Goal: Task Accomplishment & Management: Manage account settings

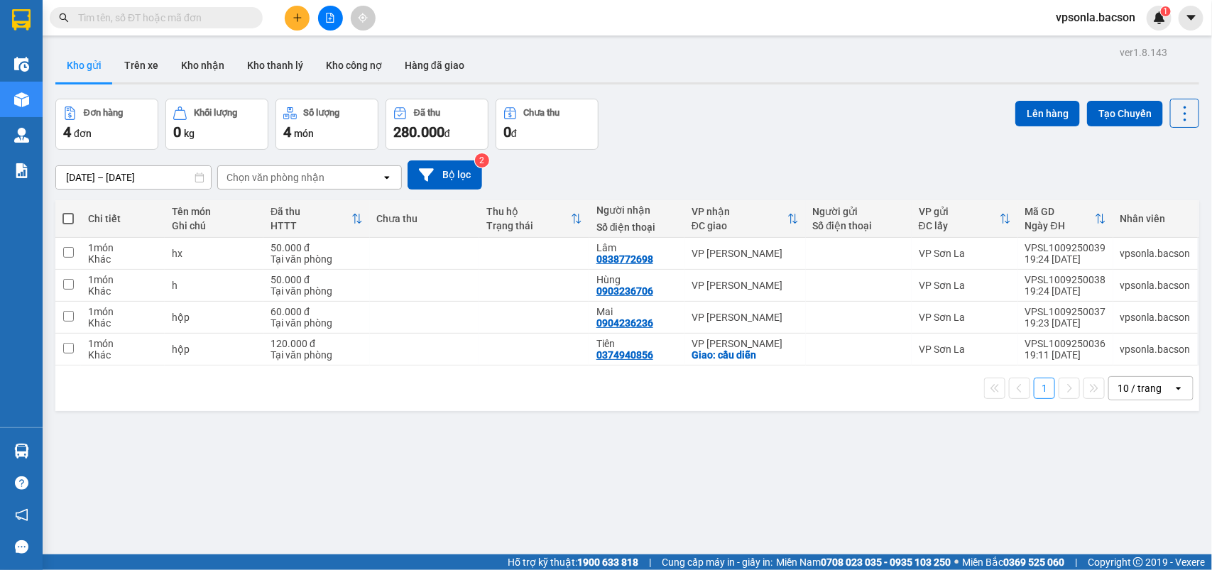
click at [676, 128] on div "Đơn hàng 4 đơn Khối lượng 0 kg Số lượng 4 món Đã thu 280.000 đ Chưa thu 0 đ Lên…" at bounding box center [627, 124] width 1144 height 51
click at [64, 215] on span at bounding box center [67, 218] width 11 height 11
click at [68, 212] on input "checkbox" at bounding box center [68, 212] width 0 height 0
checkbox input "true"
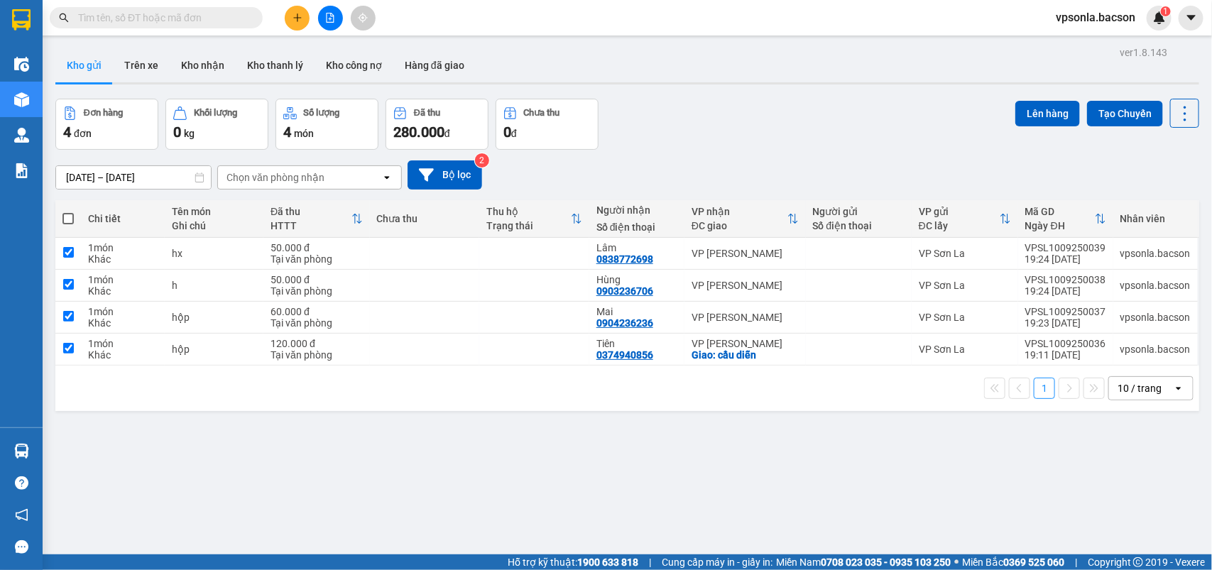
checkbox input "true"
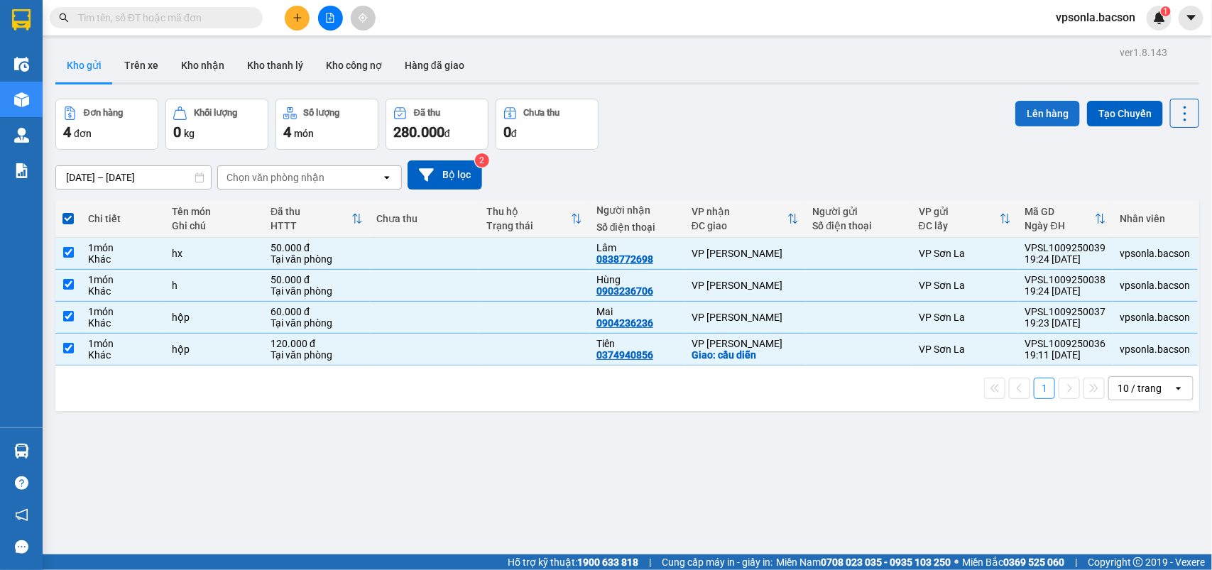
click at [1033, 110] on button "Lên hàng" at bounding box center [1047, 114] width 65 height 26
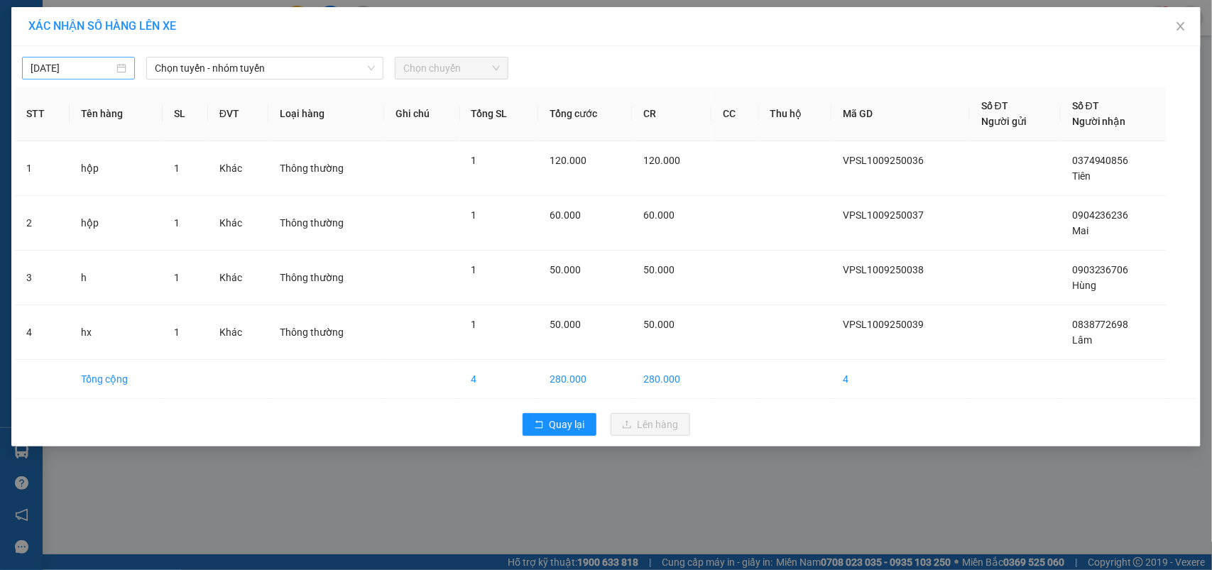
click at [117, 73] on div "[DATE]" at bounding box center [79, 68] width 96 height 16
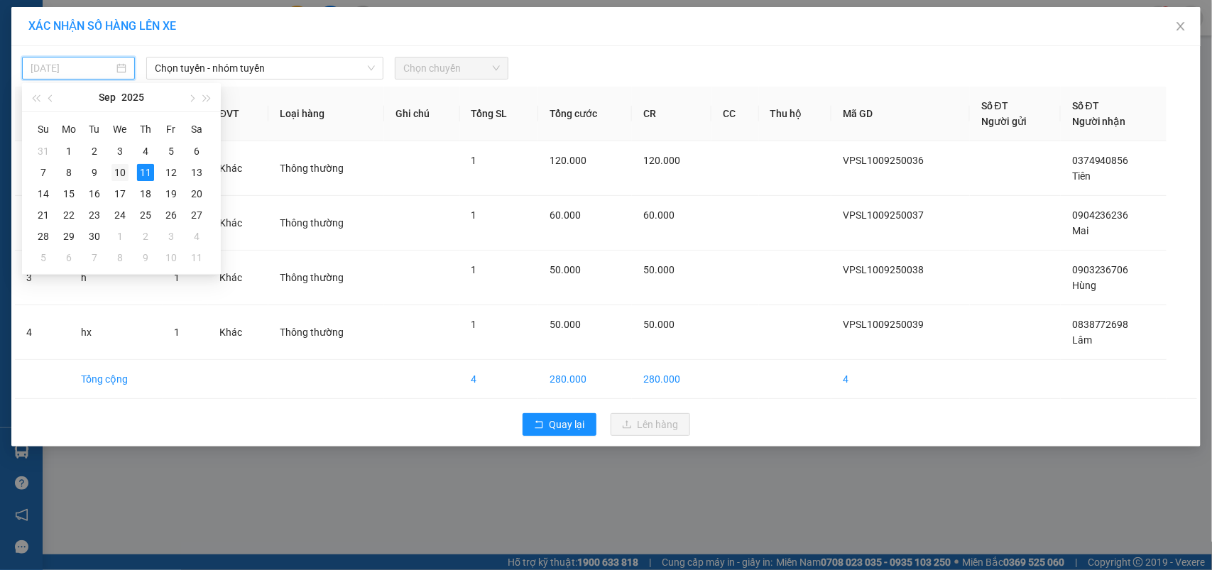
click at [121, 168] on div "10" at bounding box center [119, 172] width 17 height 17
type input "[DATE]"
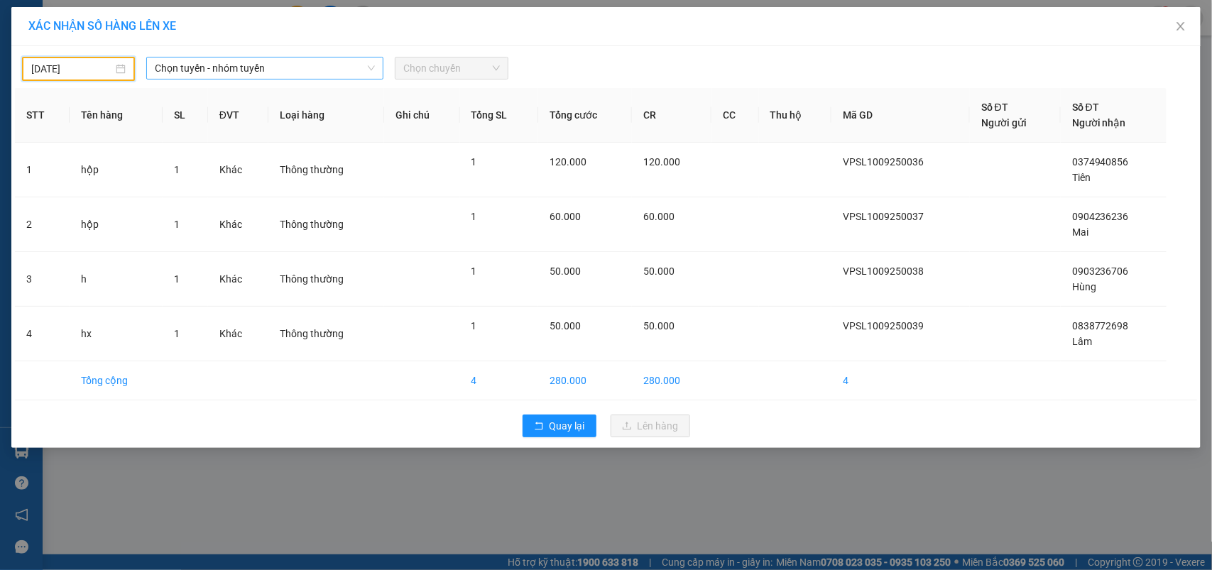
click at [208, 78] on span "Chọn tuyến - nhóm tuyến" at bounding box center [265, 67] width 220 height 21
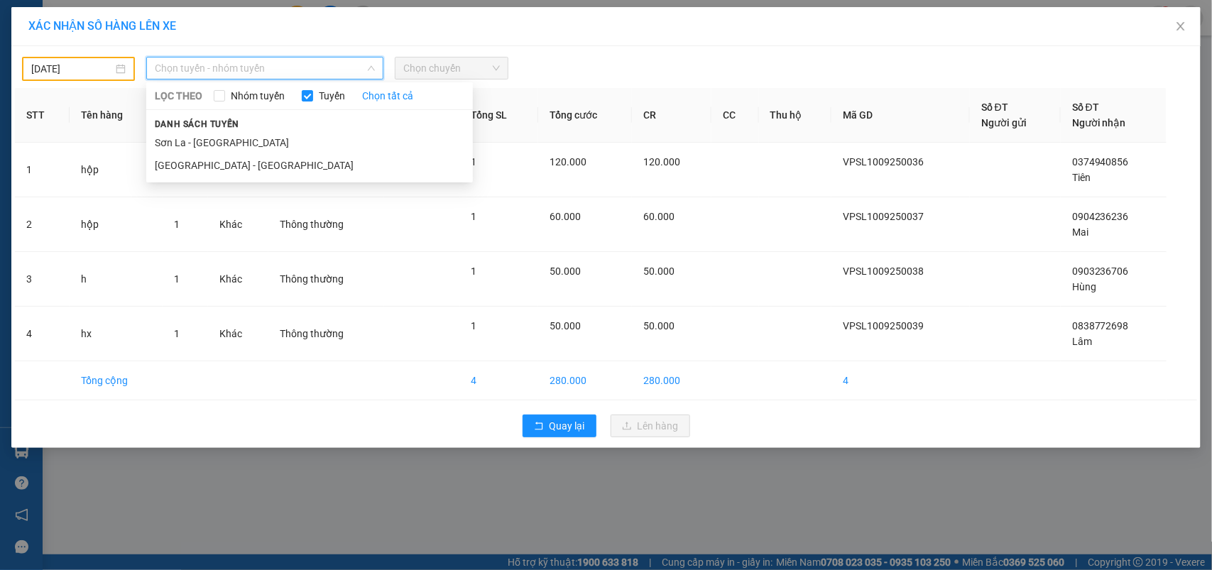
click at [186, 128] on span "Danh sách tuyến" at bounding box center [197, 124] width 102 height 13
click at [187, 140] on li "Sơn La - [GEOGRAPHIC_DATA]" at bounding box center [309, 142] width 327 height 23
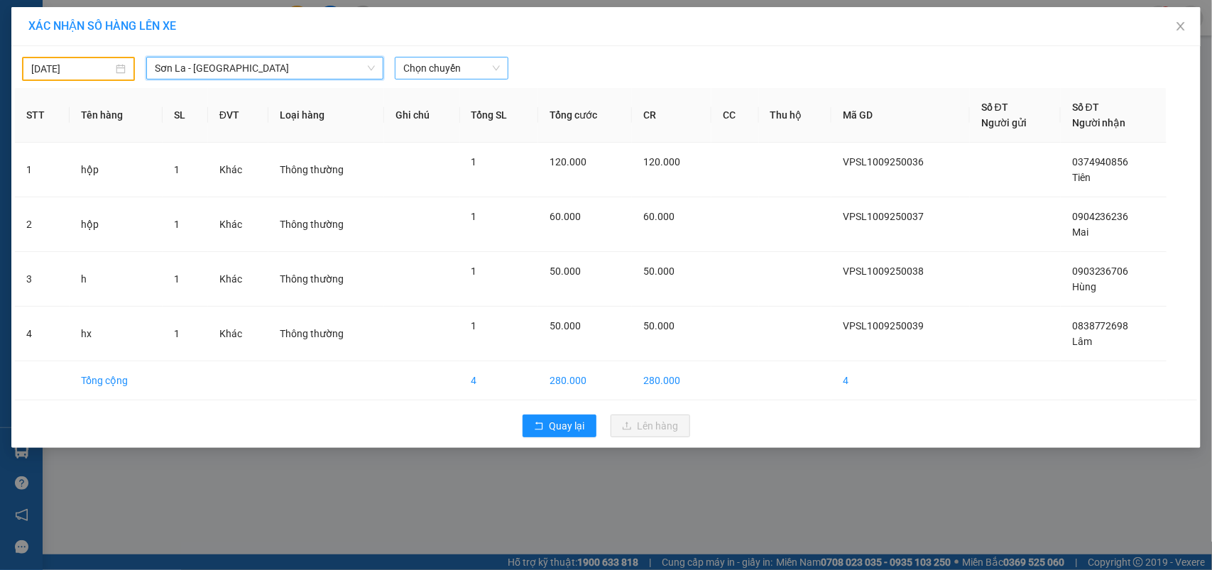
click at [417, 73] on span "Chọn chuyến" at bounding box center [451, 67] width 96 height 21
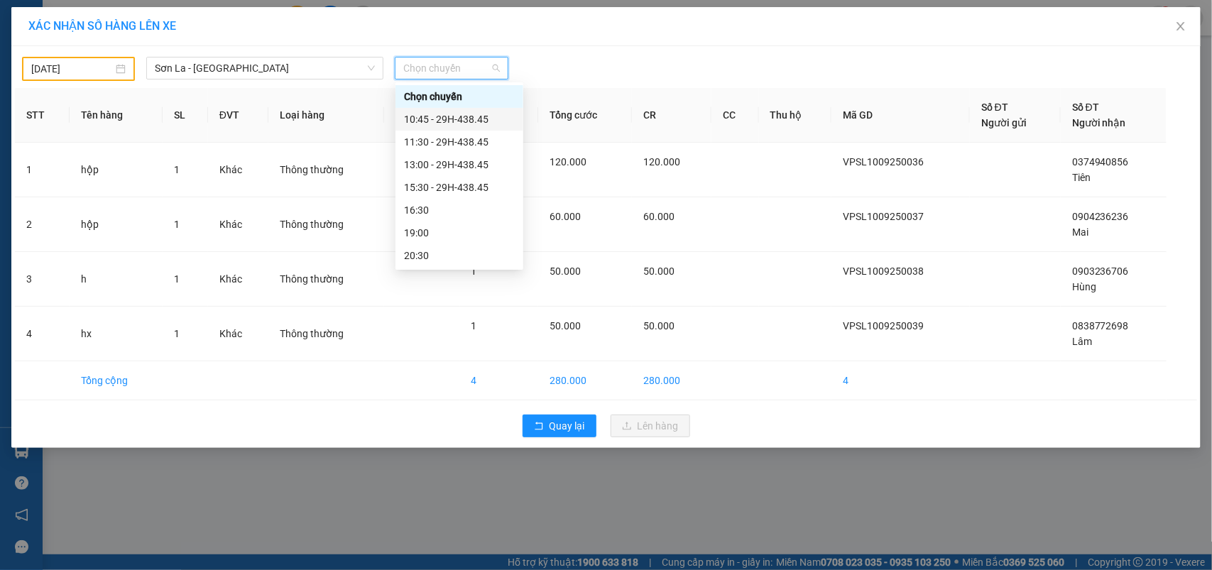
scroll to position [68, 0]
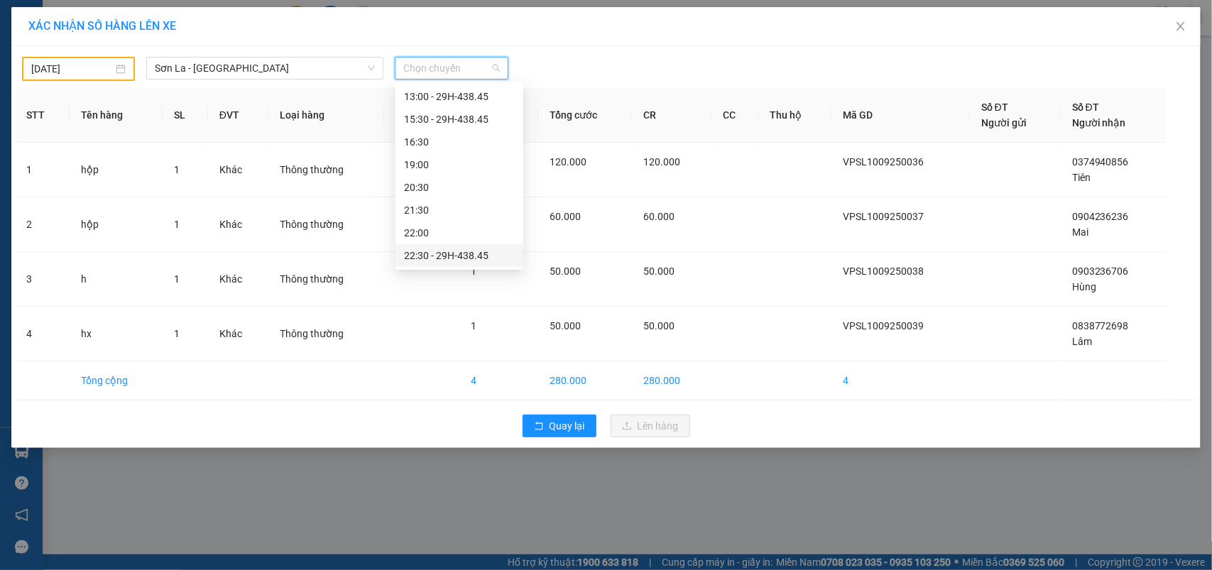
click at [462, 249] on div "22:30 - 29H-438.45" at bounding box center [459, 256] width 111 height 16
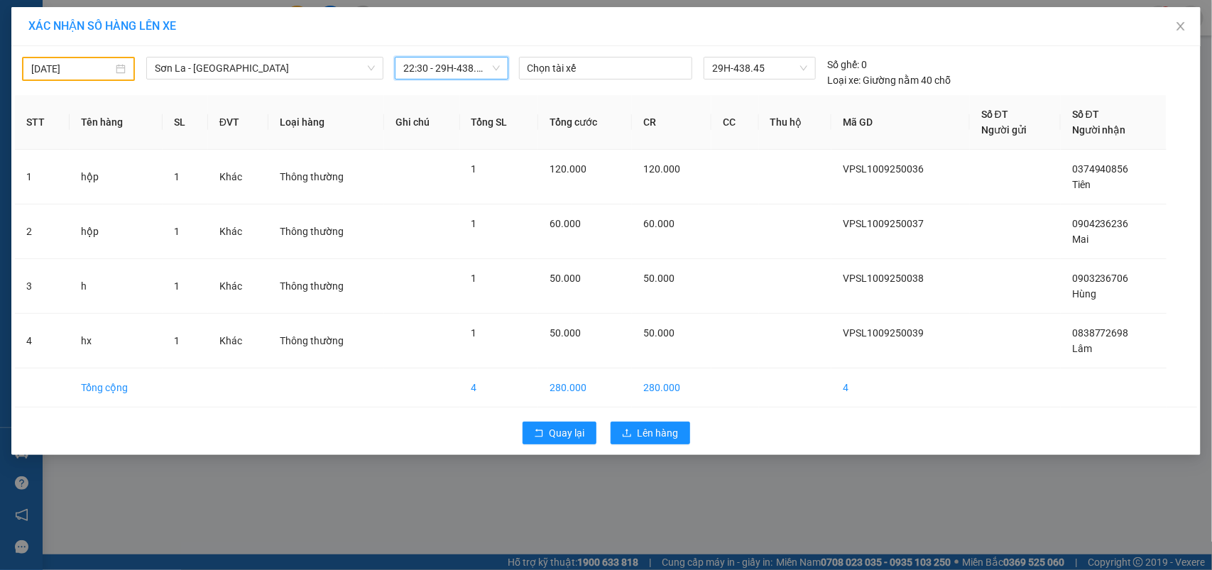
click at [637, 415] on div "Quay lại Lên hàng" at bounding box center [606, 433] width 1182 height 37
click at [645, 433] on span "Lên hàng" at bounding box center [657, 433] width 41 height 16
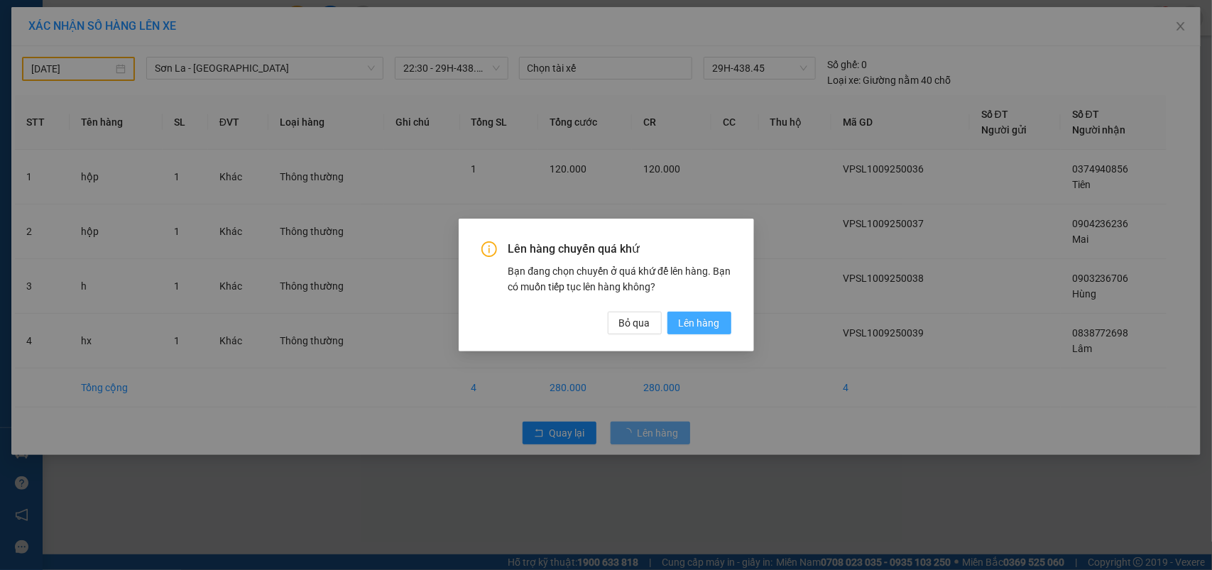
click at [691, 324] on span "Lên hàng" at bounding box center [699, 323] width 41 height 16
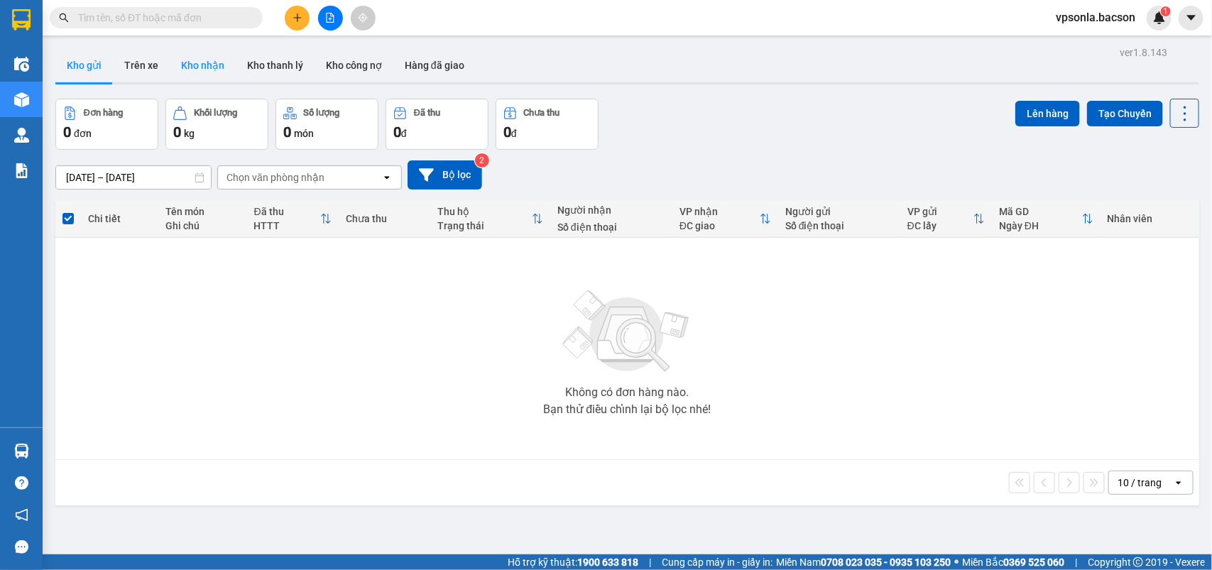
drag, startPoint x: 197, startPoint y: 72, endPoint x: 186, endPoint y: 48, distance: 27.3
click at [197, 65] on button "Kho nhận" at bounding box center [203, 65] width 66 height 34
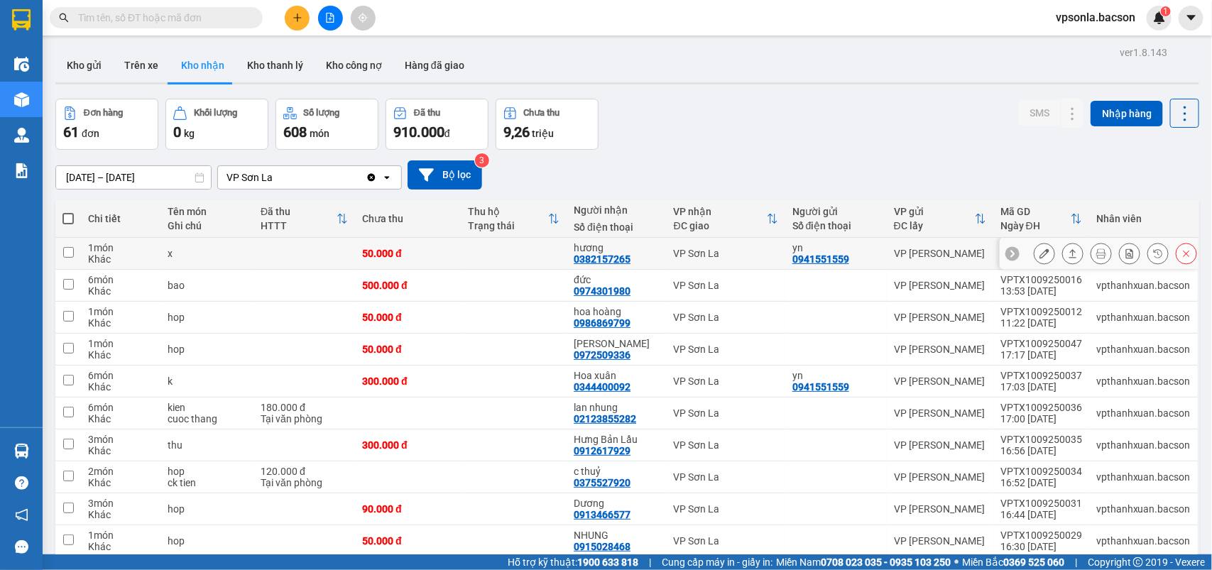
scroll to position [65, 0]
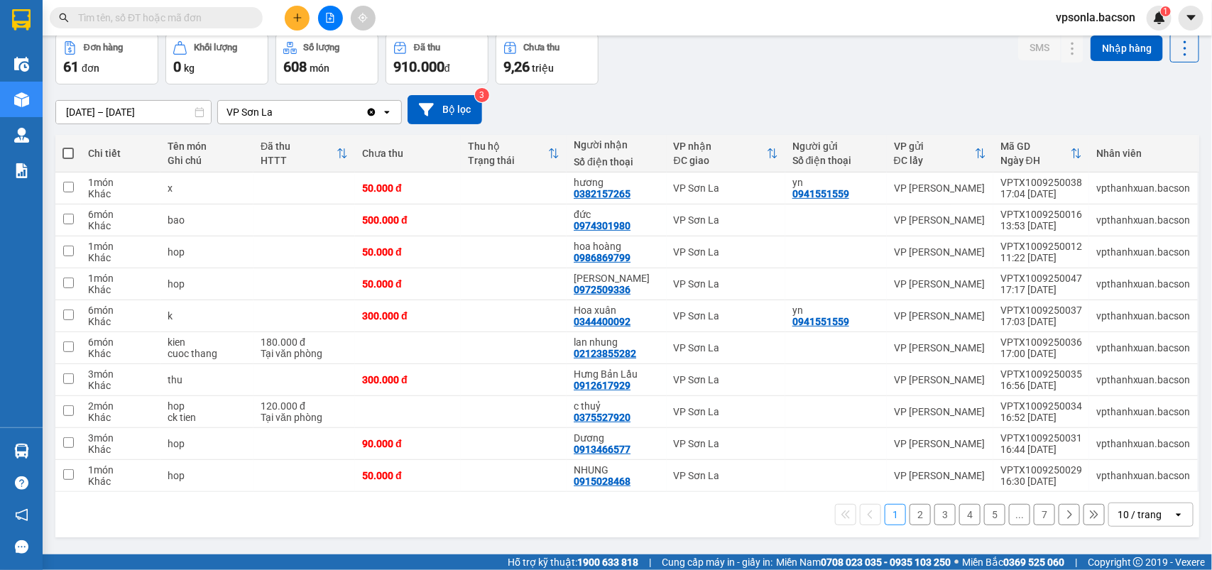
click at [1112, 508] on div "10 / trang" at bounding box center [1141, 514] width 64 height 23
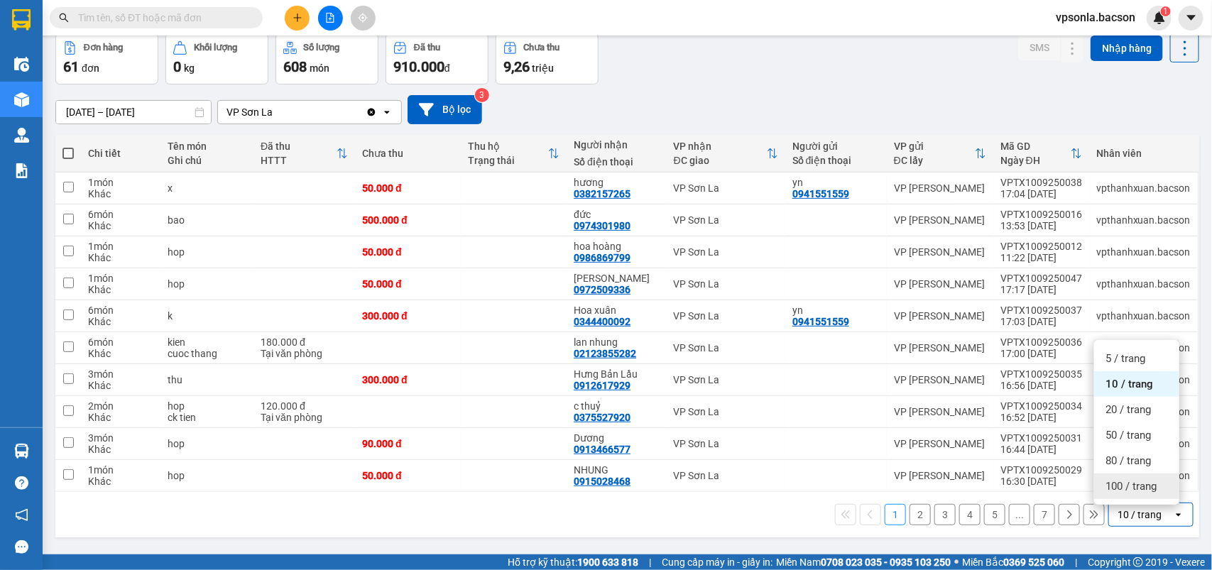
click at [1119, 483] on span "100 / trang" at bounding box center [1130, 486] width 51 height 14
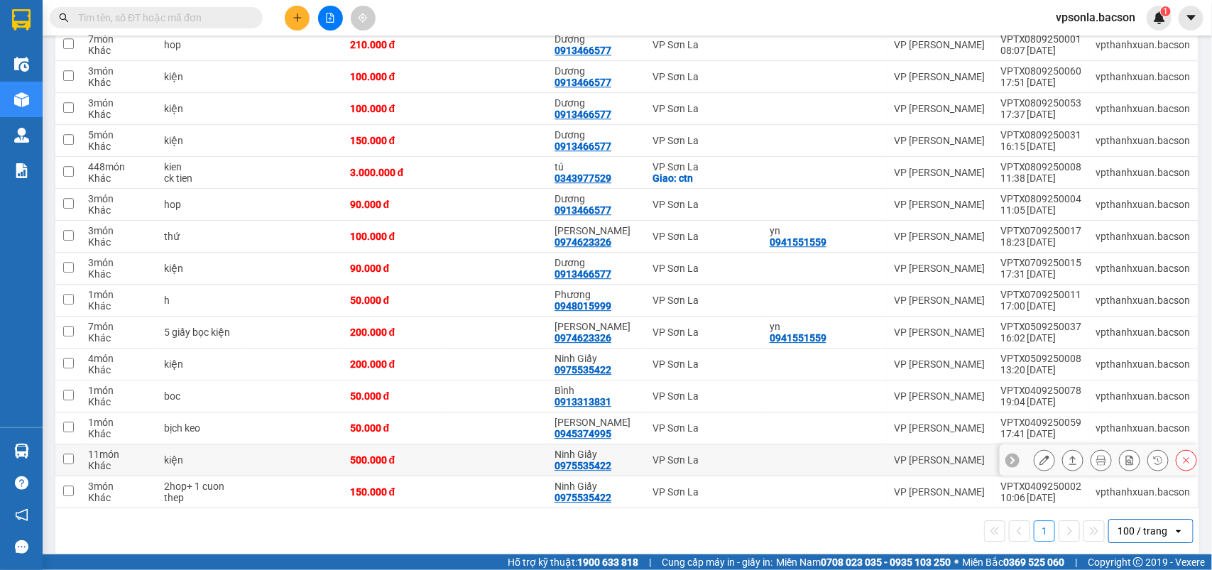
scroll to position [1612, 0]
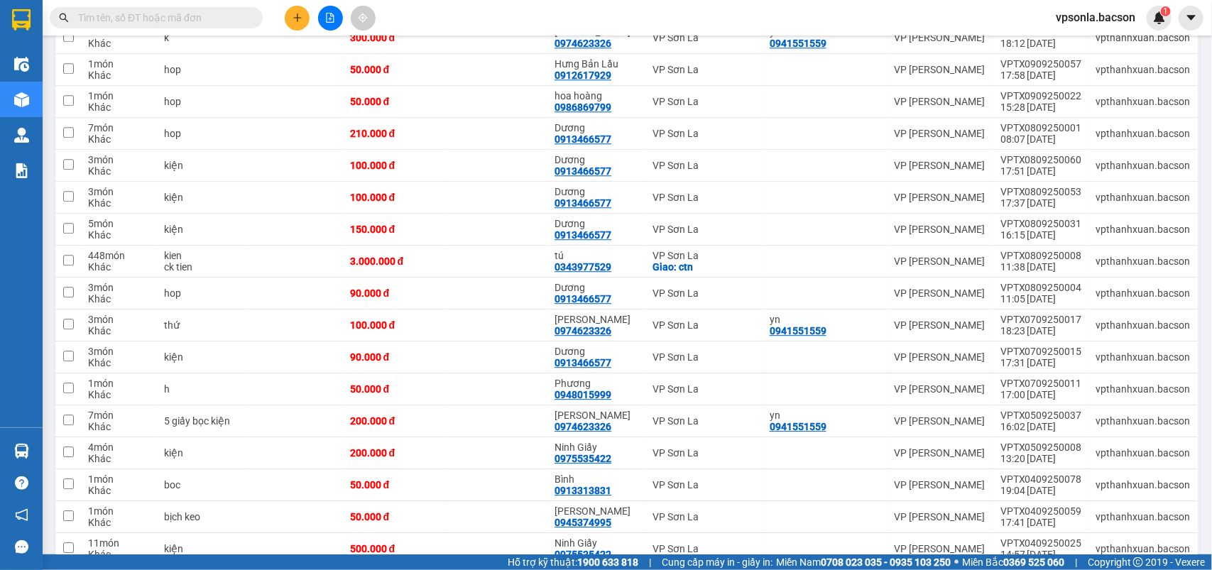
click at [217, 16] on input "text" at bounding box center [162, 18] width 168 height 16
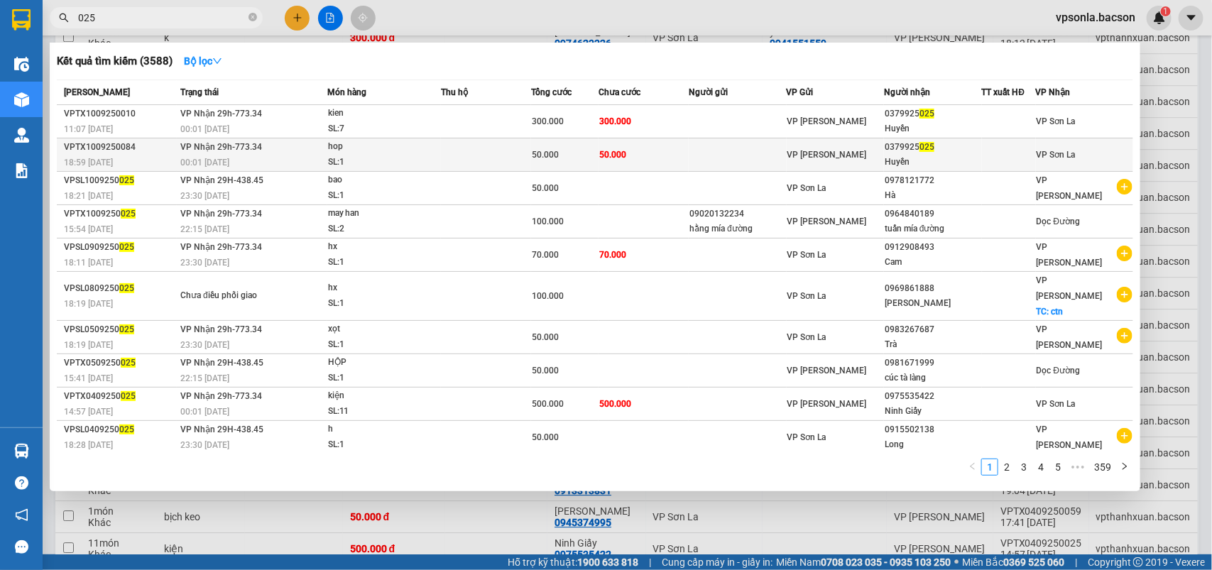
type input "025"
click at [1010, 150] on div at bounding box center [1008, 155] width 53 height 15
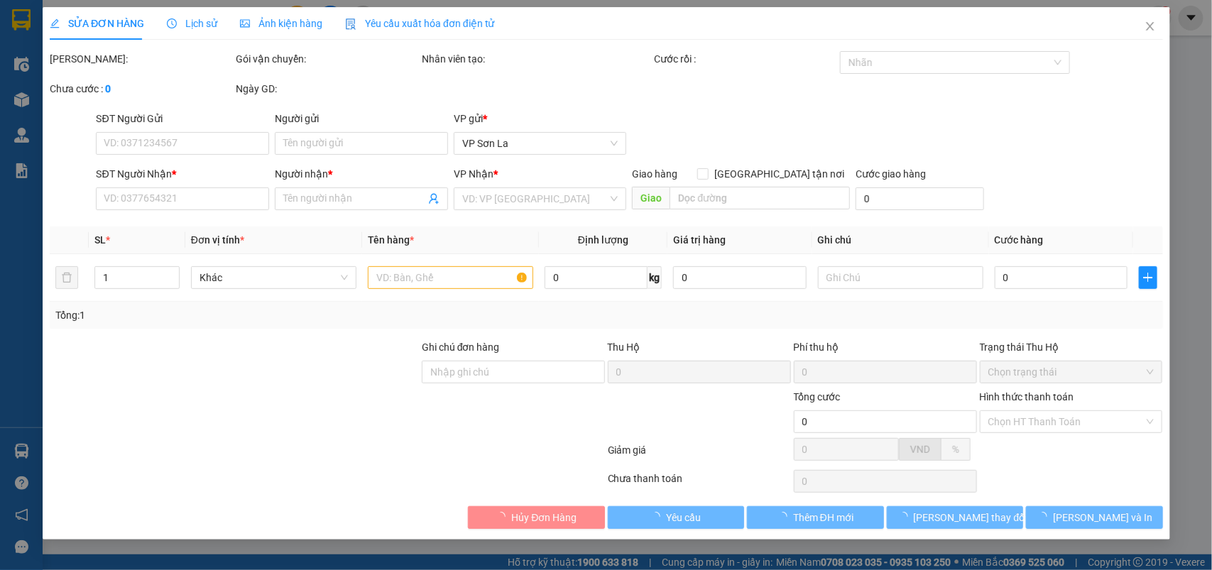
click at [1015, 405] on div "Hình thức thanh toán" at bounding box center [1070, 399] width 183 height 21
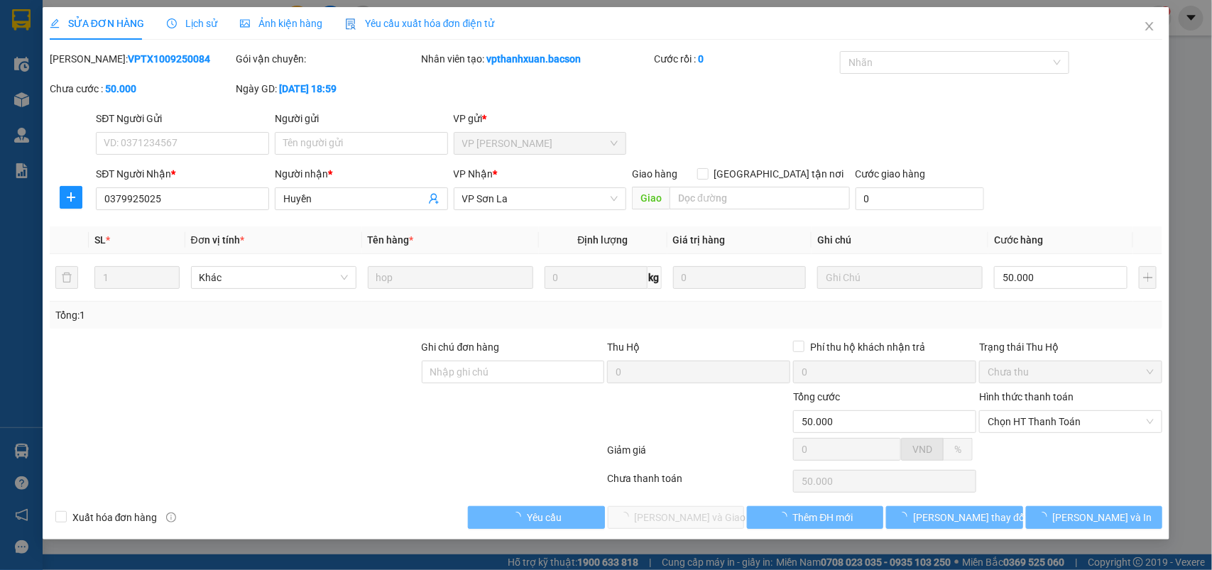
type input "0379925025"
type input "Huyền"
type input "50.000"
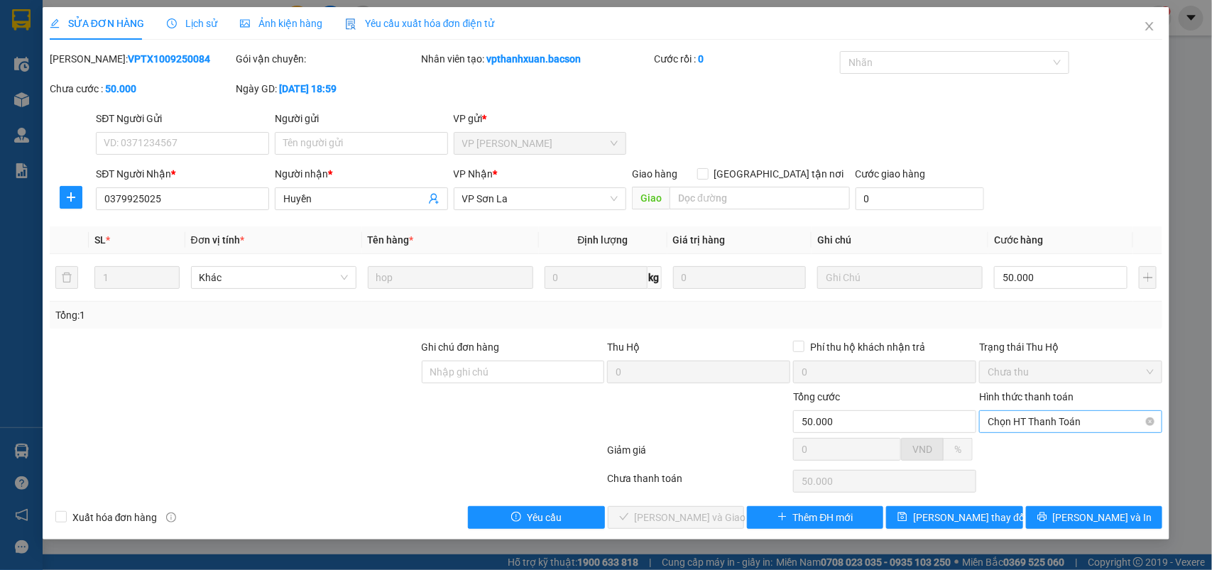
click at [1013, 420] on span "Chọn HT Thanh Toán" at bounding box center [1070, 421] width 166 height 21
drag, startPoint x: 1005, startPoint y: 451, endPoint x: 881, endPoint y: 462, distance: 124.7
click at [1002, 451] on div "Tại văn phòng" at bounding box center [1071, 451] width 166 height 16
type input "0"
click at [645, 516] on span "[PERSON_NAME] và Giao hàng" at bounding box center [703, 518] width 136 height 16
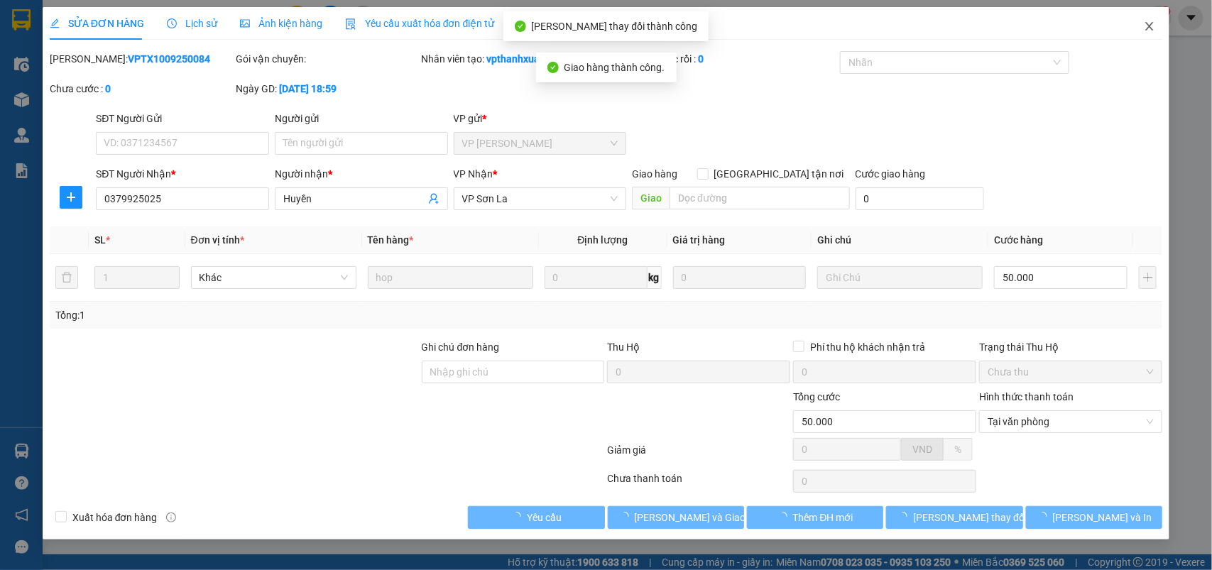
click at [1144, 36] on span "Close" at bounding box center [1149, 27] width 40 height 40
click at [1156, 18] on img at bounding box center [1159, 17] width 13 height 13
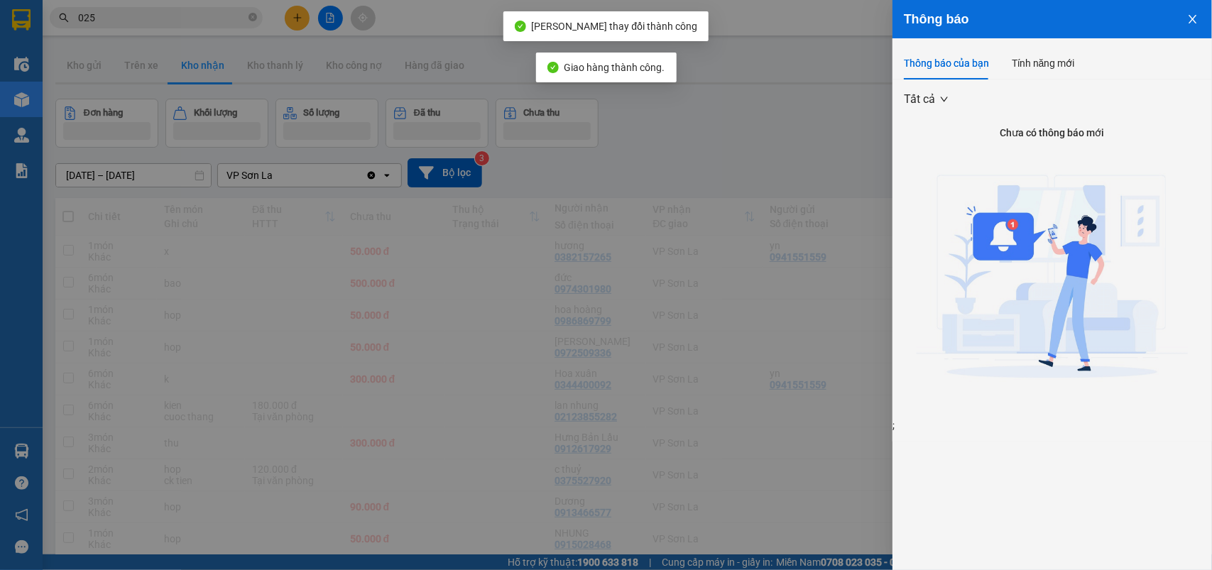
click at [142, 26] on div at bounding box center [606, 285] width 1212 height 570
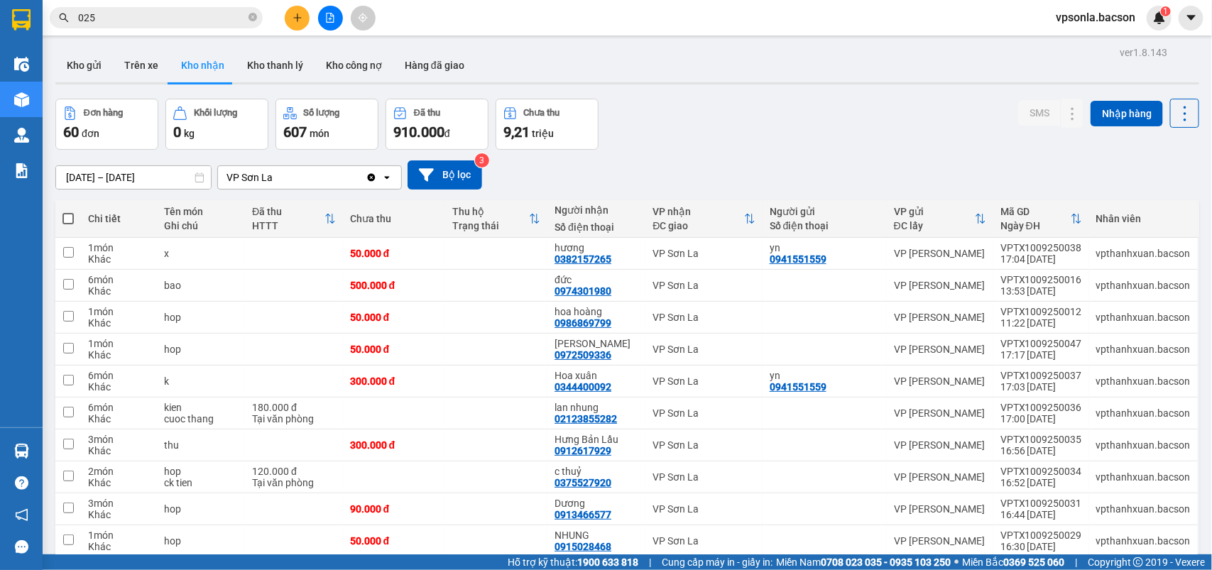
click at [147, 16] on body "Kết quả tìm kiếm ( 3588 ) Bộ lọc Mã ĐH Trạng thái Món hàng Thu hộ Tổng cước Chư…" at bounding box center [606, 285] width 1212 height 570
click at [147, 16] on input "025" at bounding box center [162, 18] width 168 height 16
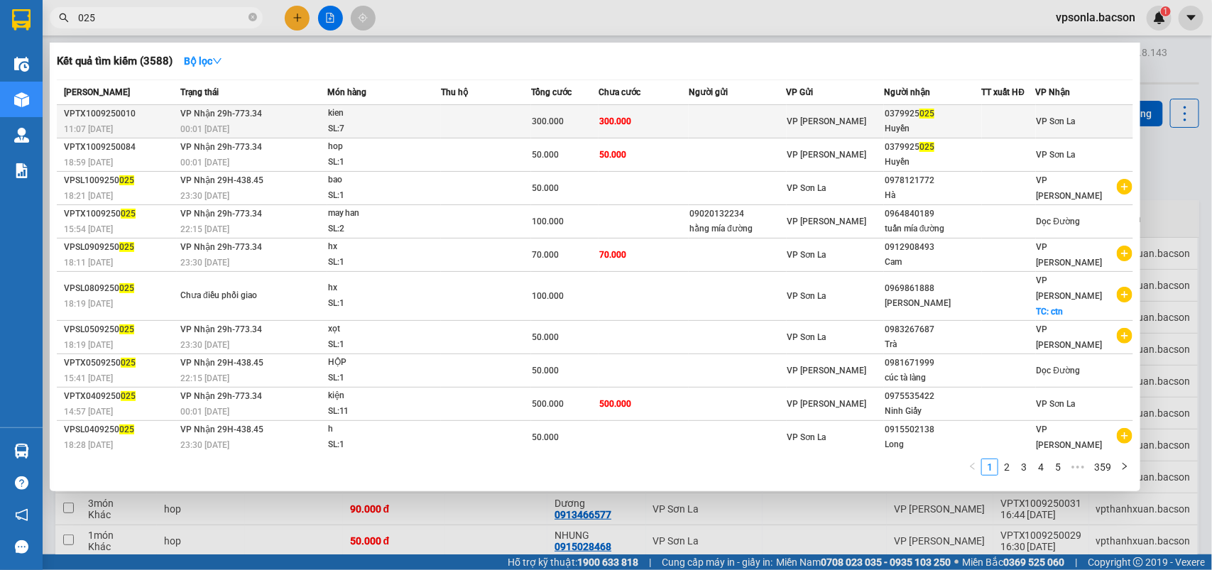
click at [928, 110] on div "0379925 025" at bounding box center [932, 113] width 96 height 15
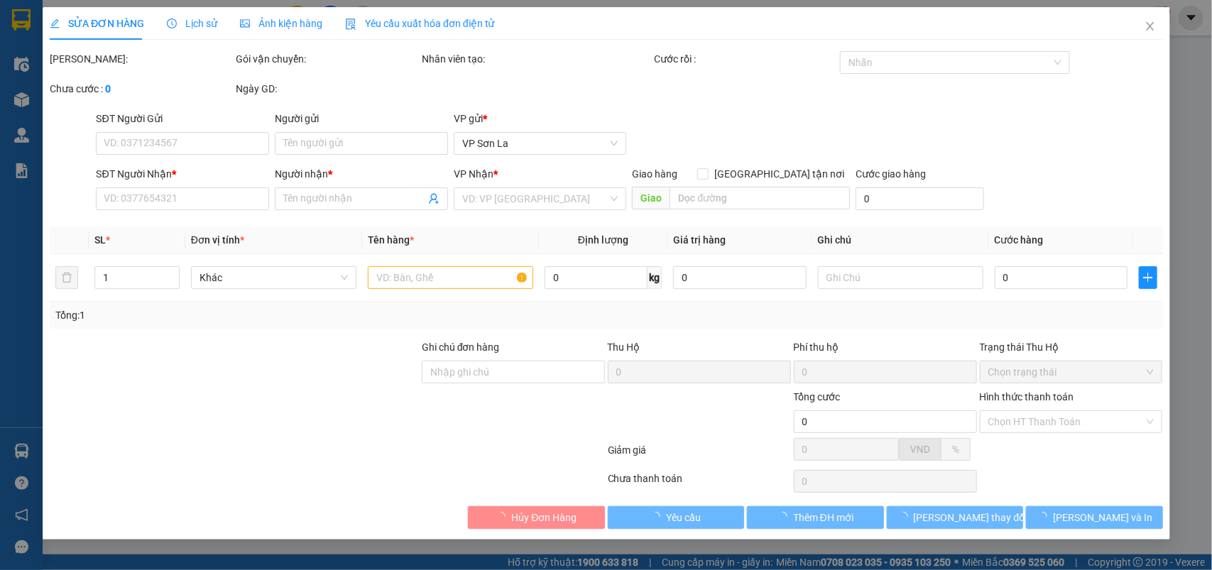
type input "0379925025"
type input "Huyền"
type input "300.000"
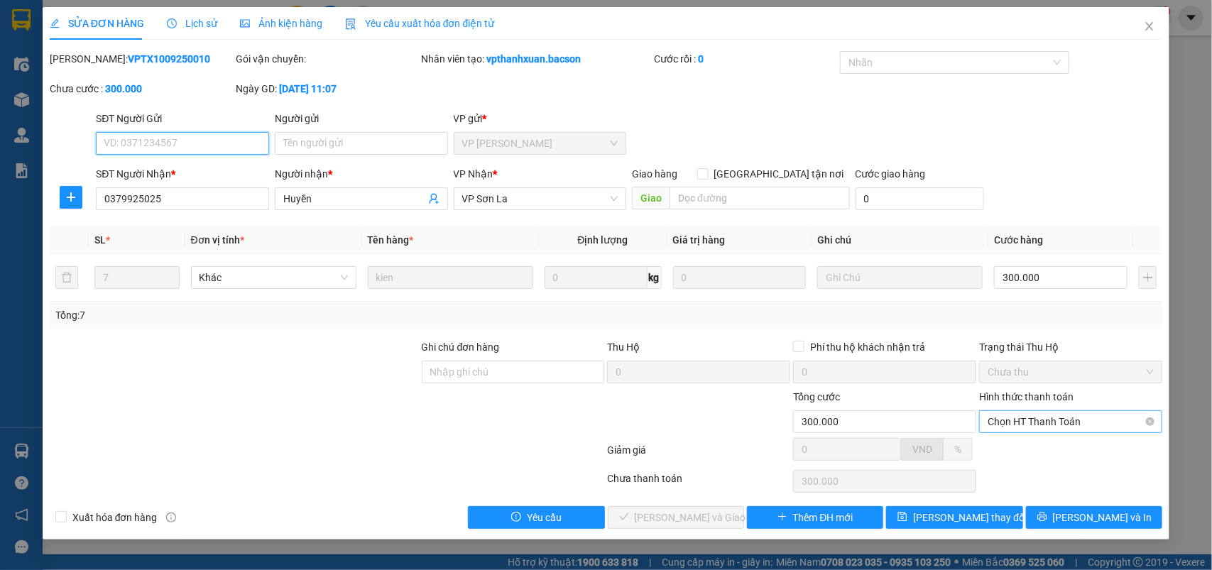
click at [1024, 424] on span "Chọn HT Thanh Toán" at bounding box center [1070, 421] width 166 height 21
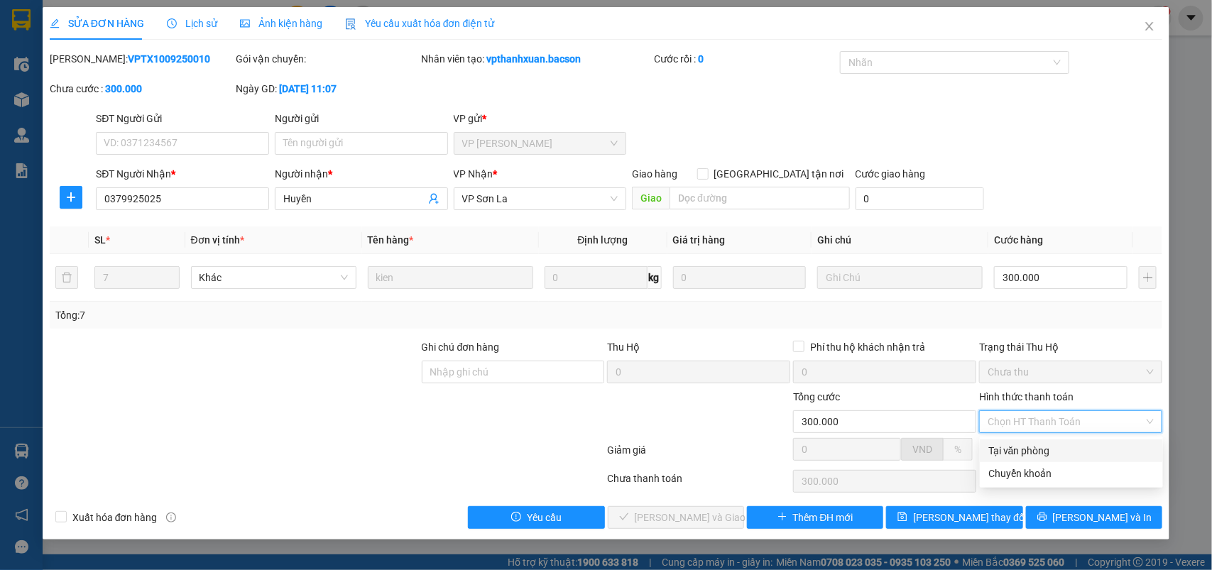
click at [1017, 444] on div "Tại văn phòng" at bounding box center [1071, 451] width 166 height 16
type input "0"
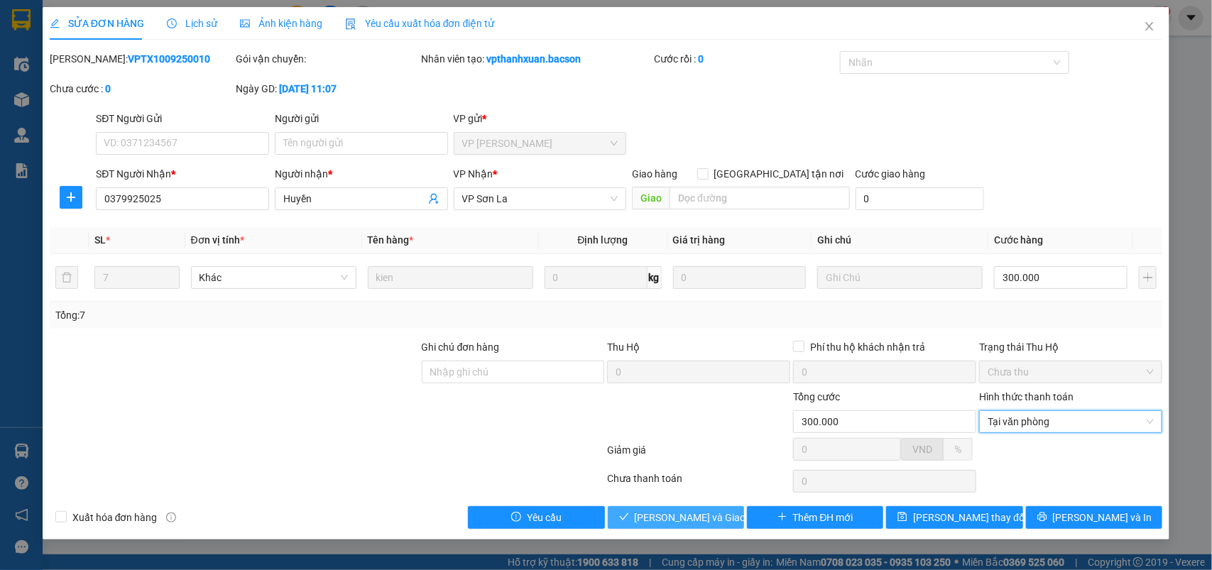
click at [710, 518] on span "[PERSON_NAME] và Giao hàng" at bounding box center [703, 518] width 136 height 16
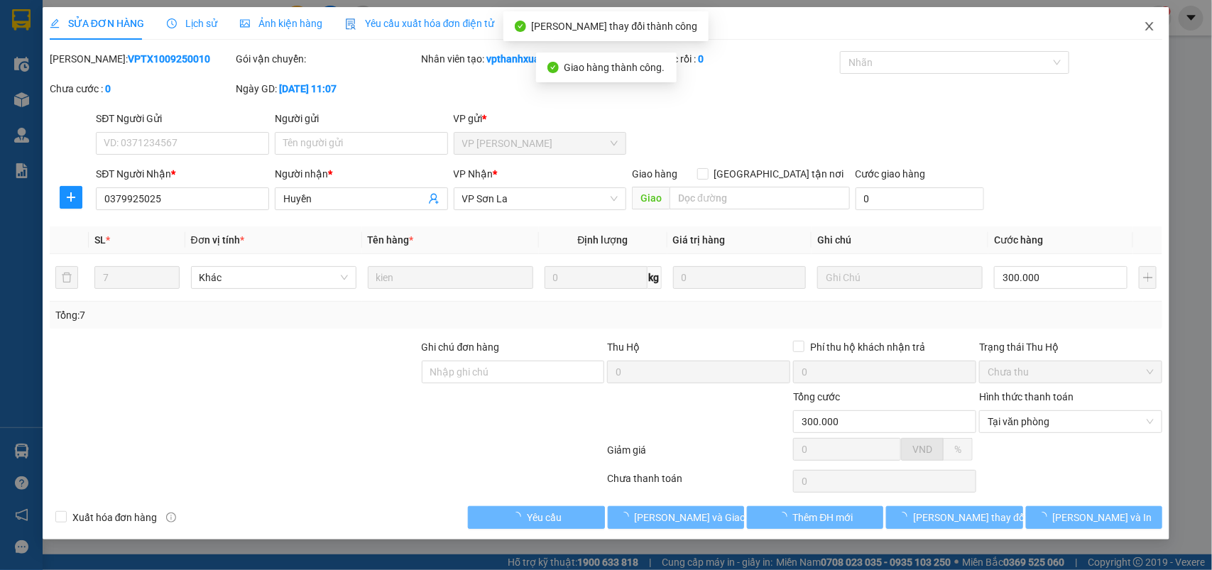
click at [1146, 21] on icon "close" at bounding box center [1149, 26] width 11 height 11
click at [1154, 29] on div "1" at bounding box center [1158, 18] width 25 height 25
click at [1154, 29] on body "Kết quả tìm kiếm ( 3588 ) Bộ lọc Mã ĐH Trạng thái Món hàng Thu hộ Tổng cước Chư…" at bounding box center [606, 285] width 1212 height 570
click at [1211, 0] on div at bounding box center [1212, 0] width 0 height 0
click at [1211, 29] on div "Thông báo Thông báo của bạn Tính năng mới Tất cả Chưa có thông báo mới ;" at bounding box center [1212, 285] width 0 height 570
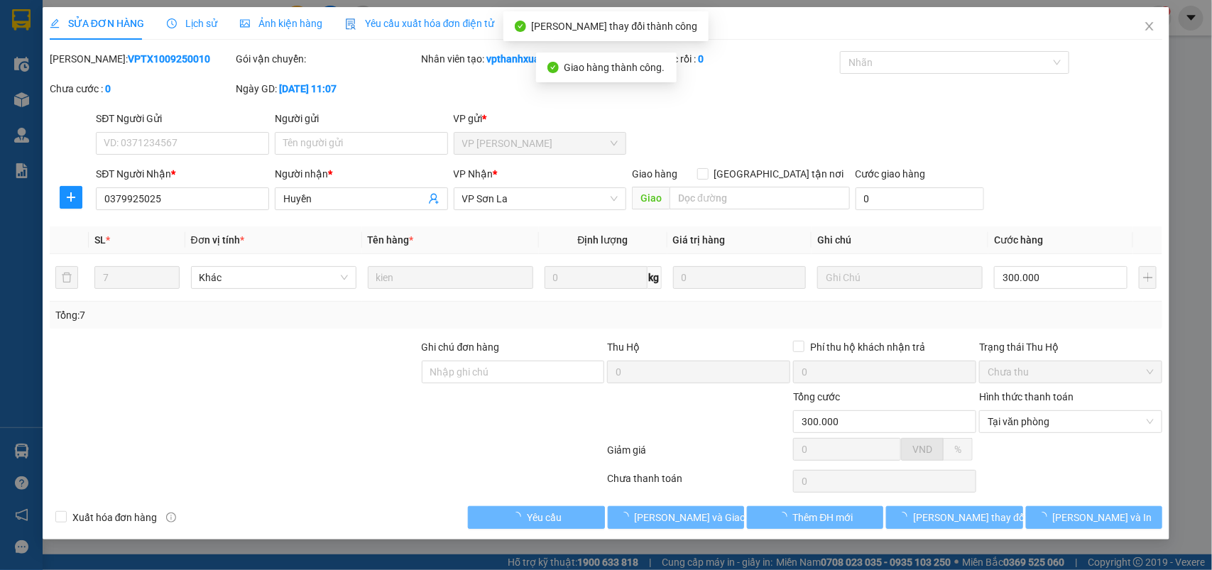
click at [1211, 29] on div "Thông báo Thông báo của bạn Tính năng mới Tất cả Chưa có thông báo mới ;" at bounding box center [1212, 285] width 0 height 570
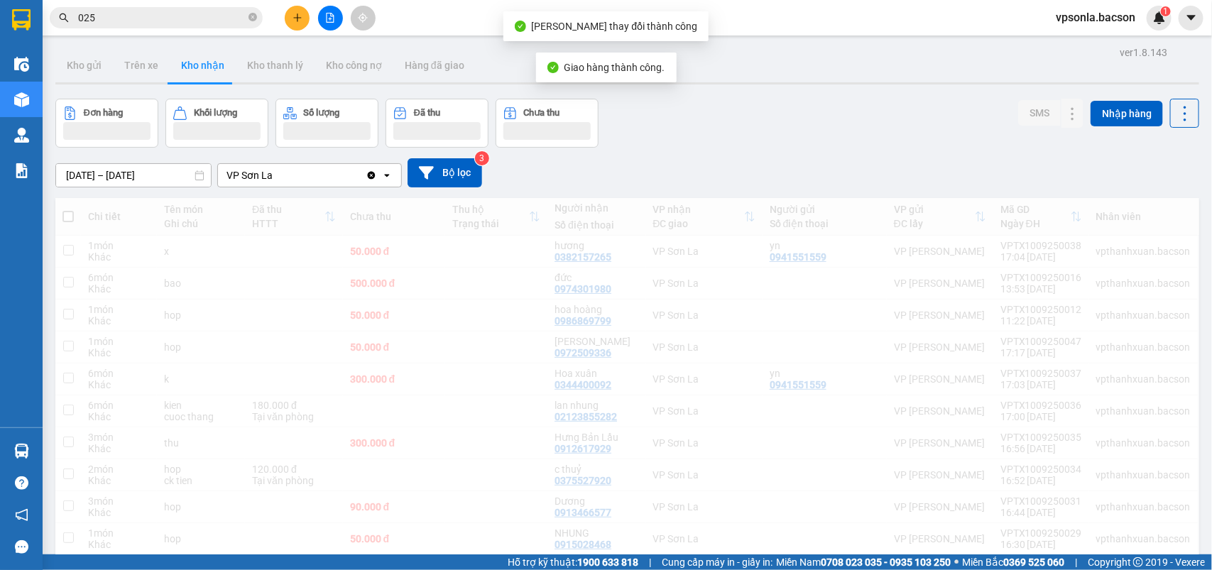
click at [1211, 29] on div "Thông báo Thông báo của bạn Tính năng mới" at bounding box center [1212, 285] width 0 height 570
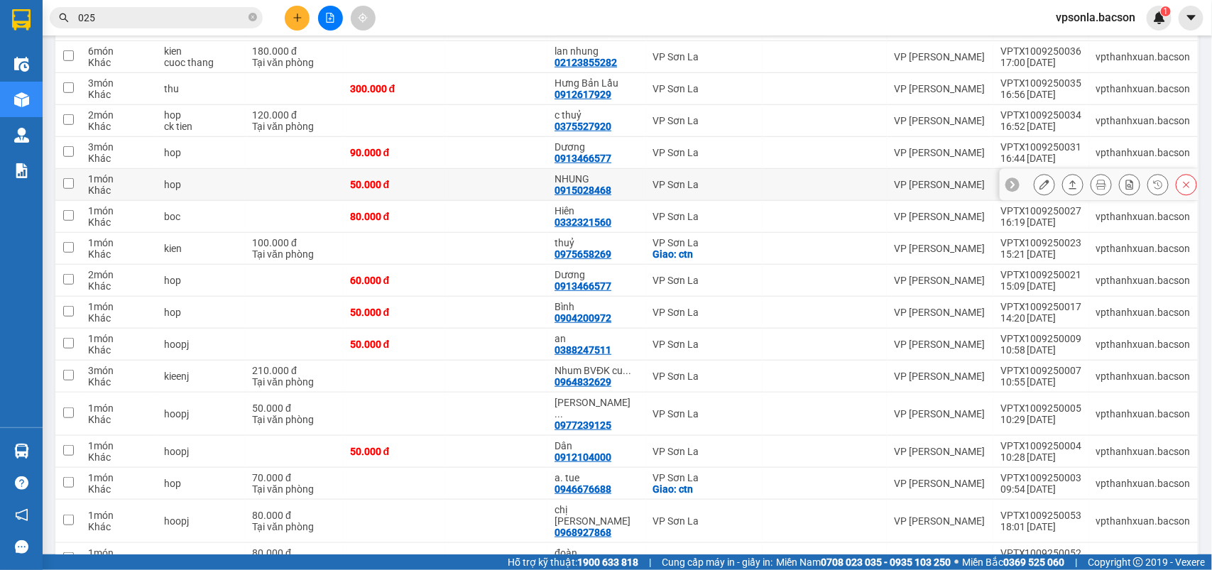
scroll to position [623, 0]
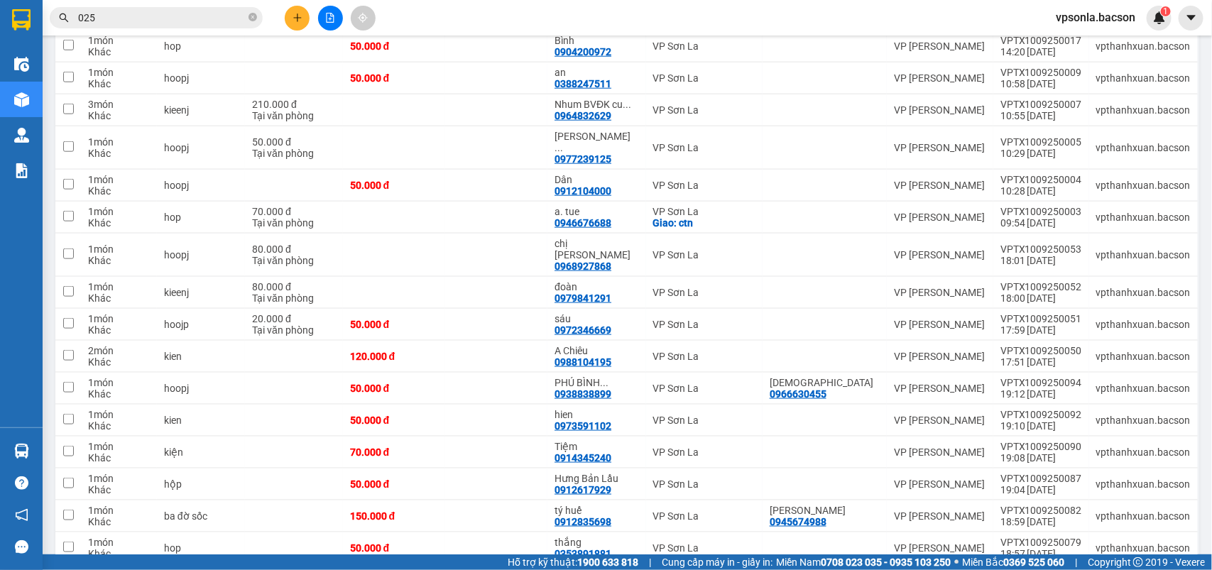
click at [110, 15] on input "025" at bounding box center [162, 18] width 168 height 16
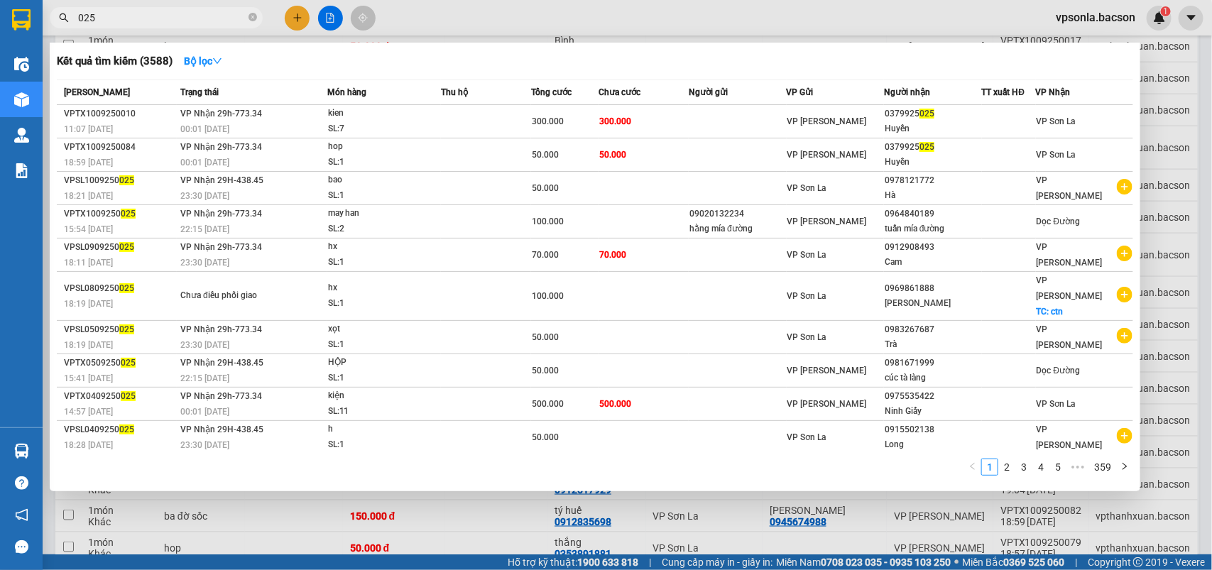
click at [110, 15] on input "025" at bounding box center [162, 18] width 168 height 16
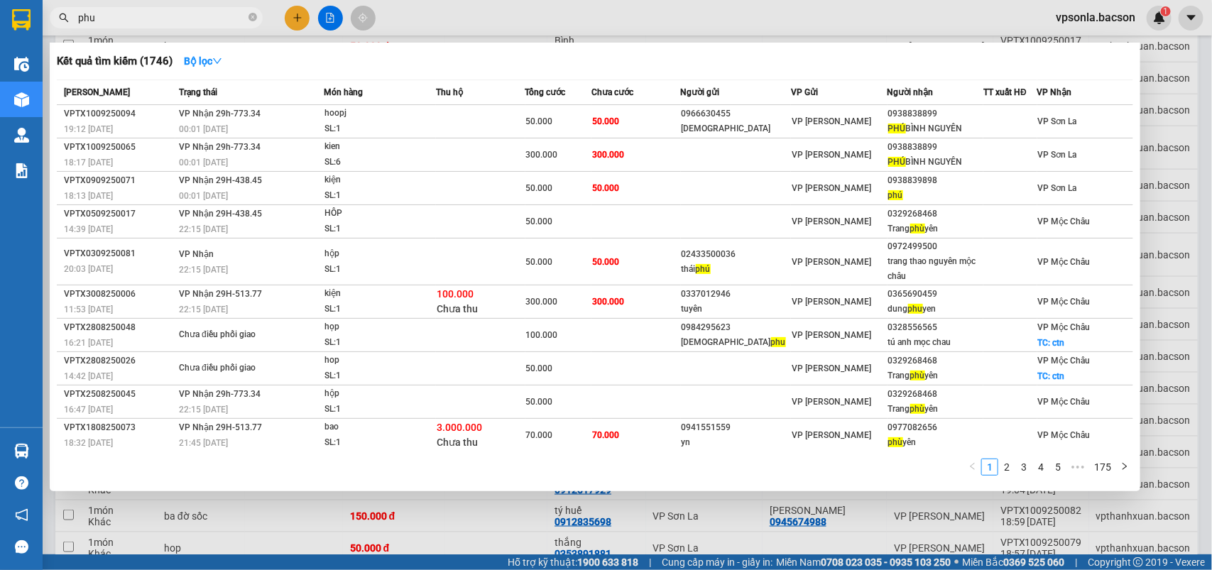
click at [182, 14] on input "phu" at bounding box center [162, 18] width 168 height 16
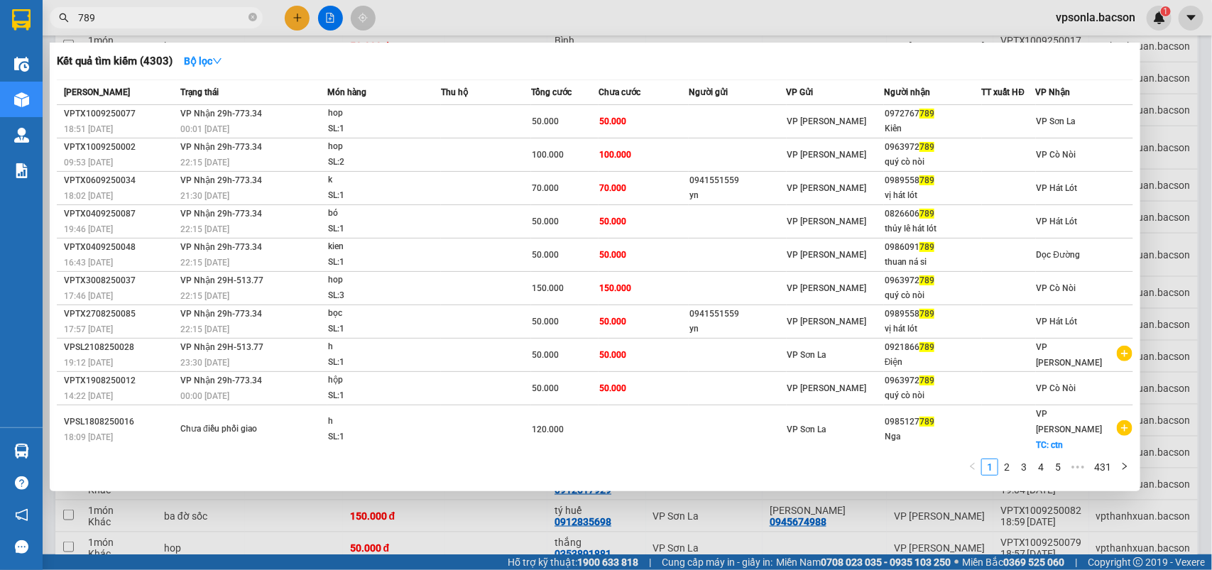
click at [1211, 295] on div at bounding box center [606, 285] width 1212 height 570
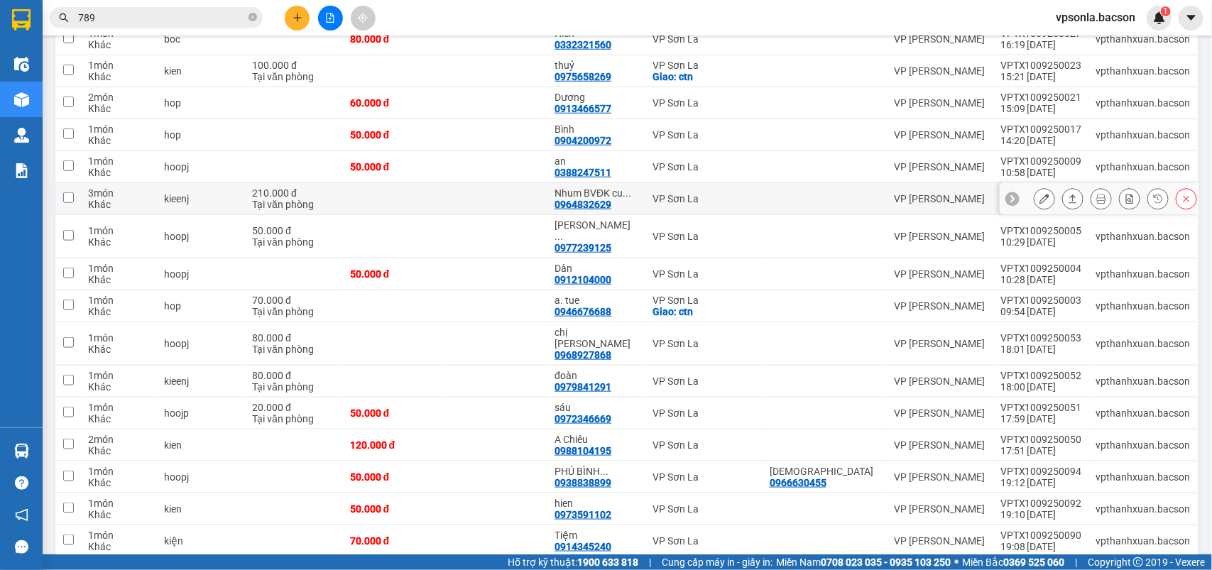
scroll to position [445, 0]
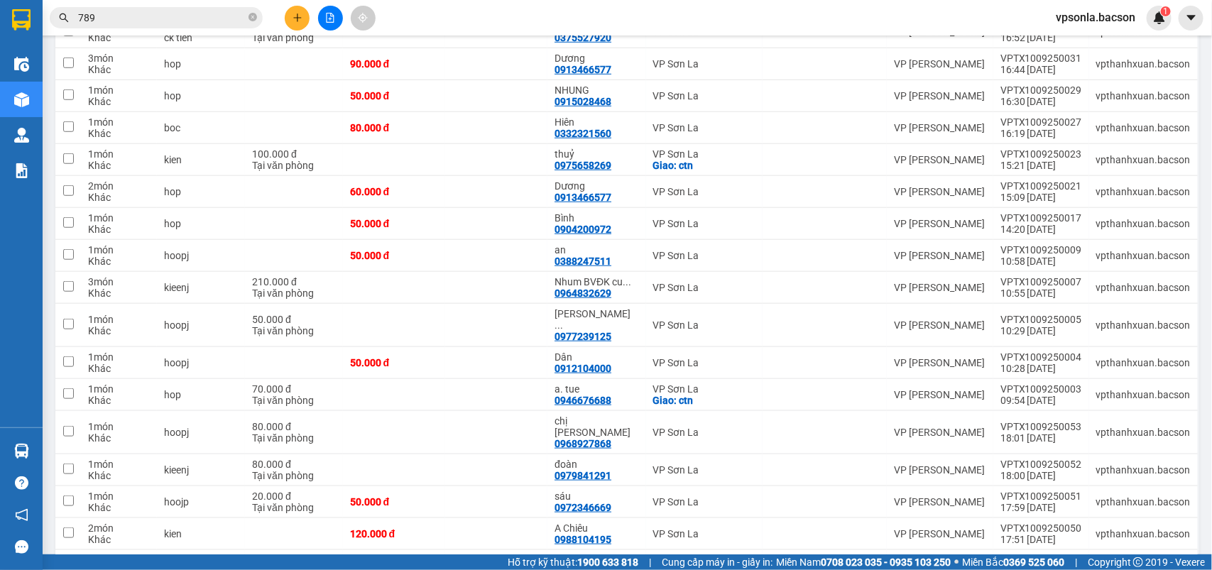
click at [202, 25] on input "789" at bounding box center [162, 18] width 168 height 16
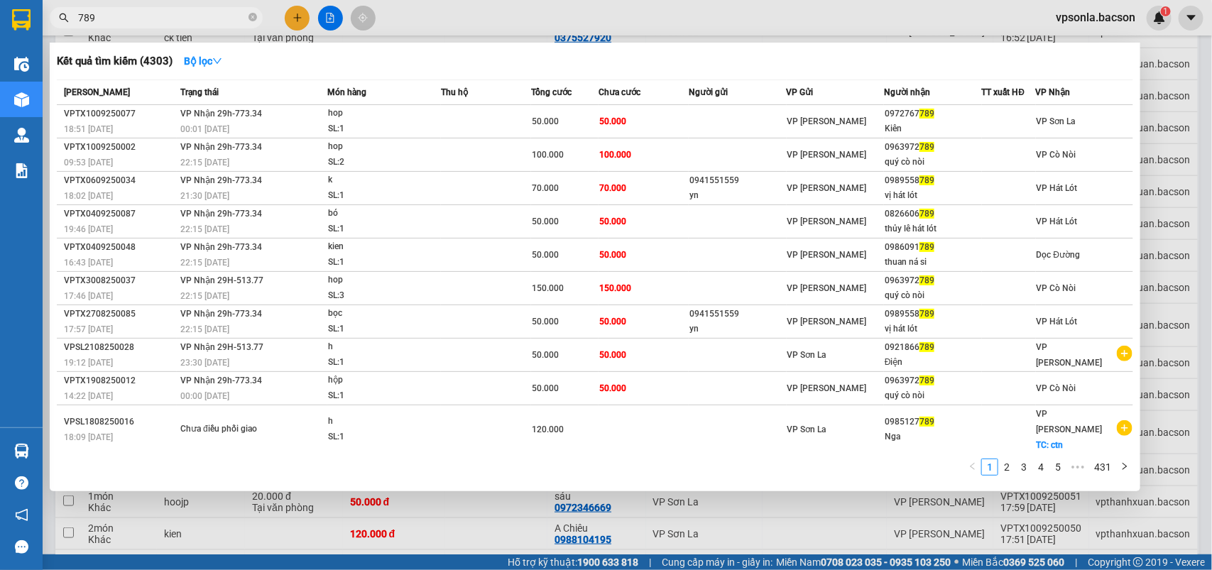
click at [202, 25] on input "789" at bounding box center [162, 18] width 168 height 16
type input "0913466"
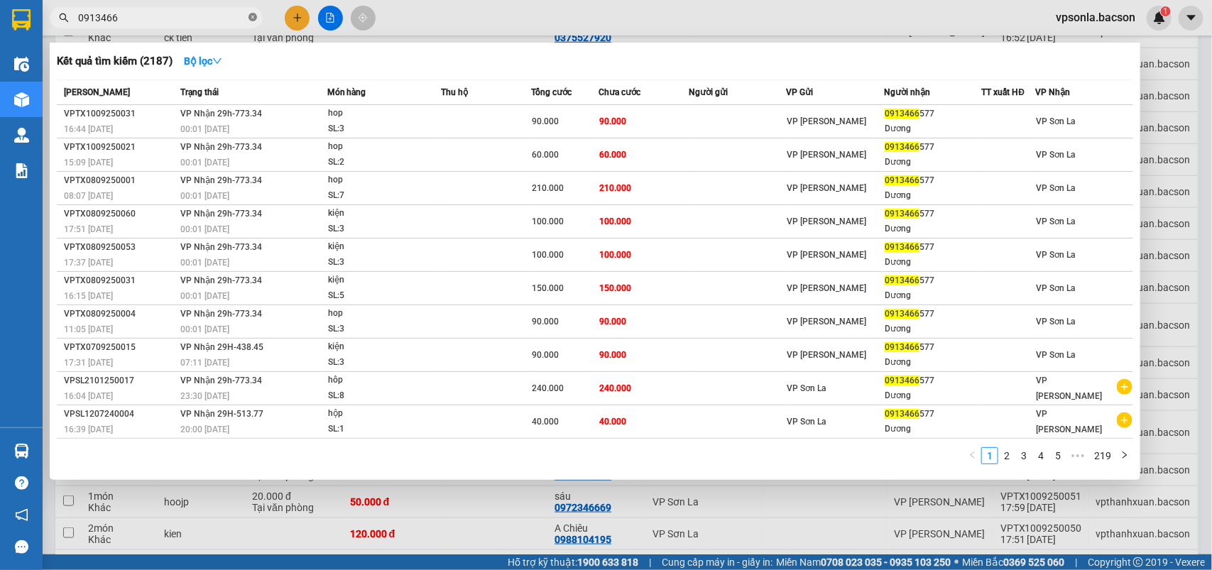
click at [256, 15] on icon "close-circle" at bounding box center [252, 17] width 9 height 9
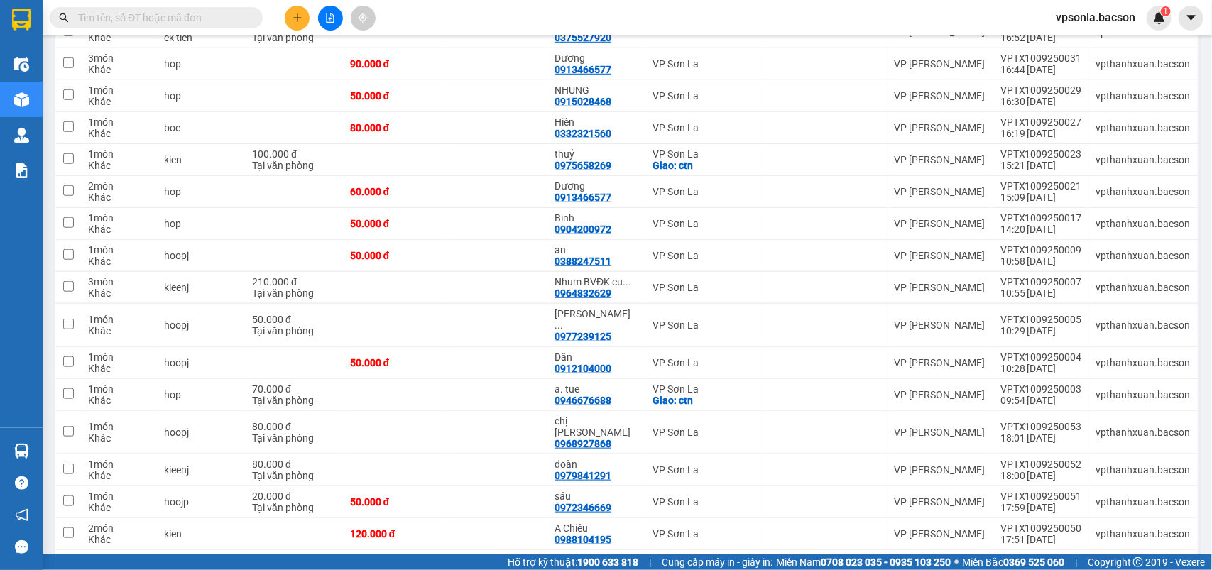
click at [190, 23] on input "text" at bounding box center [162, 18] width 168 height 16
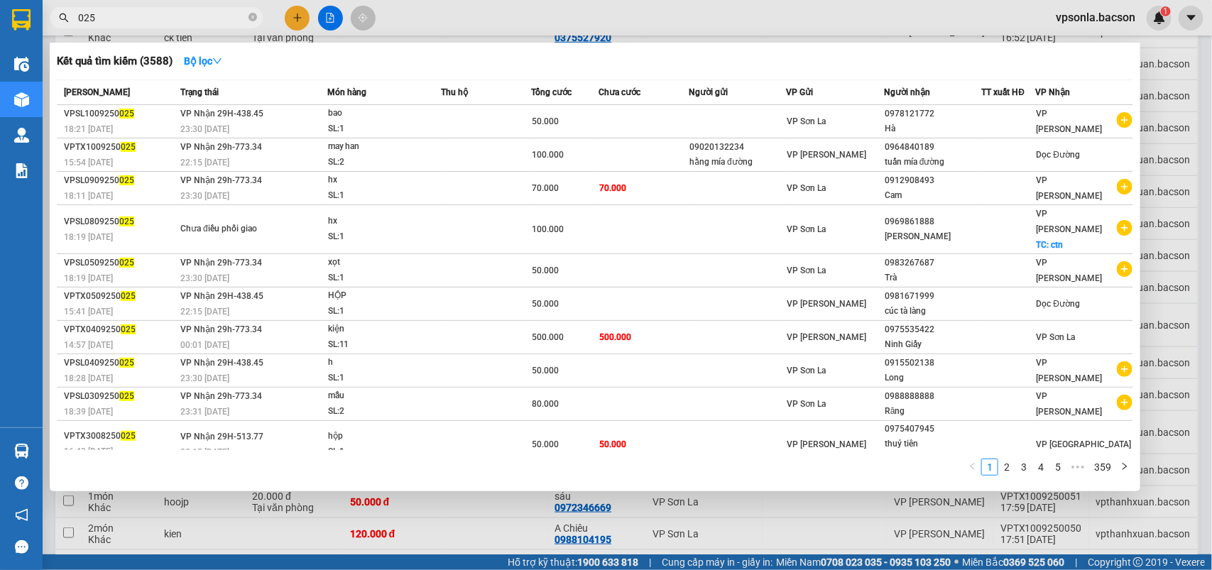
click at [192, 16] on input "025" at bounding box center [162, 18] width 168 height 16
click at [1203, 142] on div at bounding box center [606, 285] width 1212 height 570
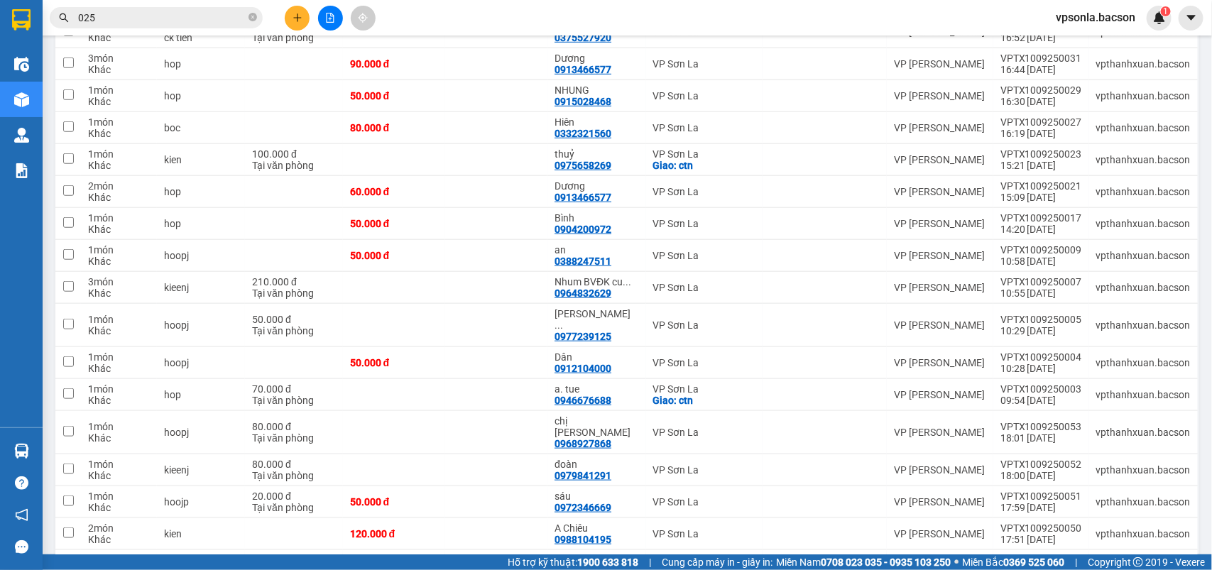
scroll to position [0, 0]
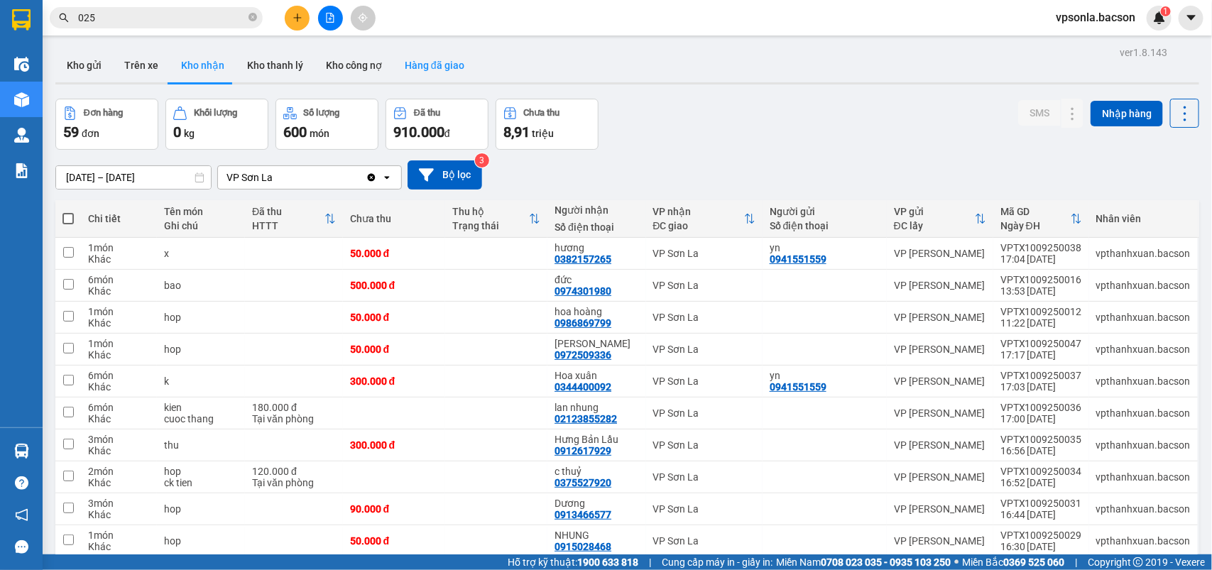
click at [410, 59] on button "Hàng đã giao" at bounding box center [434, 65] width 82 height 34
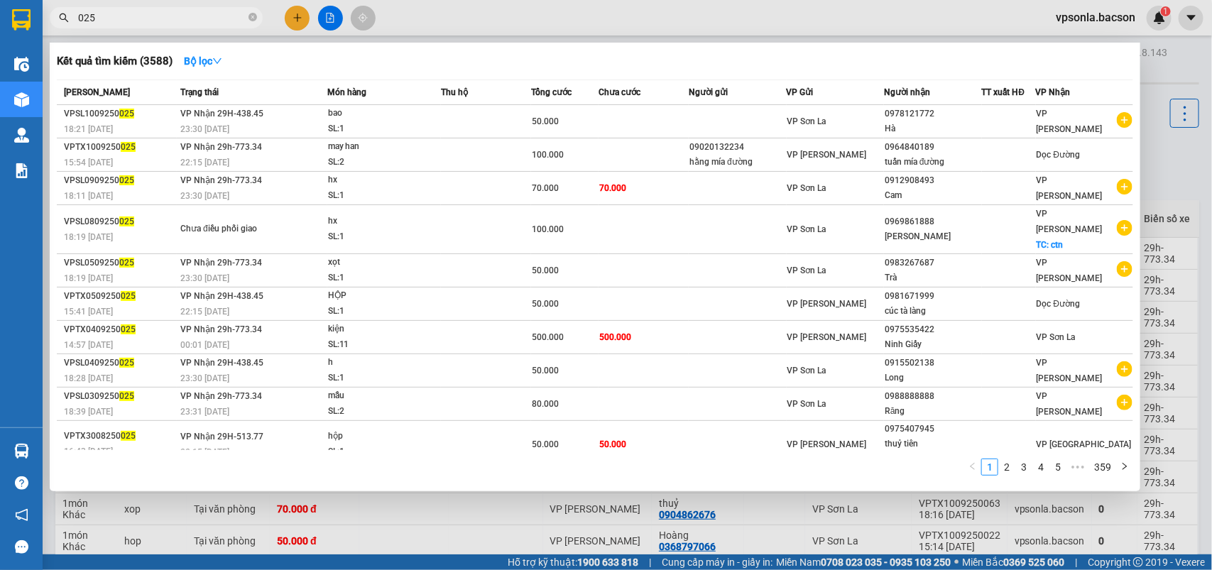
click at [156, 22] on input "025" at bounding box center [162, 18] width 168 height 16
click at [1173, 129] on div at bounding box center [606, 285] width 1212 height 570
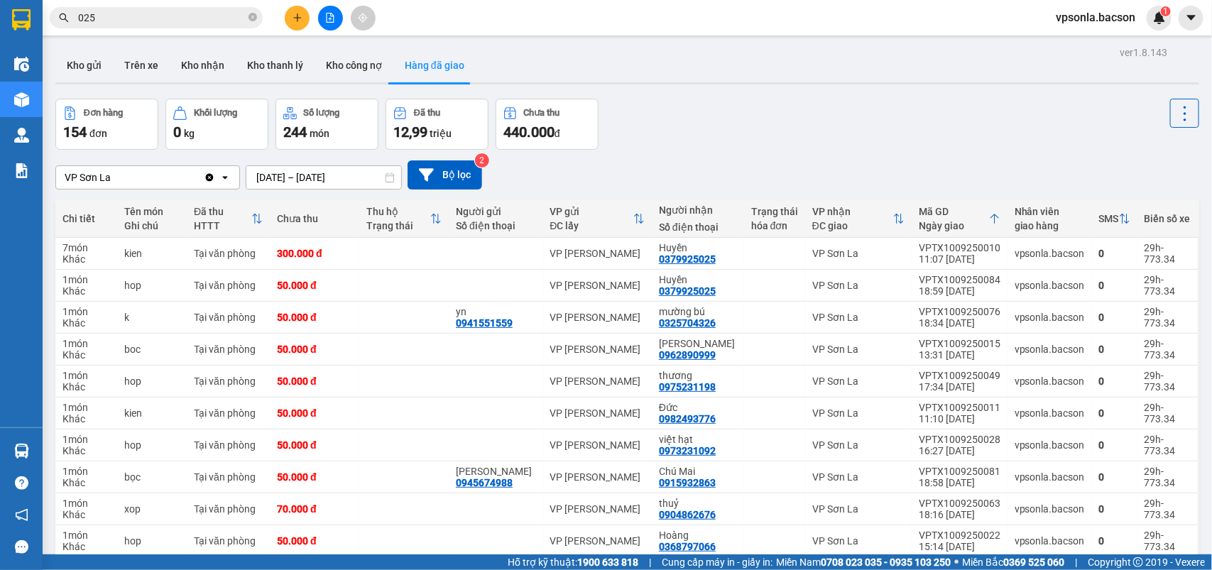
click at [109, 25] on input "025" at bounding box center [162, 18] width 168 height 16
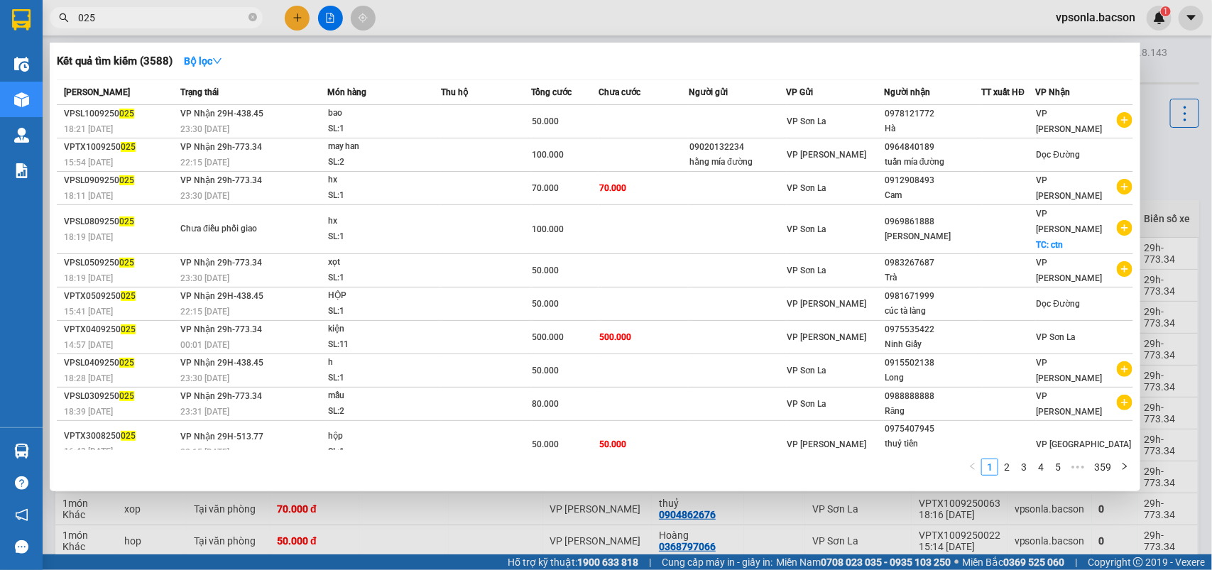
click at [109, 25] on input "025" at bounding box center [162, 18] width 168 height 16
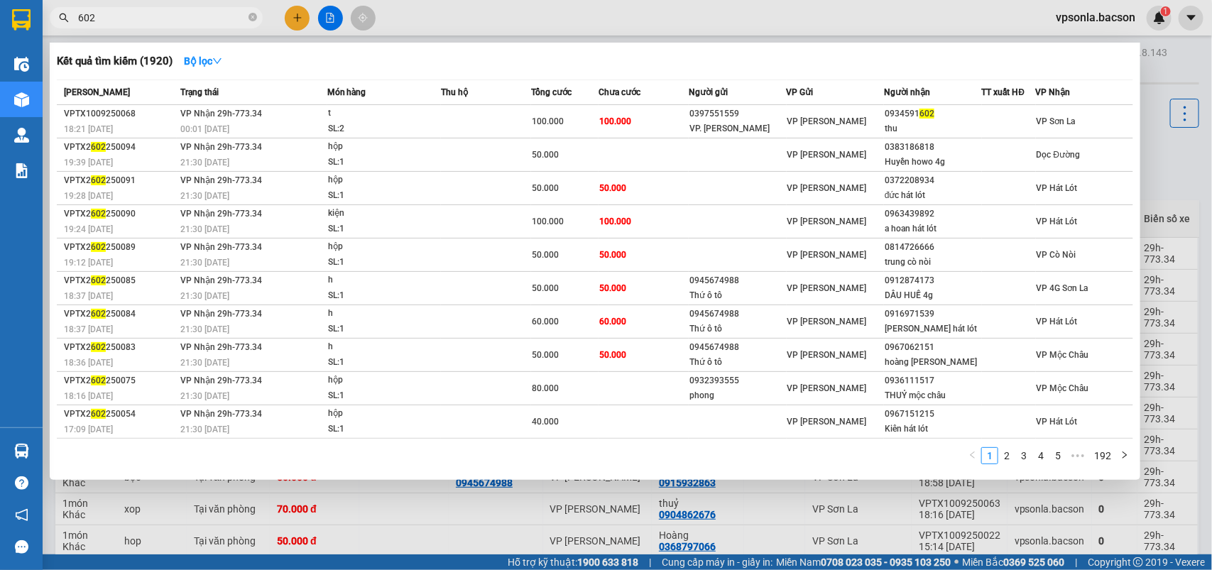
type input "602"
click at [886, 123] on div "thu" at bounding box center [932, 128] width 96 height 15
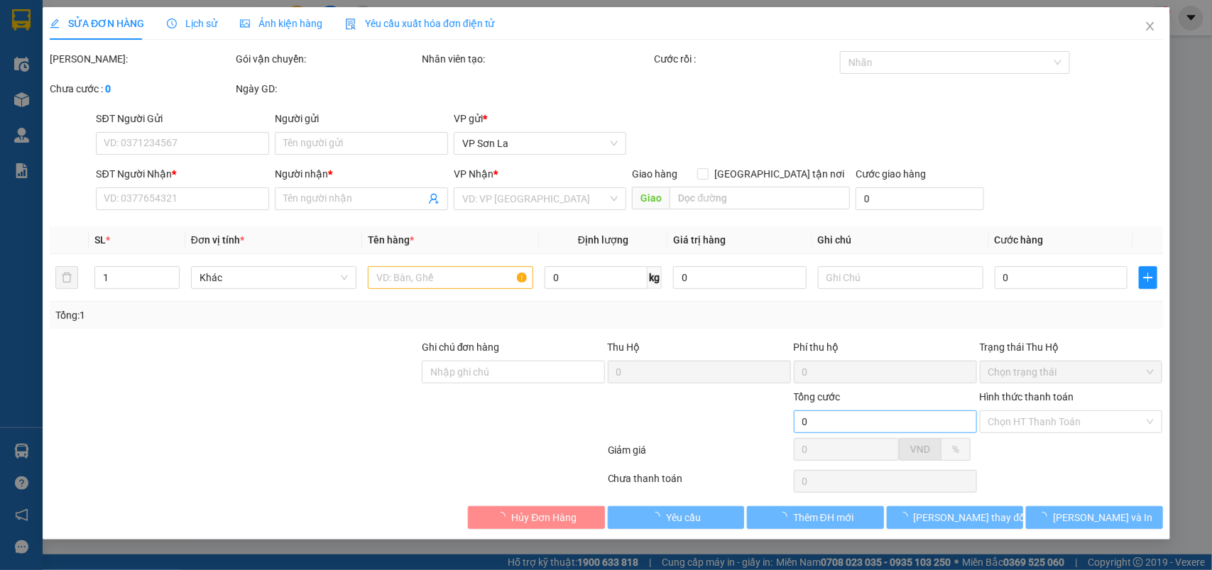
type input "0397551559"
type input "VP. [PERSON_NAME]"
type input "0934591602"
type input "thu"
type input "100.000"
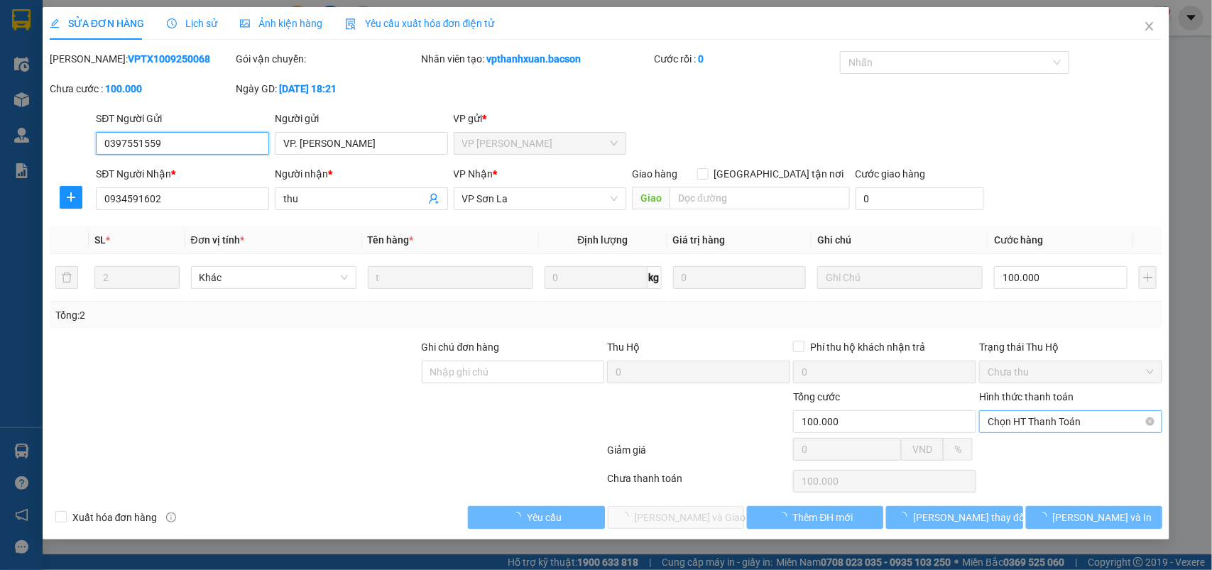
click at [1012, 422] on span "Chọn HT Thanh Toán" at bounding box center [1070, 421] width 166 height 21
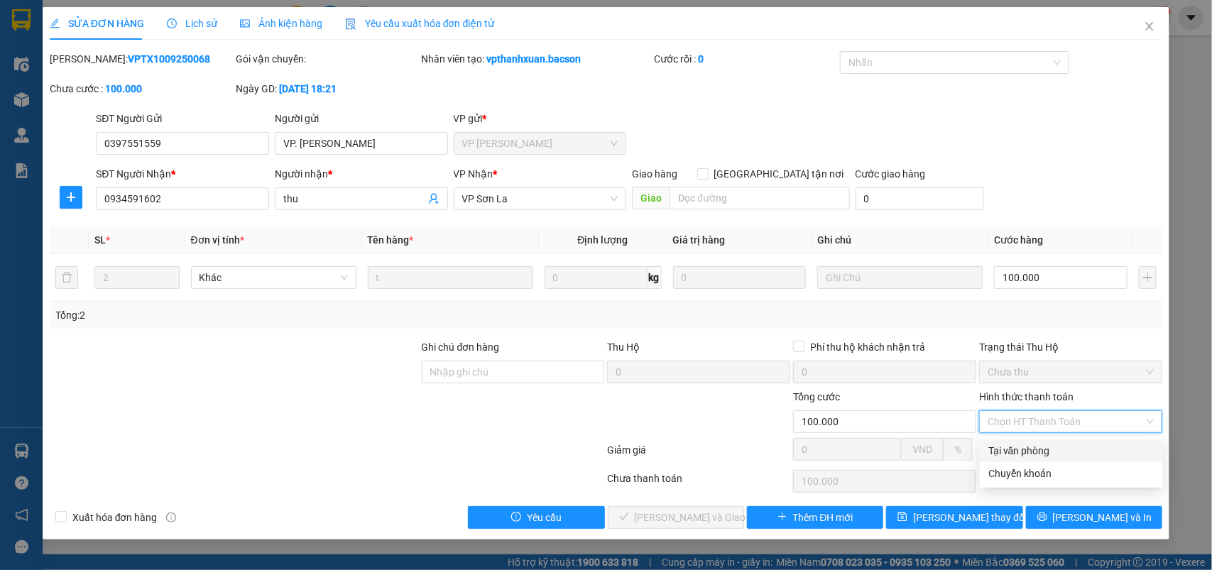
drag, startPoint x: 1003, startPoint y: 445, endPoint x: 690, endPoint y: 493, distance: 316.7
click at [998, 448] on div "Tại văn phòng" at bounding box center [1071, 451] width 166 height 16
type input "0"
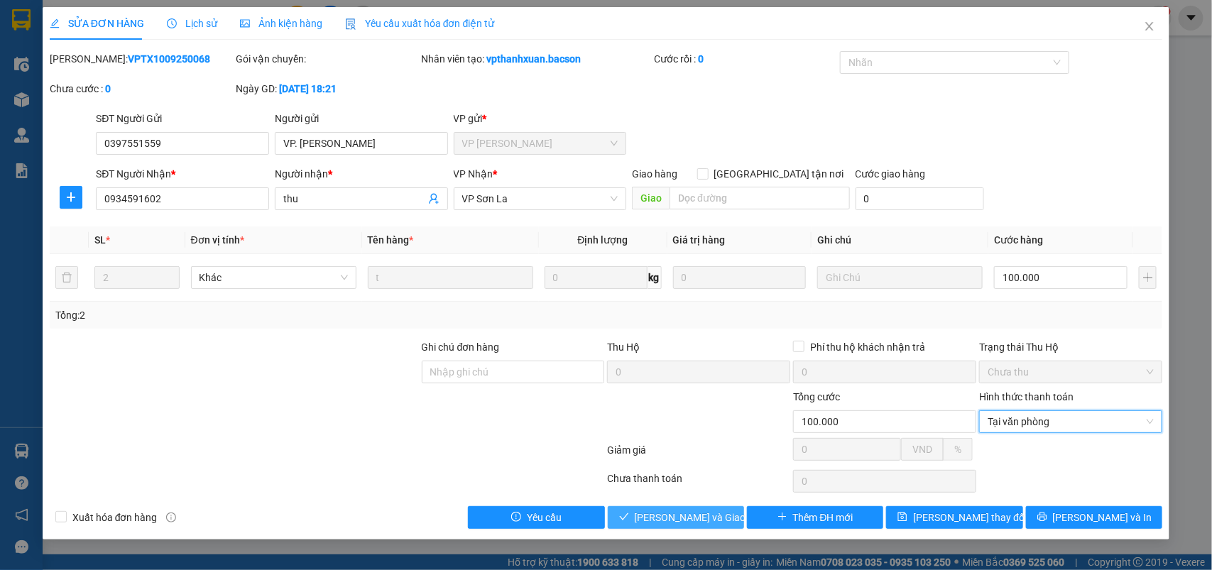
click at [691, 509] on button "[PERSON_NAME] và Giao hàng" at bounding box center [676, 517] width 136 height 23
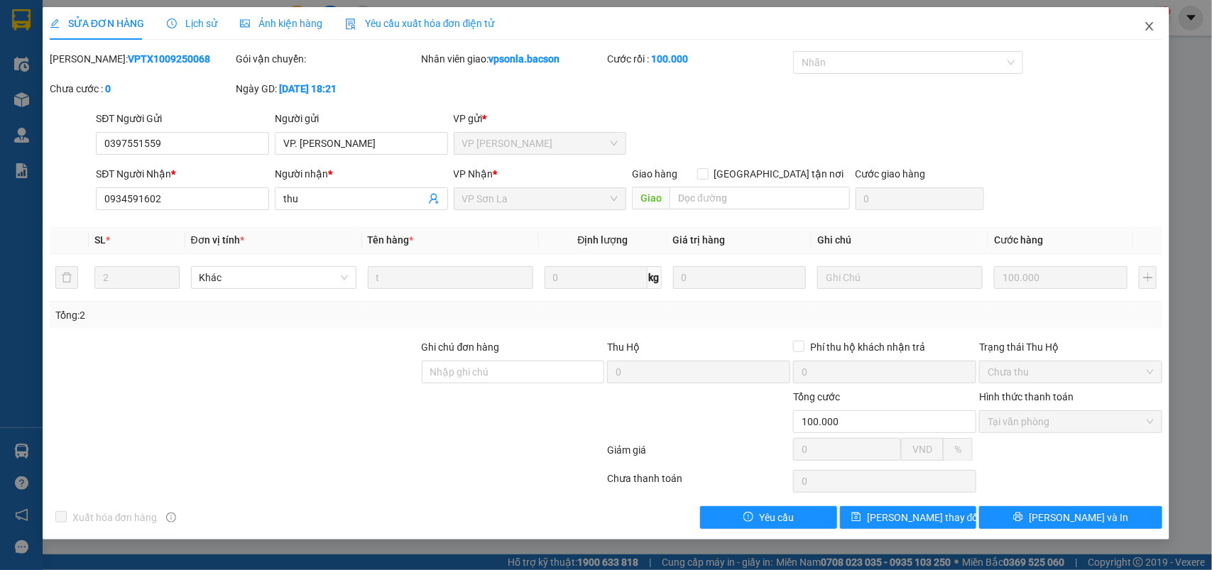
click at [1161, 26] on span "Close" at bounding box center [1149, 27] width 40 height 40
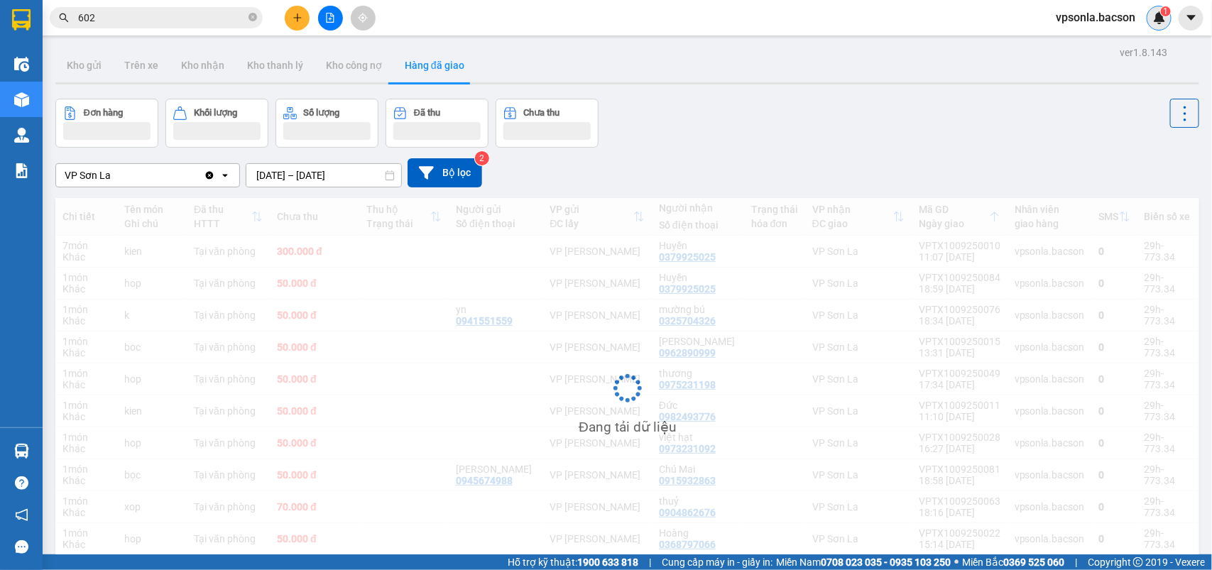
click at [1152, 26] on div "1" at bounding box center [1158, 18] width 25 height 25
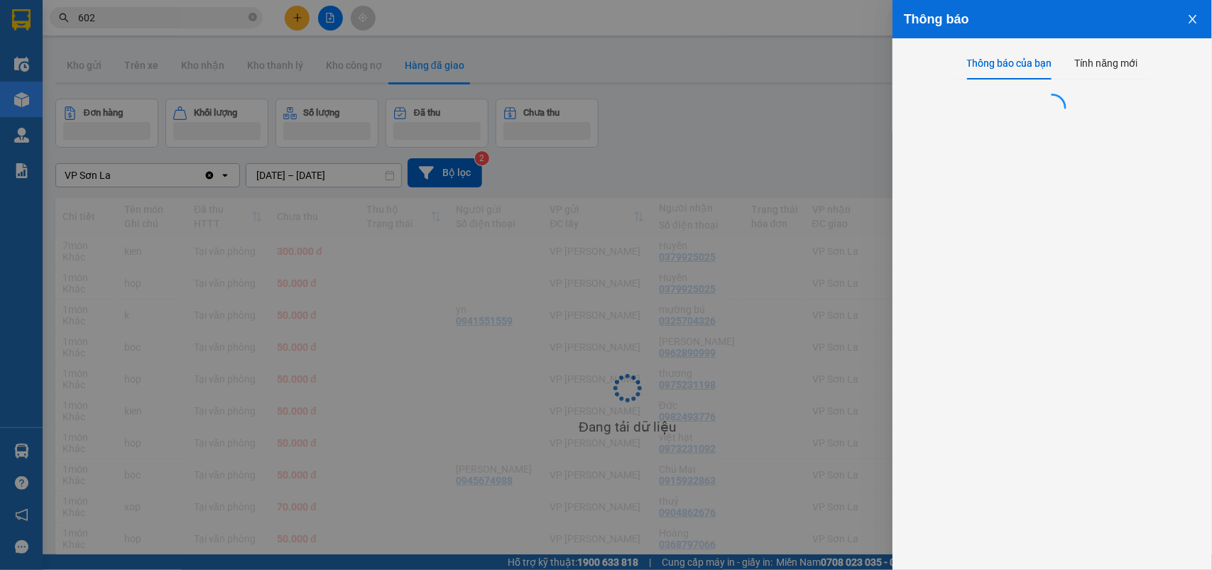
click at [1152, 26] on div "Thông báo" at bounding box center [1052, 19] width 297 height 16
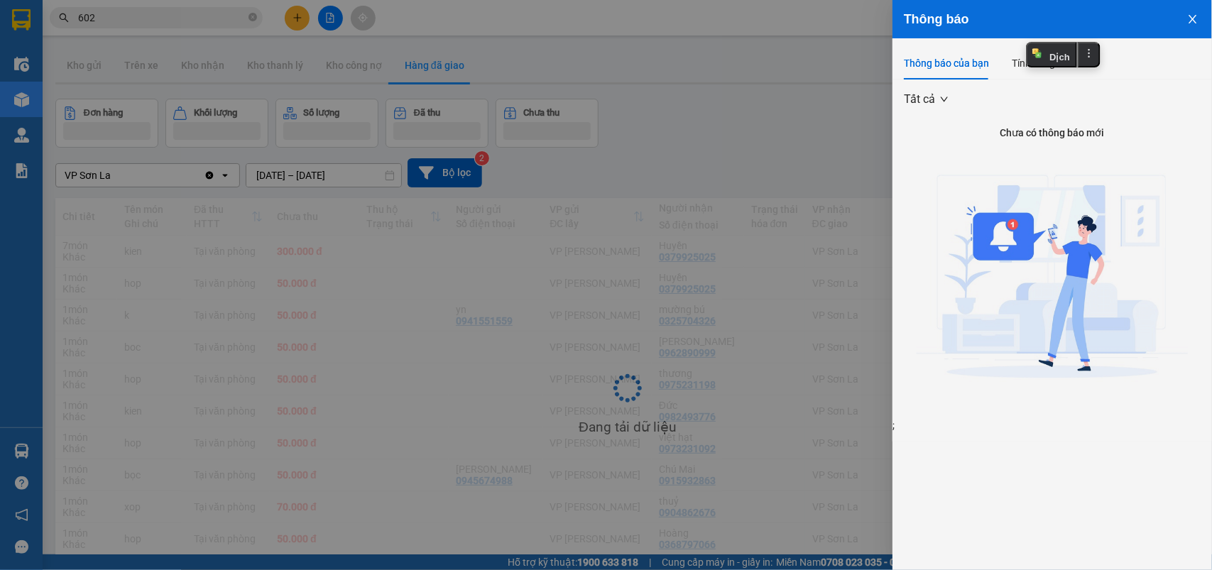
click at [455, 61] on div at bounding box center [606, 285] width 1212 height 570
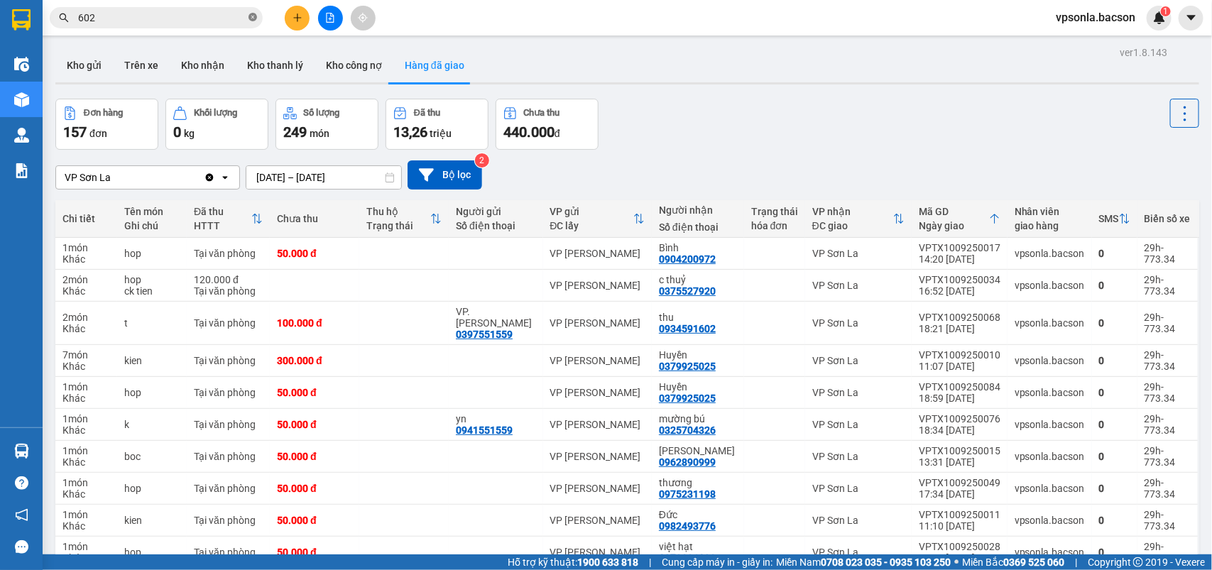
click at [252, 18] on icon "close-circle" at bounding box center [252, 17] width 9 height 9
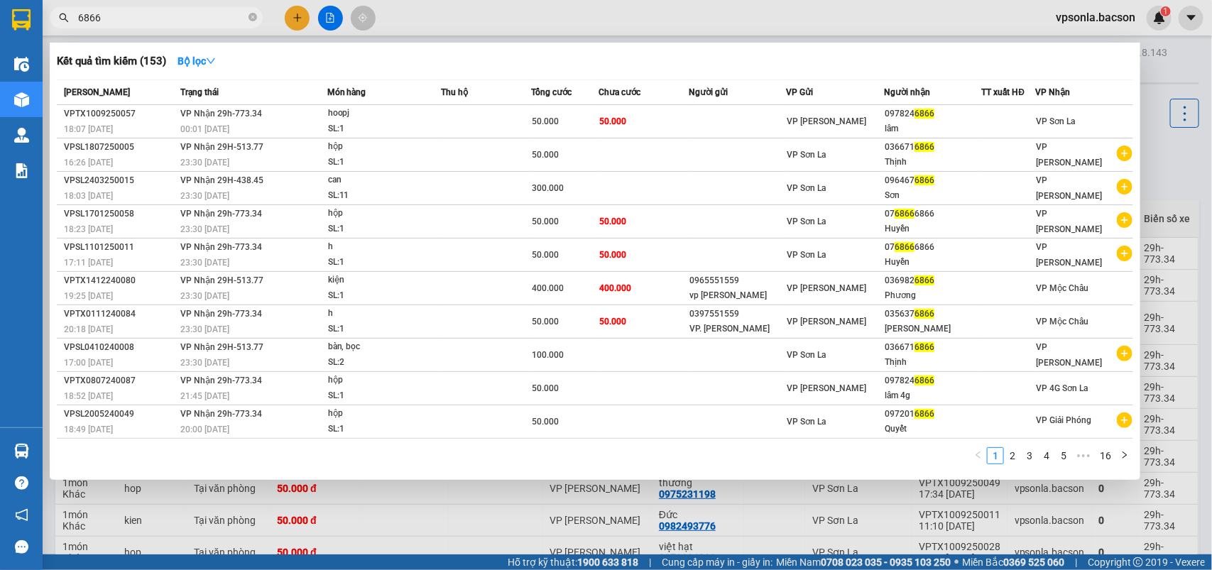
type input "6866"
click at [834, 96] on div "VP Gửi" at bounding box center [835, 92] width 97 height 16
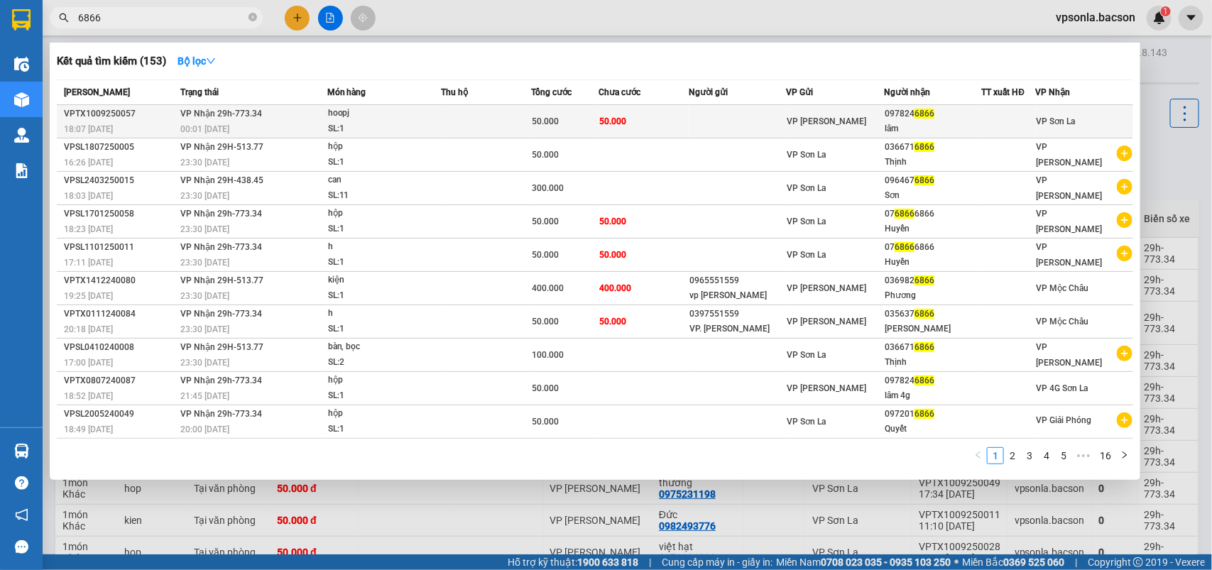
click at [838, 118] on span "VP [PERSON_NAME]" at bounding box center [827, 121] width 80 height 10
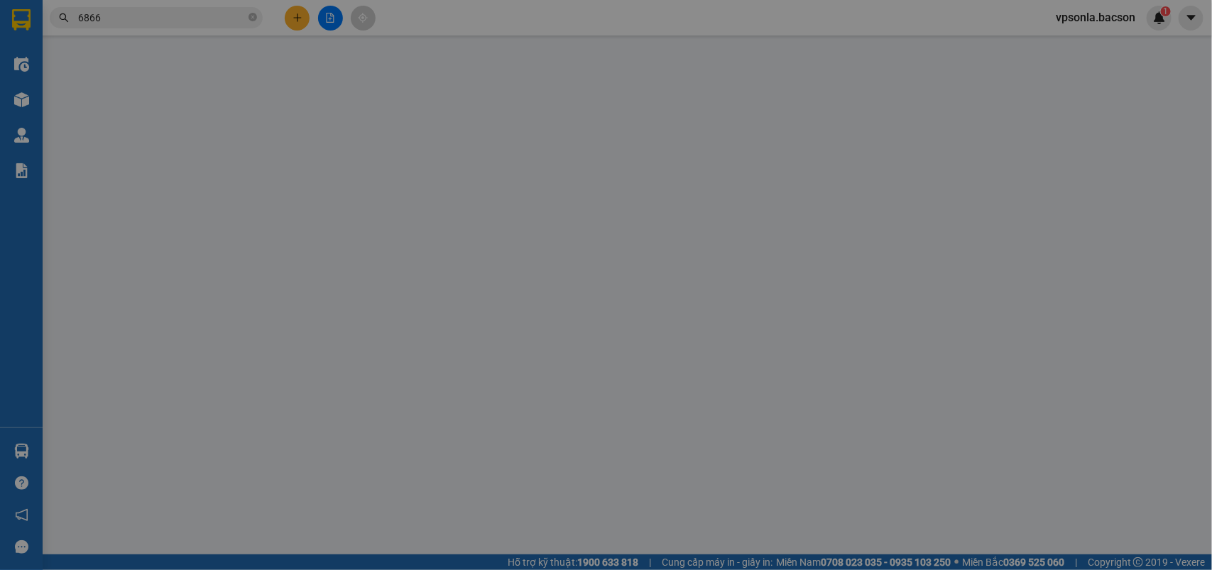
type input "0978246866"
type input "lâm"
type input "50.000"
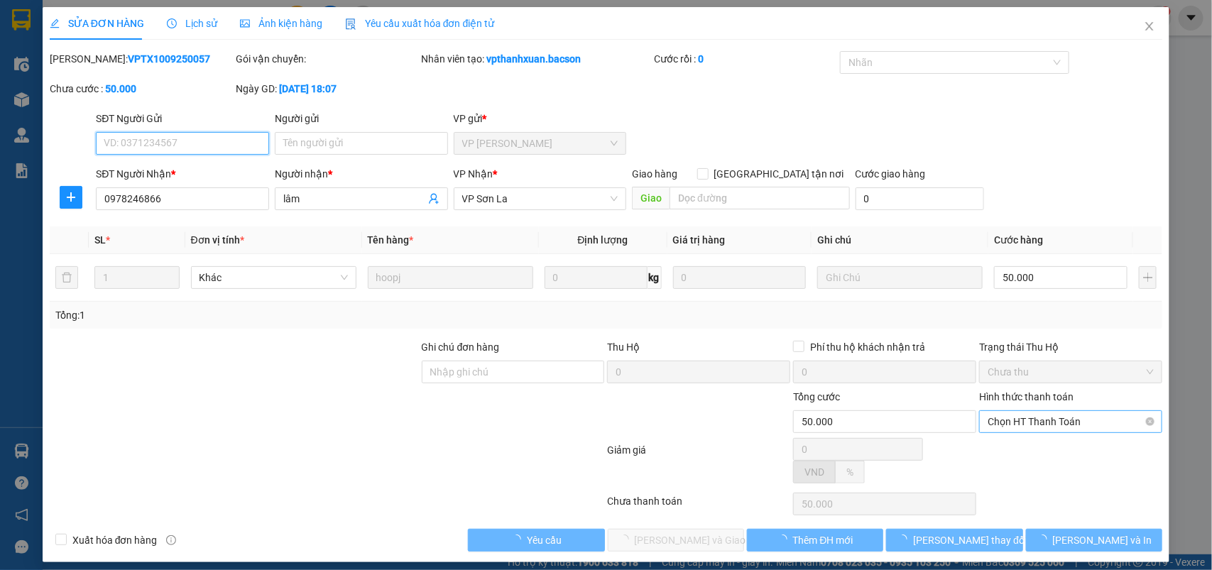
click at [1049, 422] on span "Chọn HT Thanh Toán" at bounding box center [1070, 421] width 166 height 21
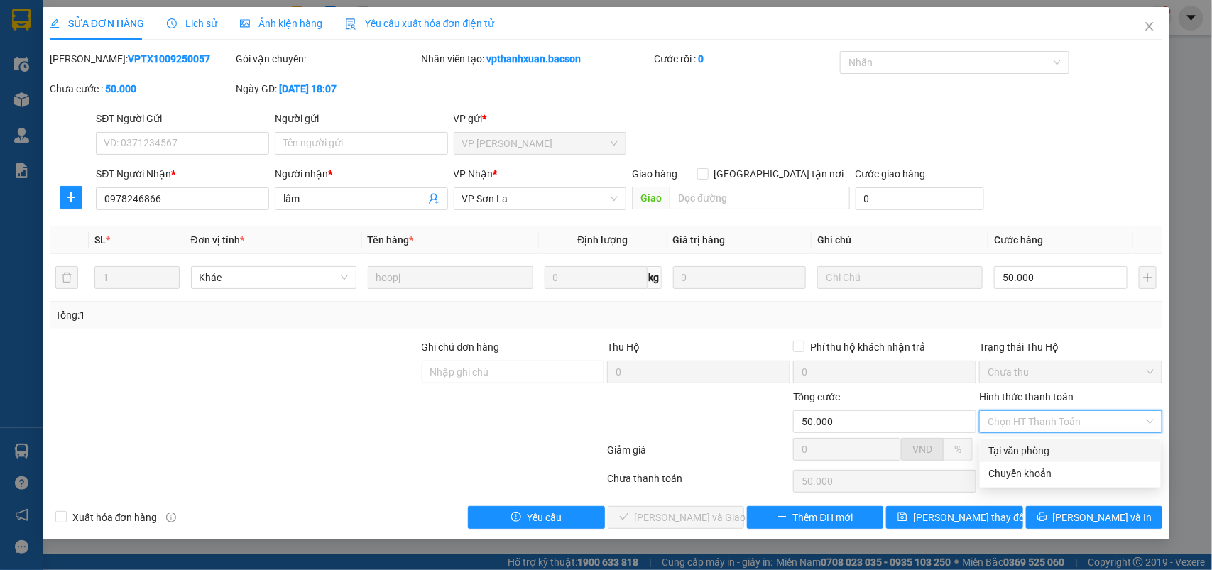
click at [1035, 441] on div "Tại văn phòng" at bounding box center [1070, 450] width 181 height 23
type input "0"
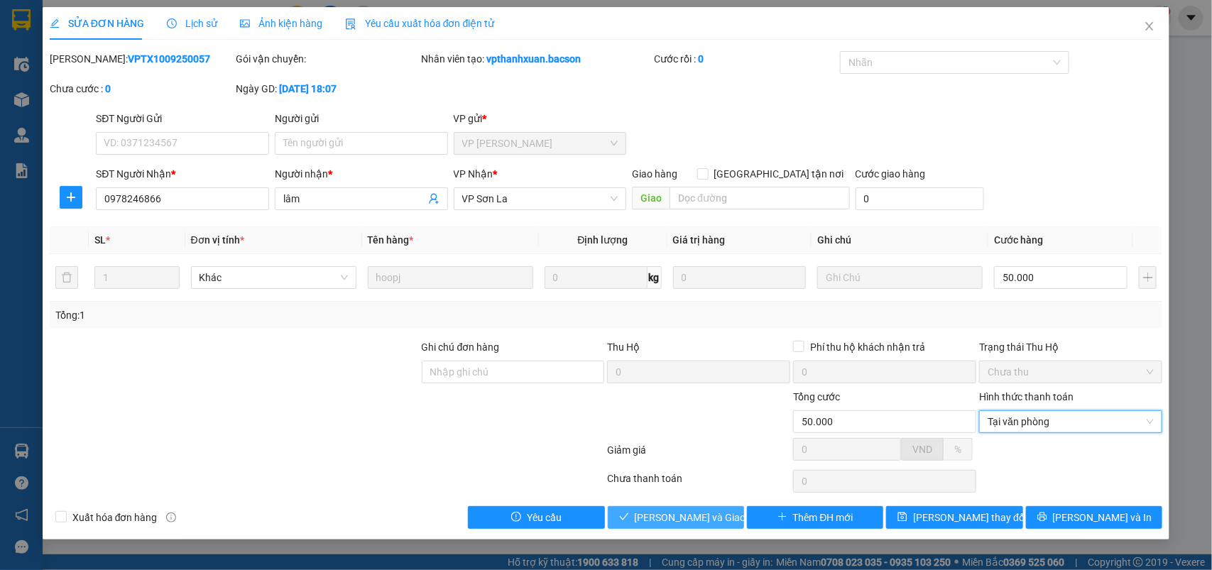
click at [680, 513] on span "[PERSON_NAME] và Giao hàng" at bounding box center [703, 518] width 136 height 16
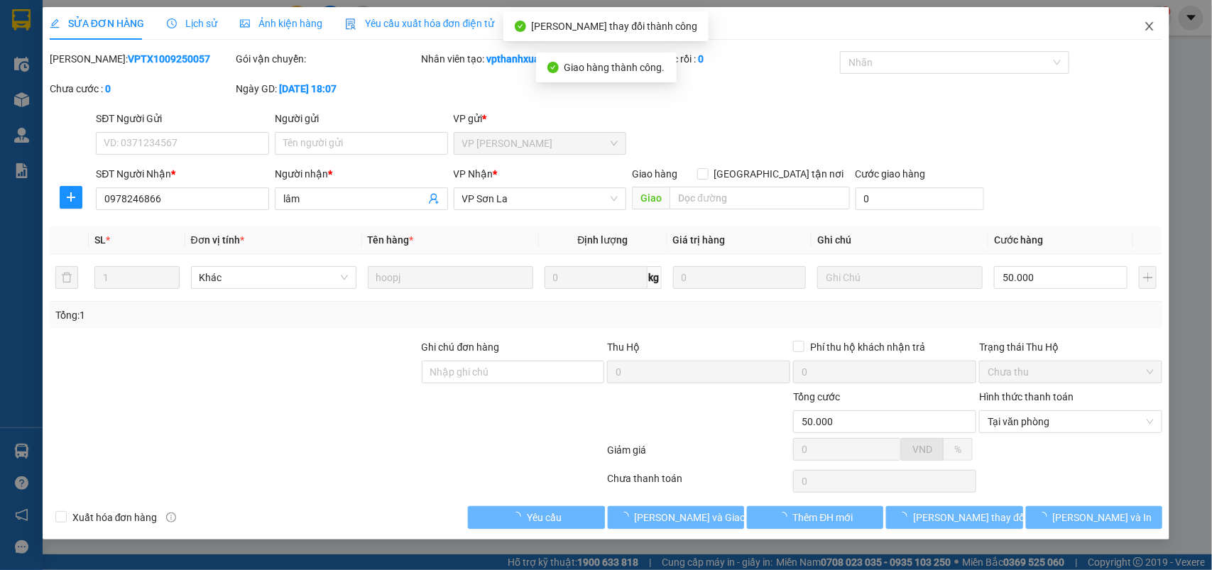
click at [1154, 26] on icon "close" at bounding box center [1149, 26] width 11 height 11
click at [1149, 26] on div "1" at bounding box center [1158, 18] width 25 height 25
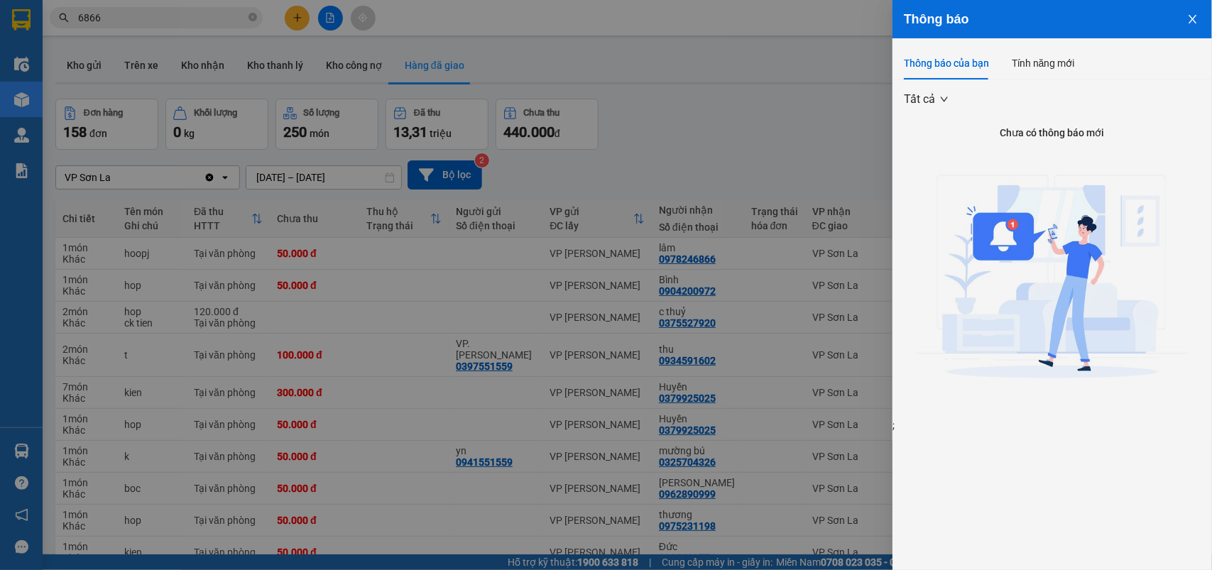
click at [158, 18] on div at bounding box center [606, 285] width 1212 height 570
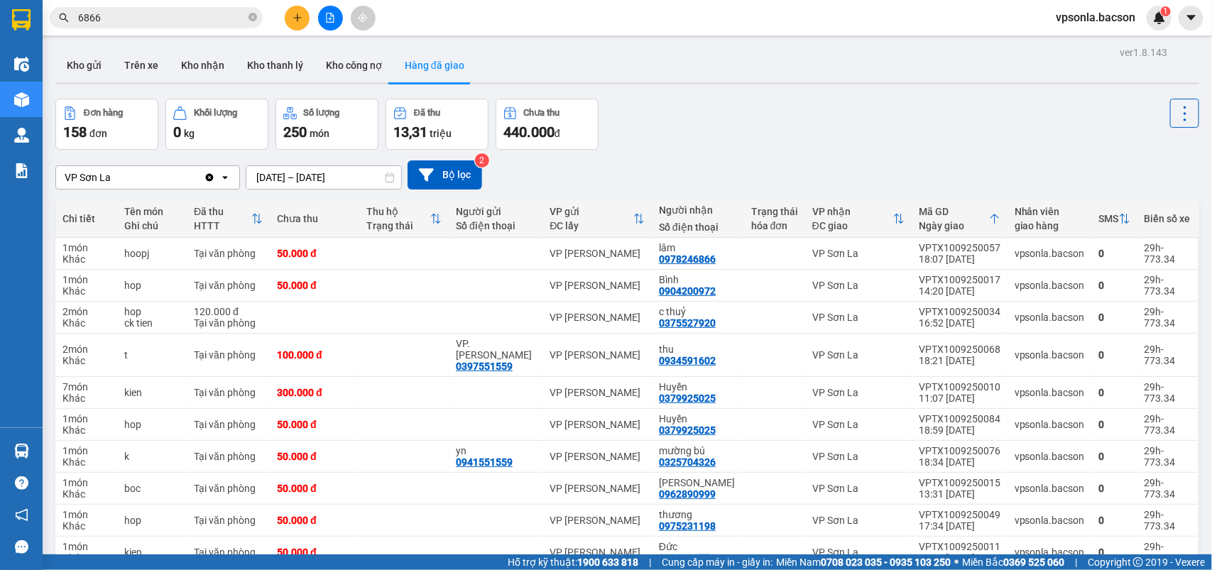
click at [158, 21] on input "6866" at bounding box center [162, 18] width 168 height 16
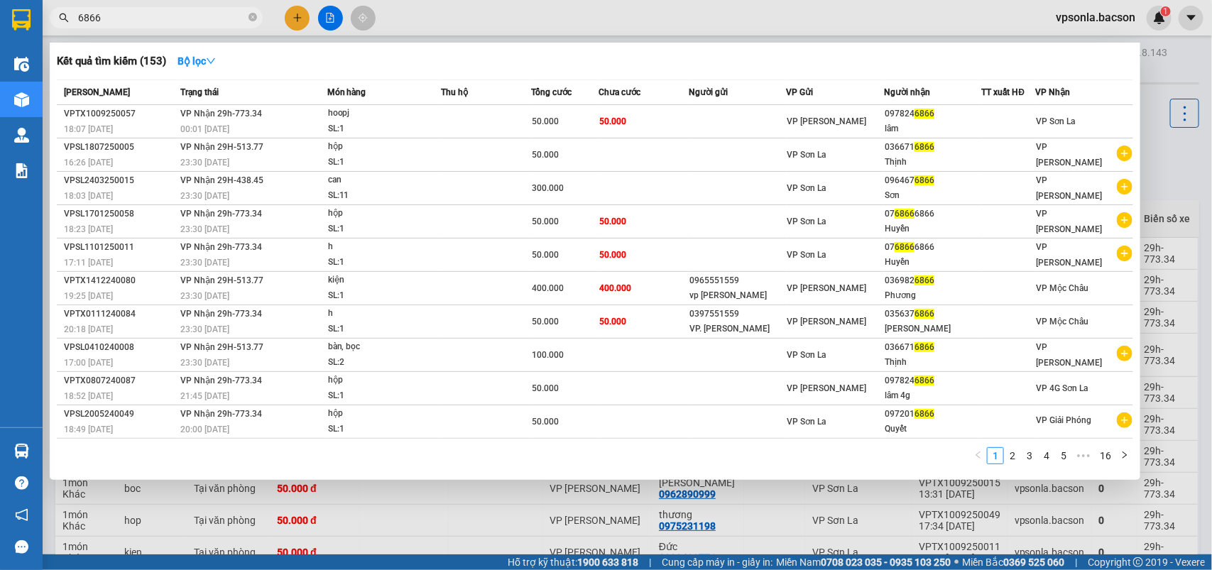
click at [158, 21] on input "6866" at bounding box center [162, 18] width 168 height 16
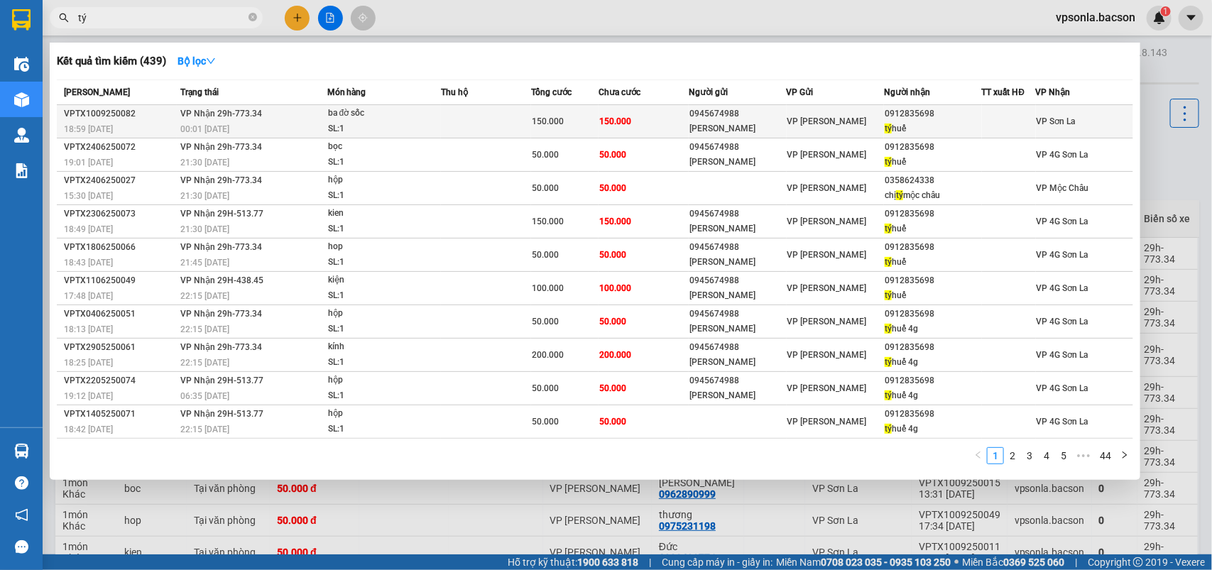
type input "tý"
click at [814, 117] on span "VP [PERSON_NAME]" at bounding box center [827, 121] width 80 height 10
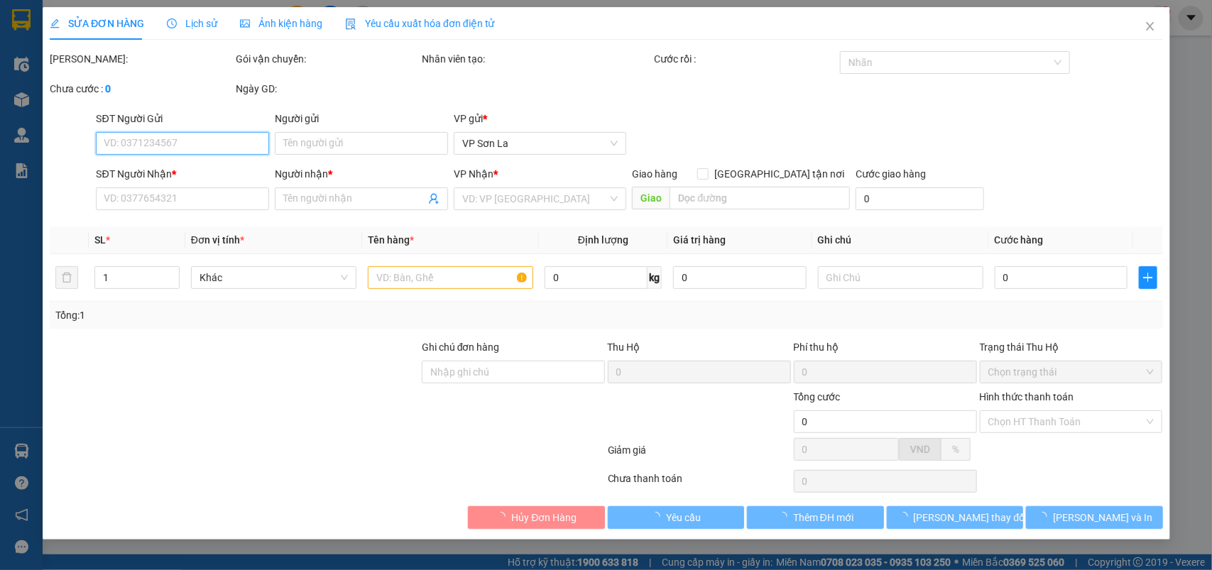
type input "0945674988"
type input "[PERSON_NAME]"
type input "0912835698"
type input "tý huế"
type input "150.000"
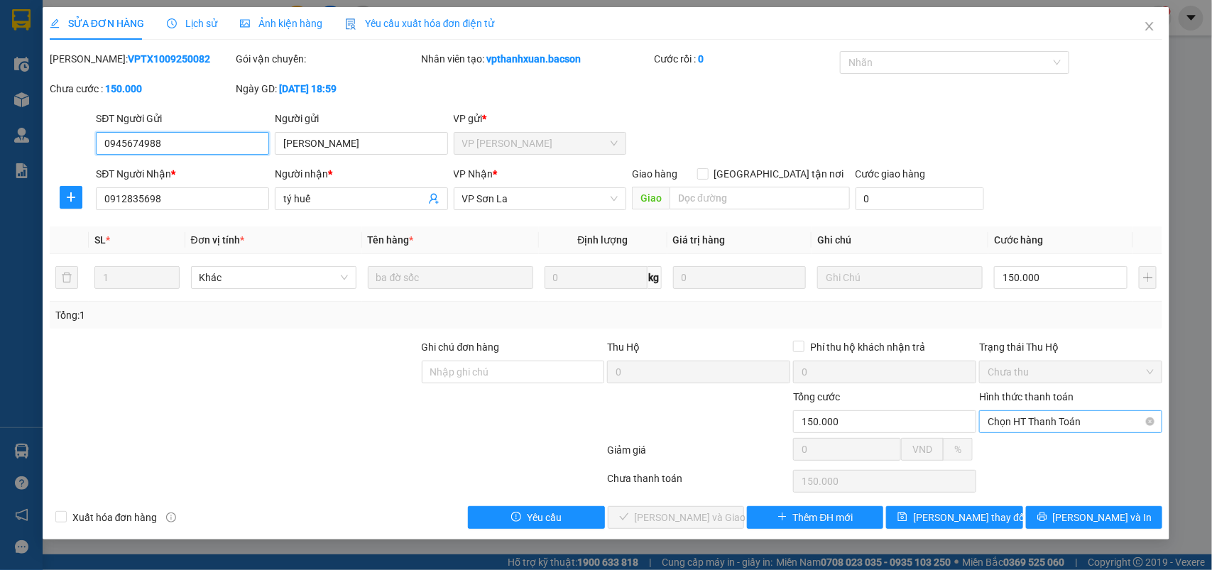
click at [1002, 415] on span "Chọn HT Thanh Toán" at bounding box center [1070, 421] width 166 height 21
click at [1009, 437] on div "Total Paid Fee 0 Total UnPaid Fee 150.000 Cash Collection Total Fee Mã ĐH: VPTX…" at bounding box center [606, 290] width 1113 height 478
click at [1021, 422] on span "Chọn HT Thanh Toán" at bounding box center [1070, 421] width 166 height 21
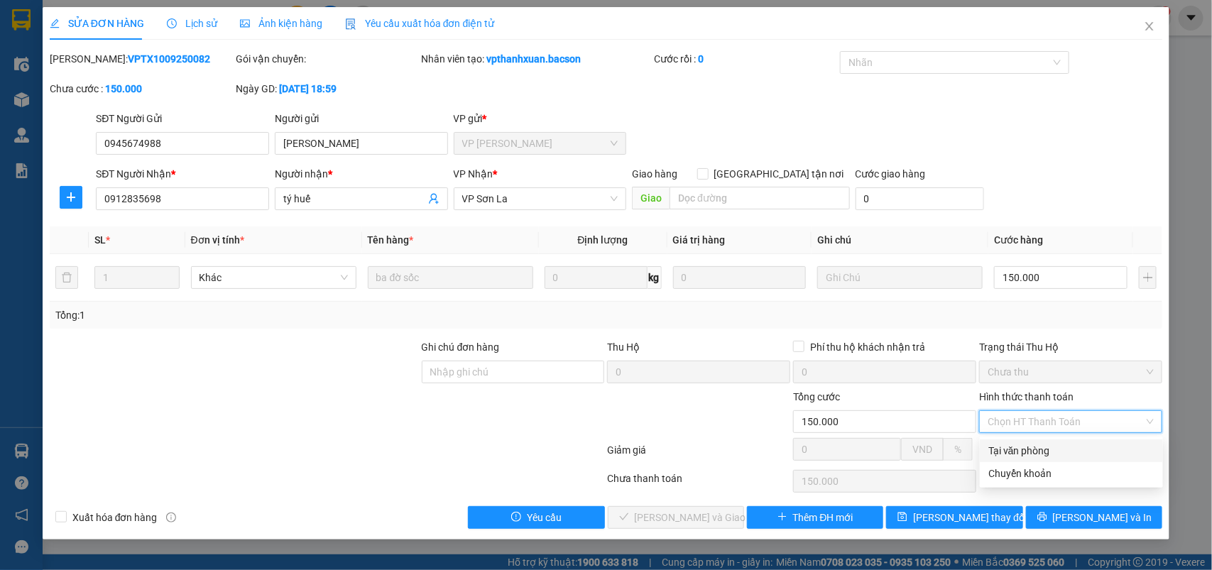
drag, startPoint x: 1013, startPoint y: 444, endPoint x: 959, endPoint y: 466, distance: 58.5
click at [1012, 448] on div "Tại văn phòng" at bounding box center [1071, 451] width 166 height 16
type input "0"
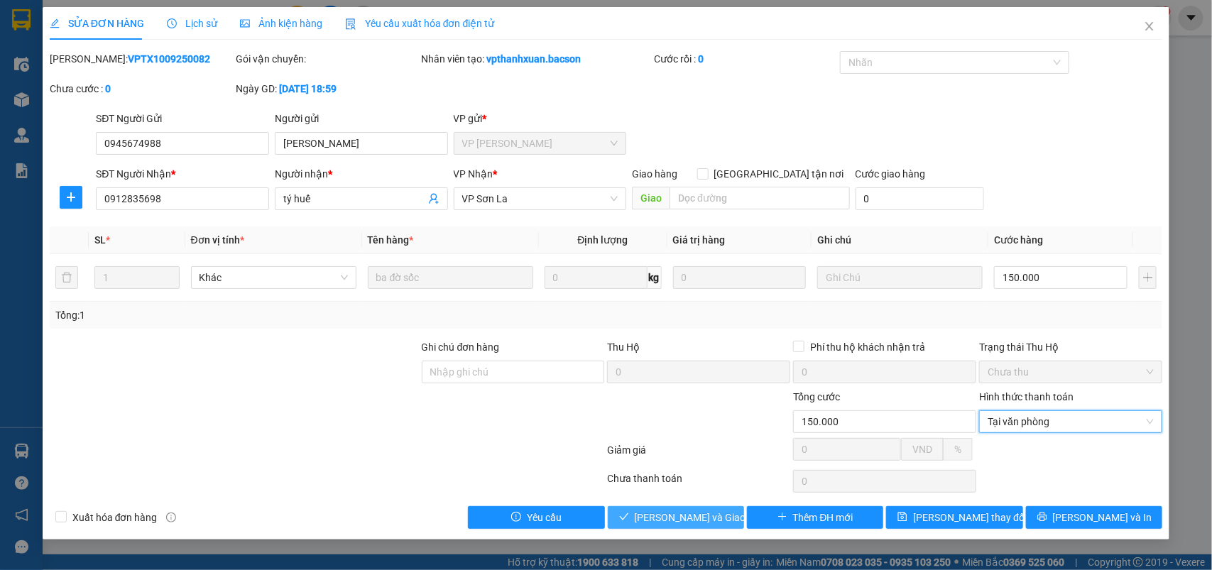
click at [692, 515] on span "[PERSON_NAME] và Giao hàng" at bounding box center [703, 518] width 136 height 16
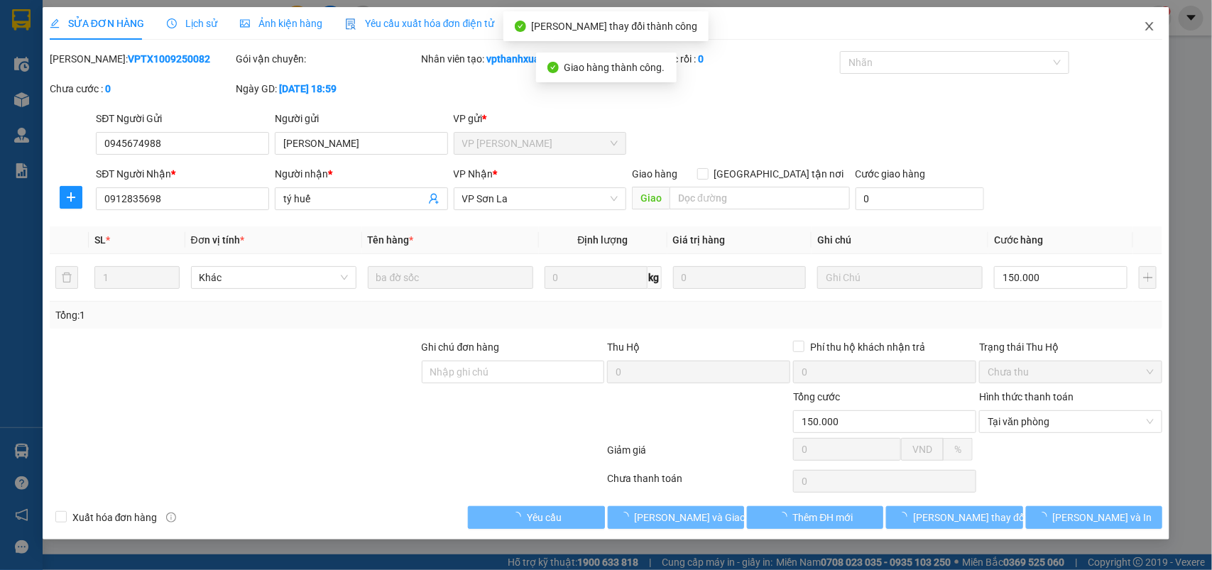
click at [1151, 26] on icon "close" at bounding box center [1149, 26] width 11 height 11
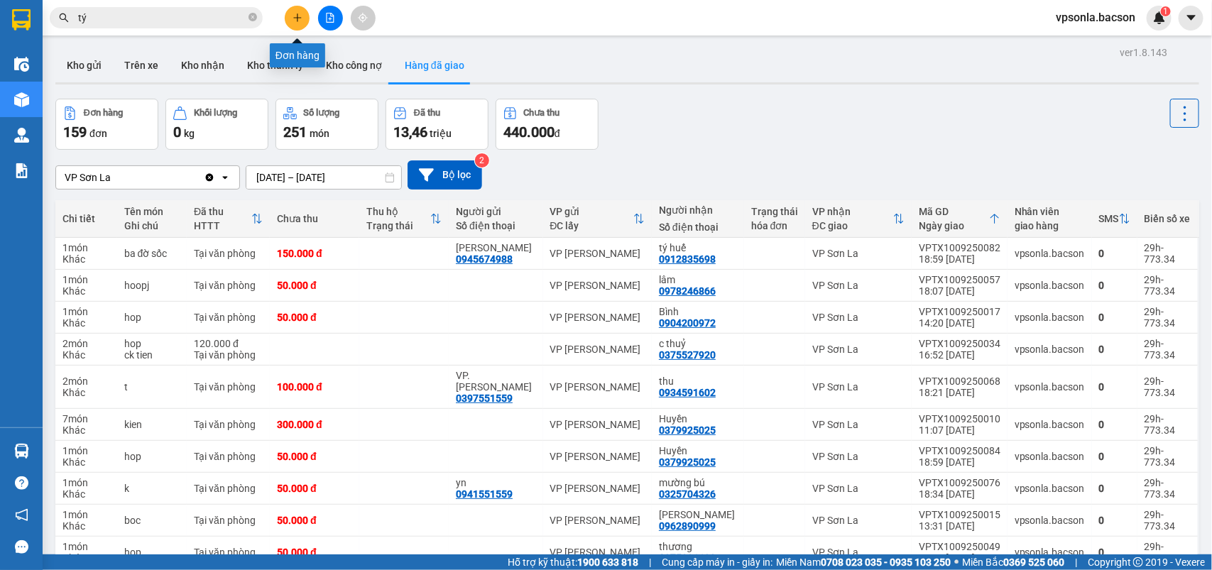
click at [247, 12] on span "tý" at bounding box center [156, 17] width 213 height 21
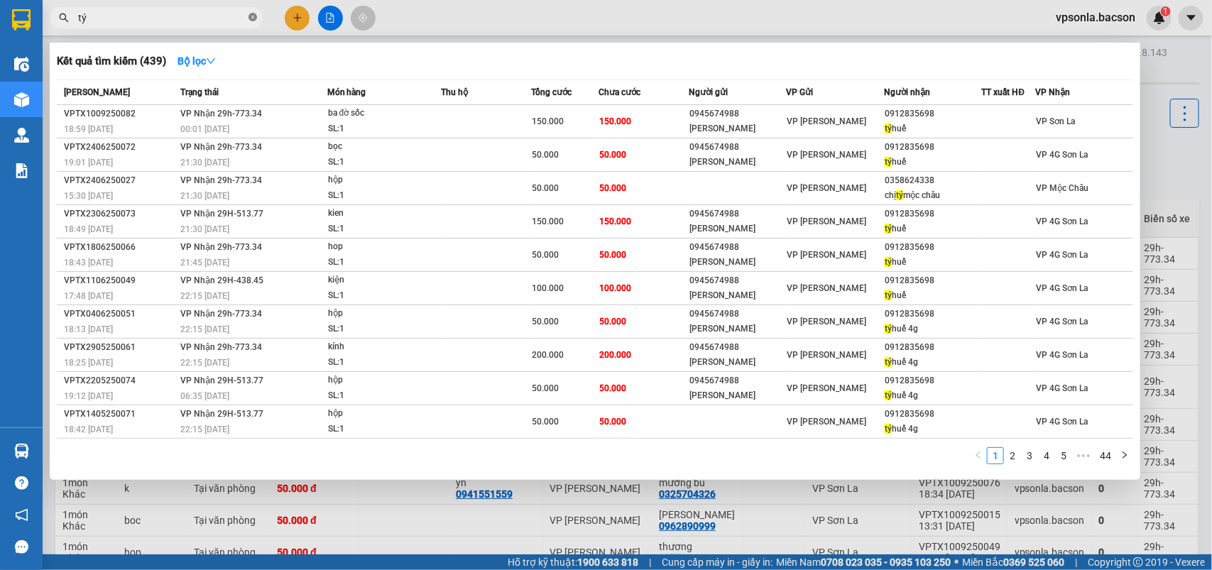
click at [254, 16] on icon "close-circle" at bounding box center [252, 17] width 9 height 9
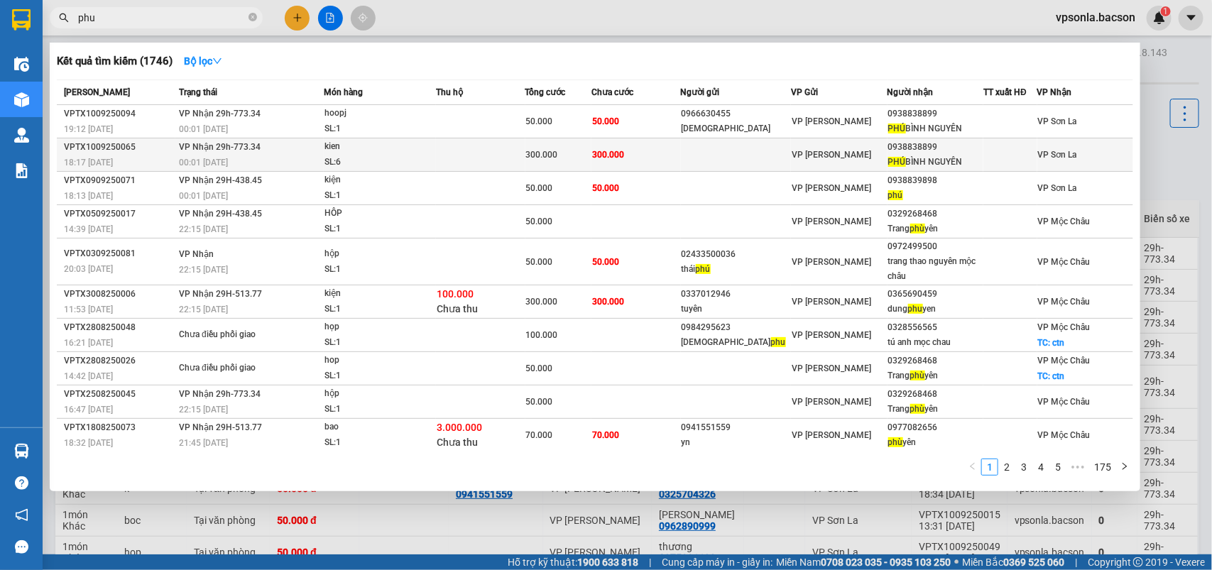
type input "phu"
click at [971, 158] on div "PHÚ BÌNH NGUYÊN" at bounding box center [935, 162] width 95 height 15
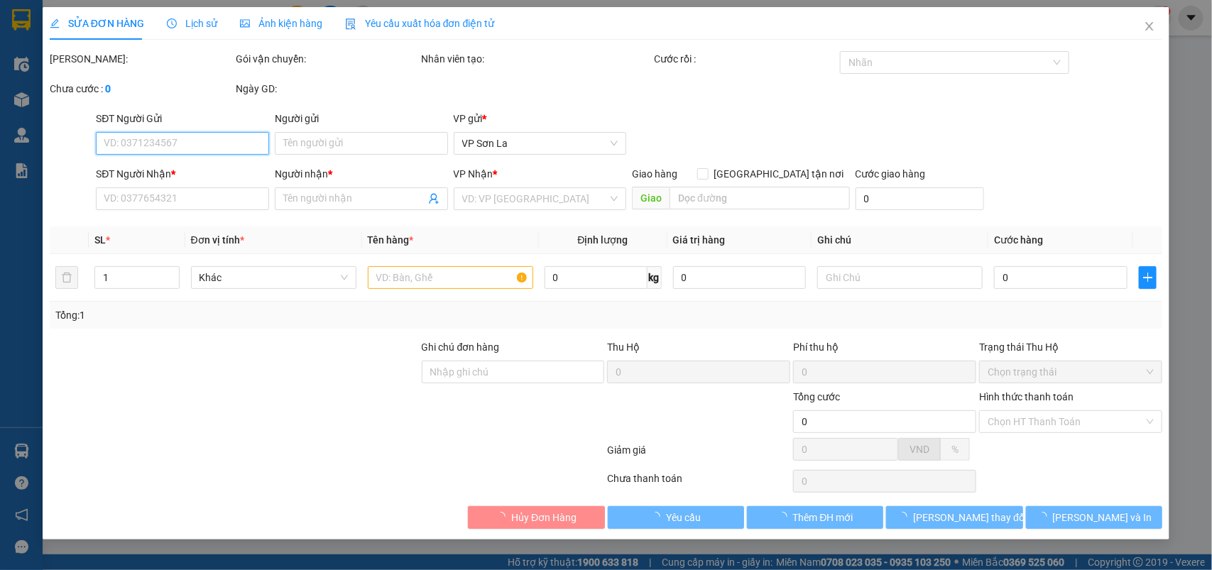
type input "0938838899"
type input "PHÚ BÌNH NGUYÊN"
type input "300.000"
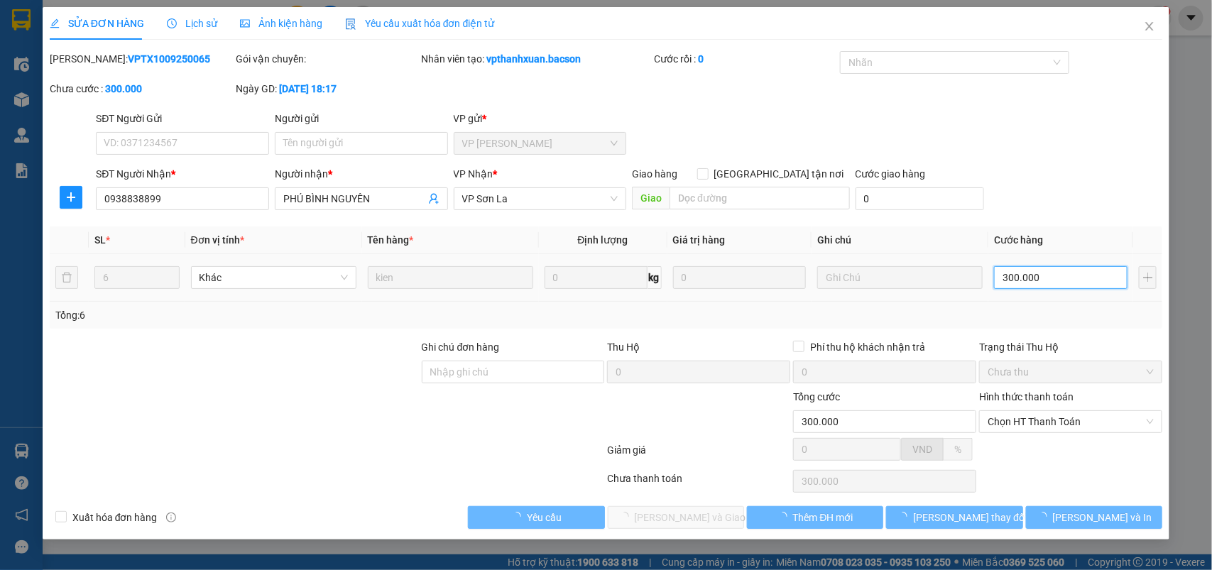
click at [1045, 272] on input "300.000" at bounding box center [1060, 277] width 133 height 23
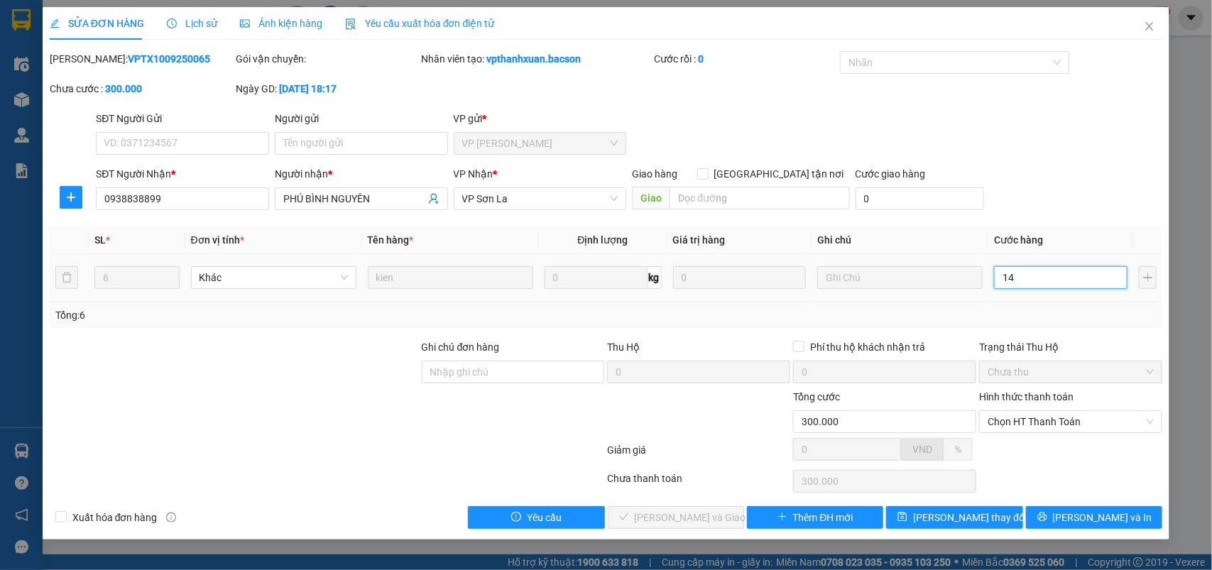
type input "148"
type input "14"
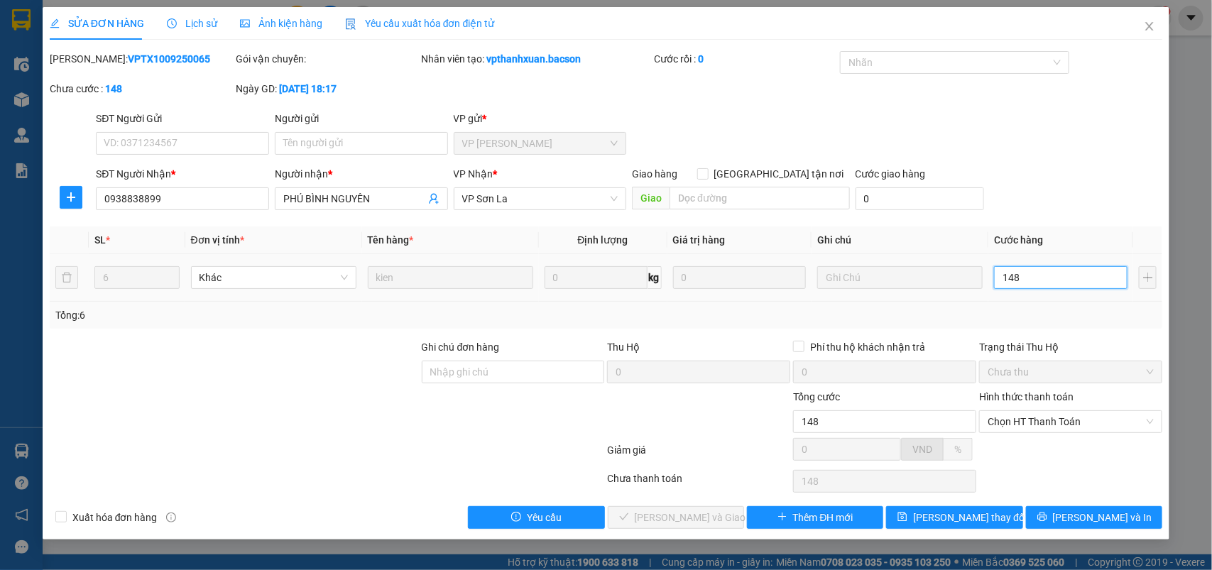
type input "14"
type input "1"
type input "18"
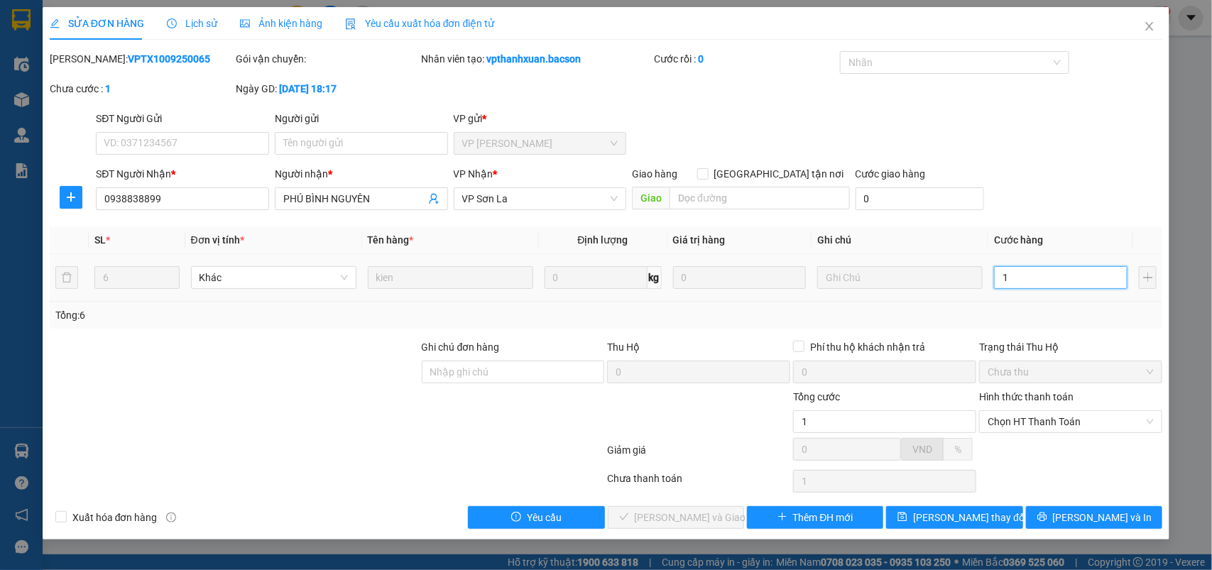
type input "18"
type input "180"
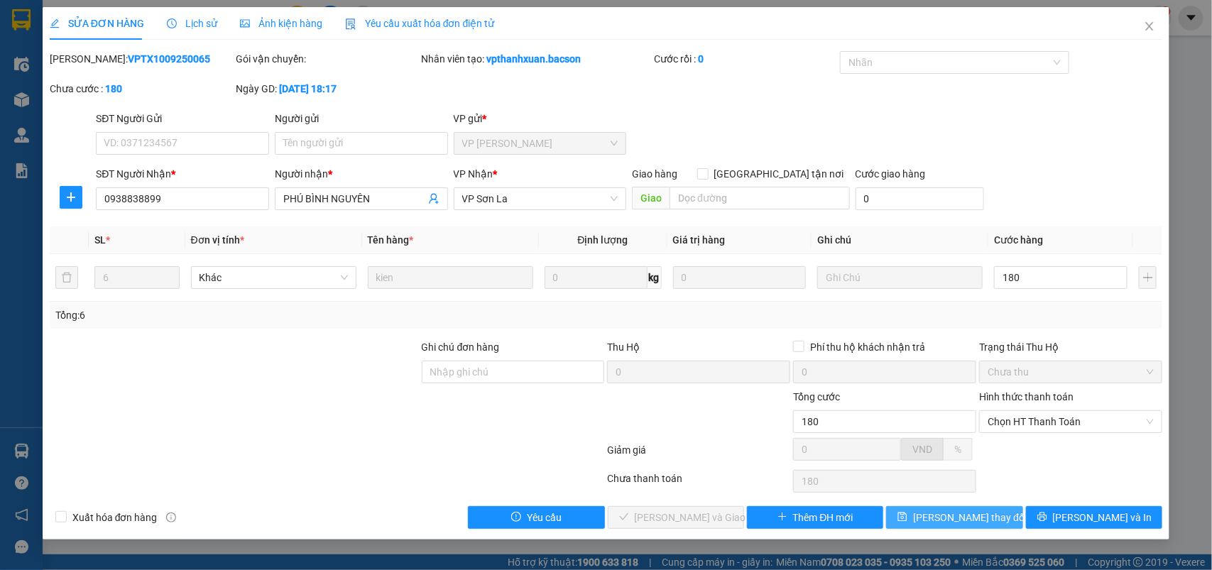
click at [1002, 510] on button "[PERSON_NAME] thay đổi" at bounding box center [954, 517] width 136 height 23
type input "180.000"
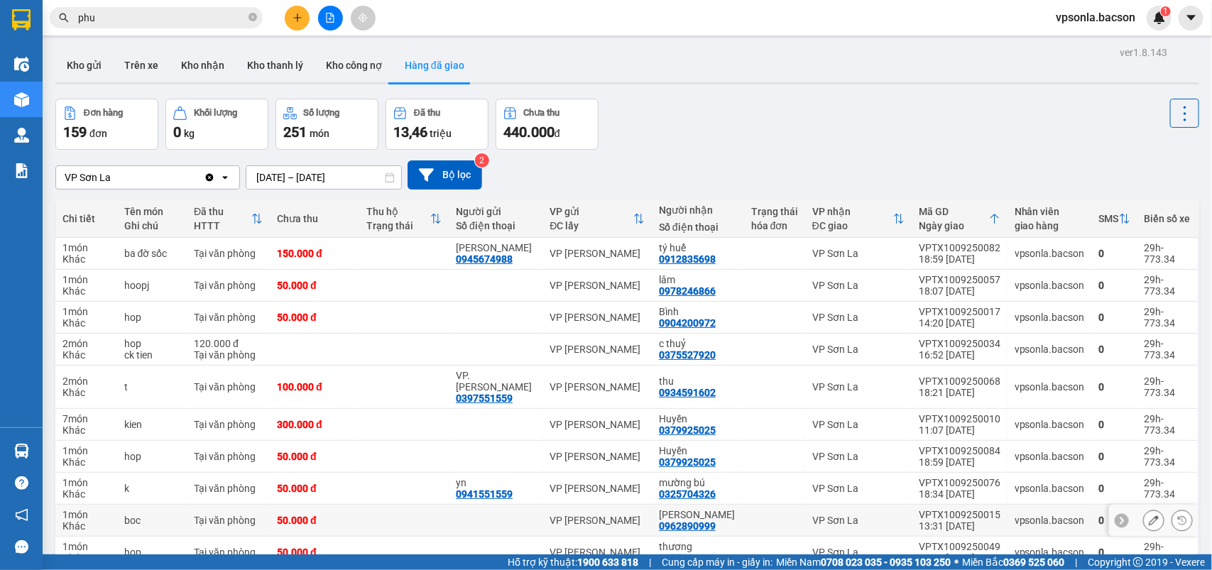
click at [1007, 510] on td "vpsonla.bacson" at bounding box center [1049, 521] width 84 height 32
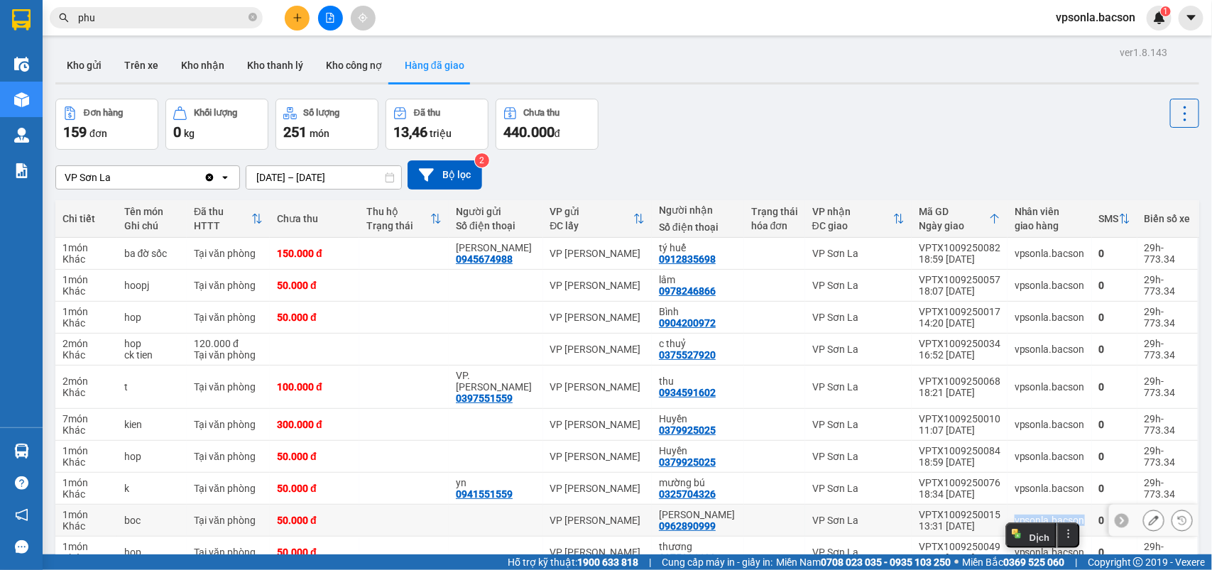
click at [1007, 510] on td "vpsonla.bacson" at bounding box center [1049, 521] width 84 height 32
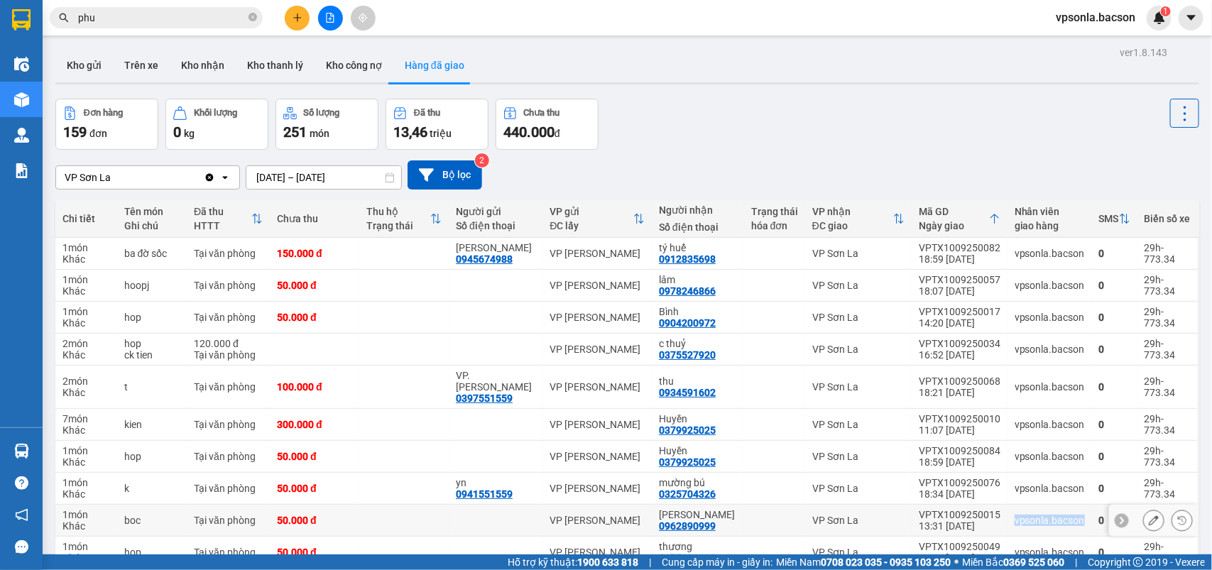
click at [1007, 510] on td "vpsonla.bacson" at bounding box center [1049, 521] width 84 height 32
drag, startPoint x: 984, startPoint y: 119, endPoint x: 967, endPoint y: 123, distance: 17.6
click at [984, 119] on div "Đơn hàng 159 đơn Khối lượng 0 kg Số lượng 251 món Đã thu 13,46 triệu Chưa thu 4…" at bounding box center [627, 124] width 1144 height 51
click at [227, 66] on button "Kho nhận" at bounding box center [203, 65] width 66 height 34
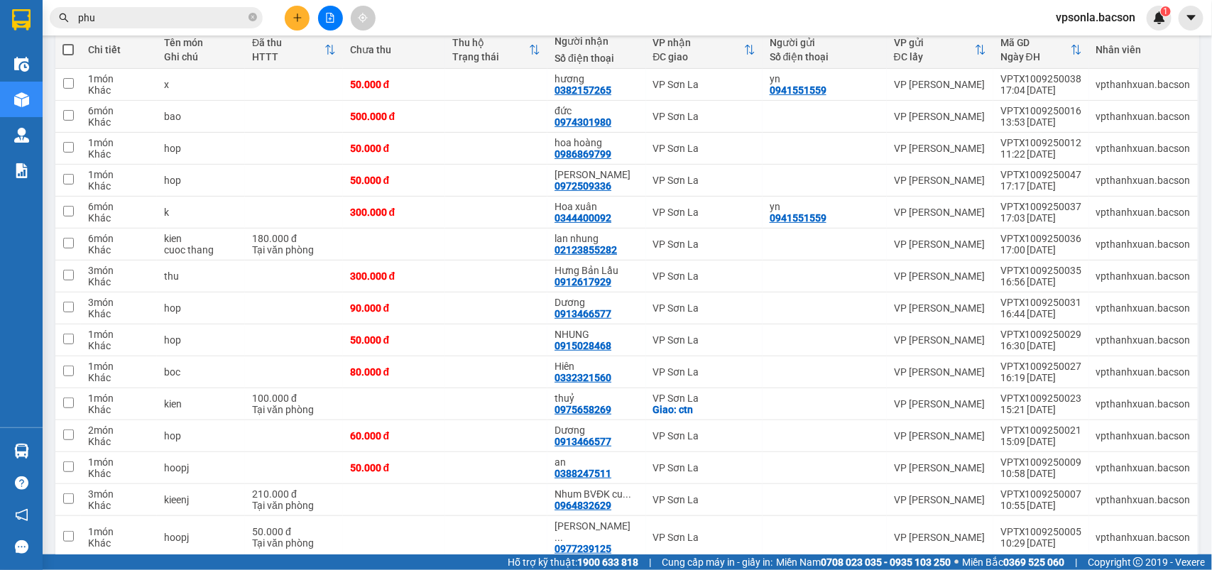
scroll to position [80, 0]
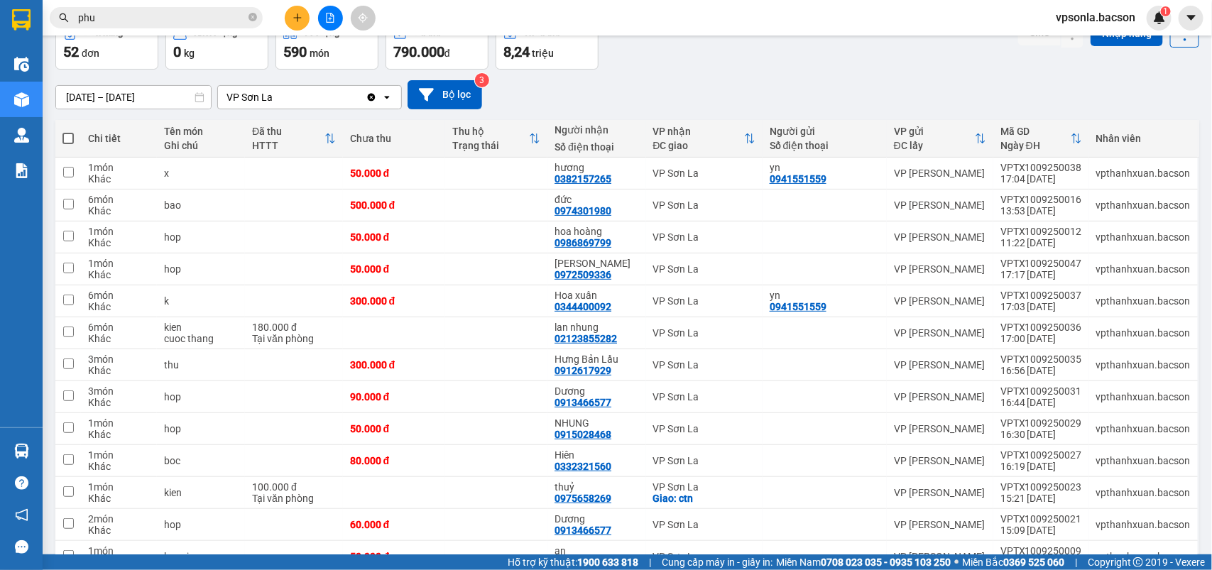
click at [199, 20] on input "phu" at bounding box center [162, 18] width 168 height 16
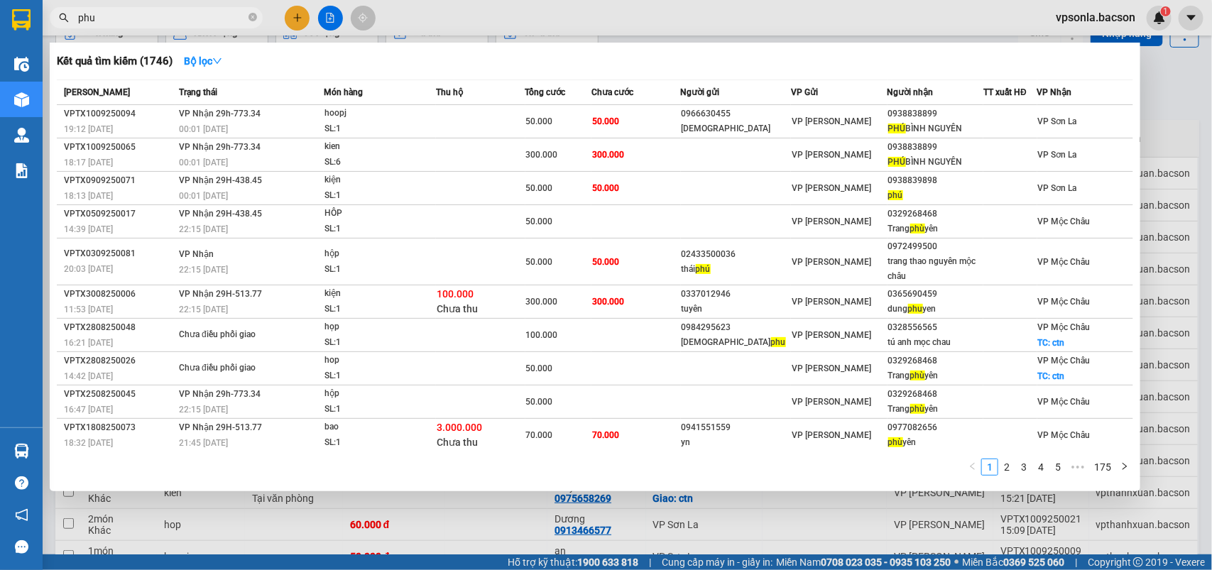
click at [199, 20] on input "phu" at bounding box center [162, 18] width 168 height 16
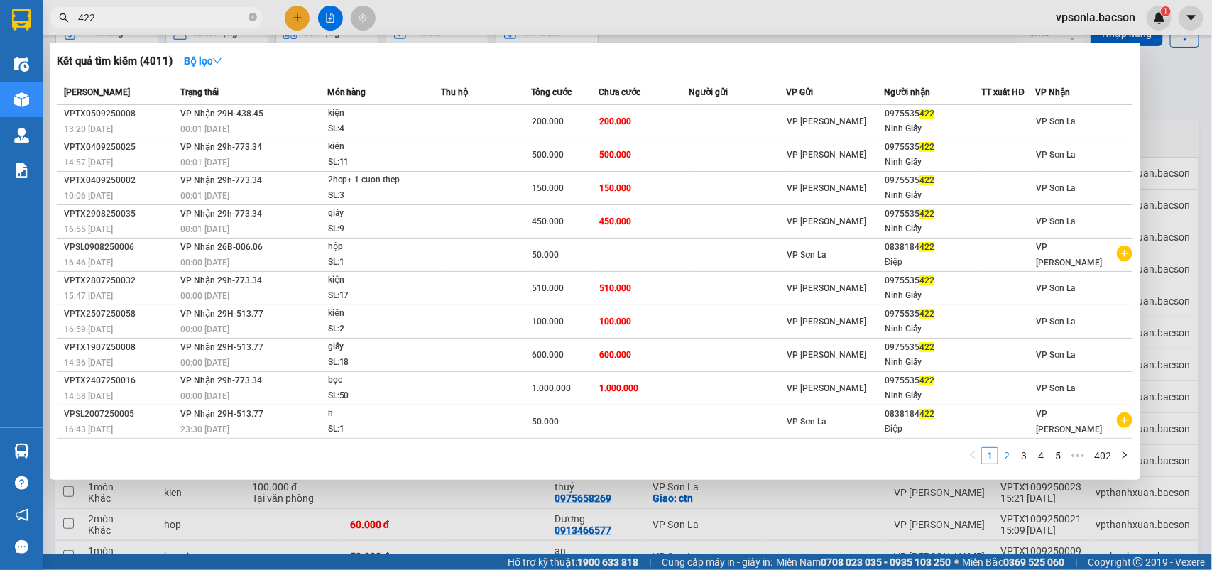
type input "422"
click at [1010, 451] on link "2" at bounding box center [1007, 456] width 16 height 16
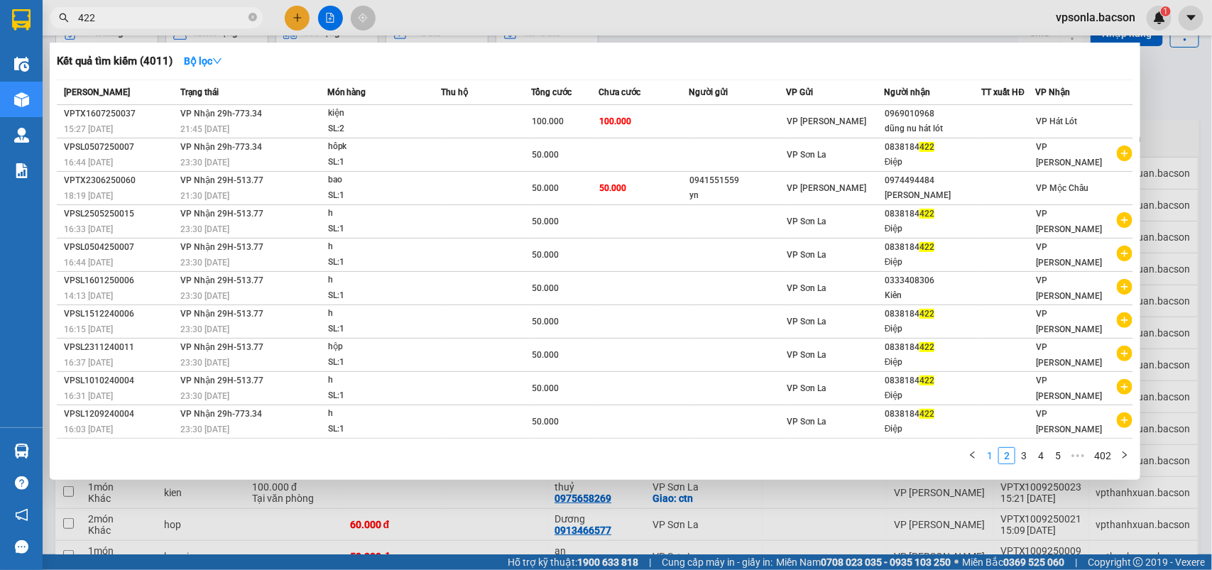
click at [991, 452] on link "1" at bounding box center [990, 456] width 16 height 16
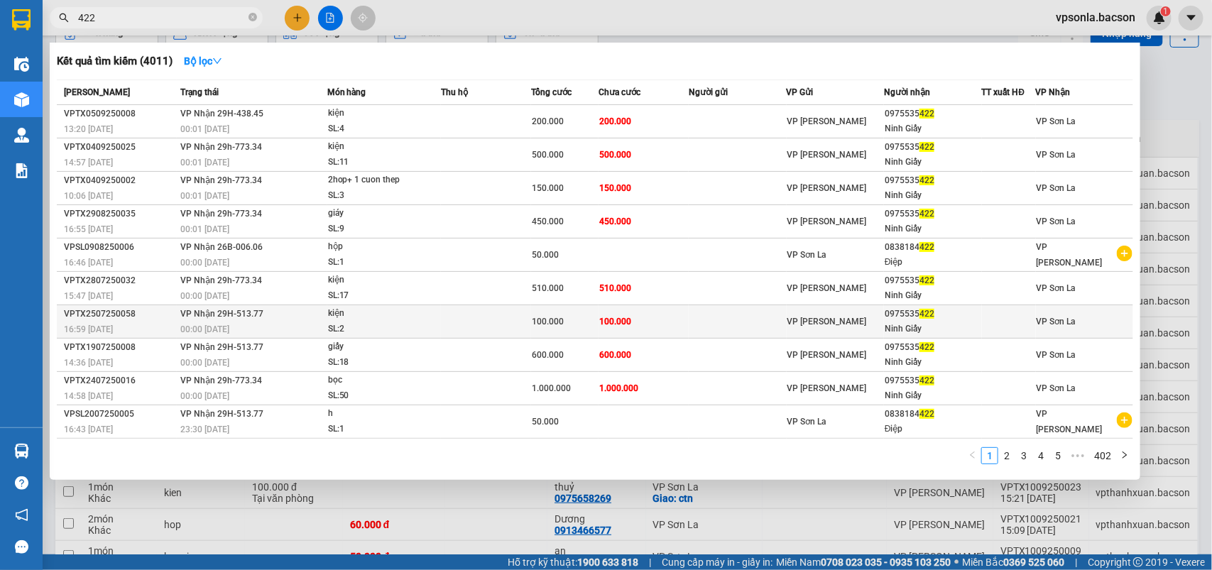
click at [899, 312] on div "0975535 422" at bounding box center [932, 314] width 96 height 15
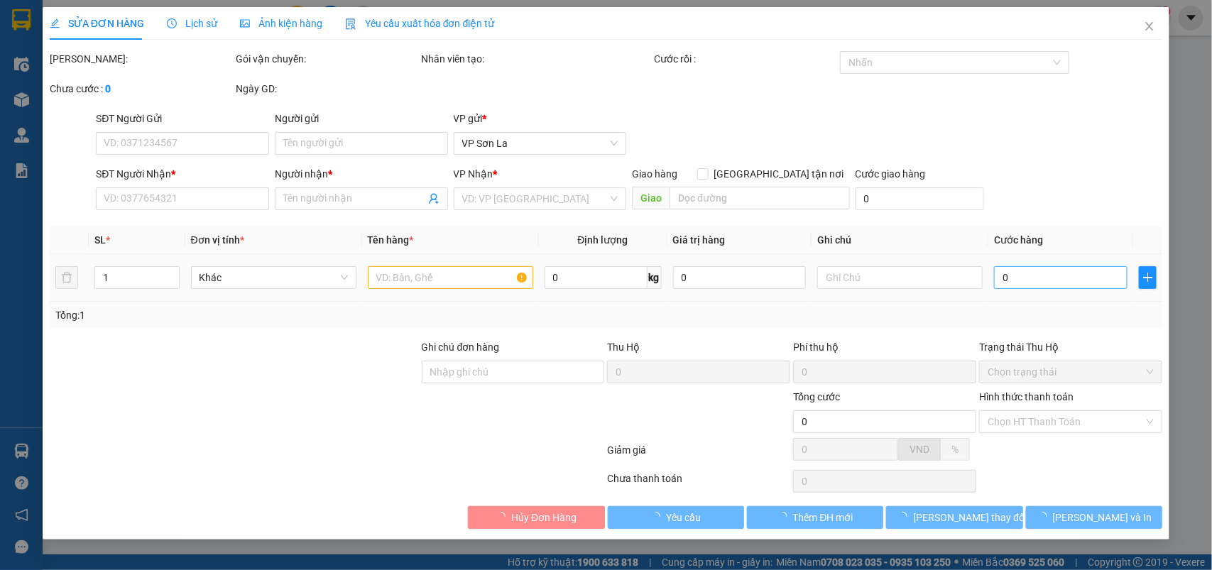
type input "0975535422"
type input "Ninh Giấy"
type input "100.000"
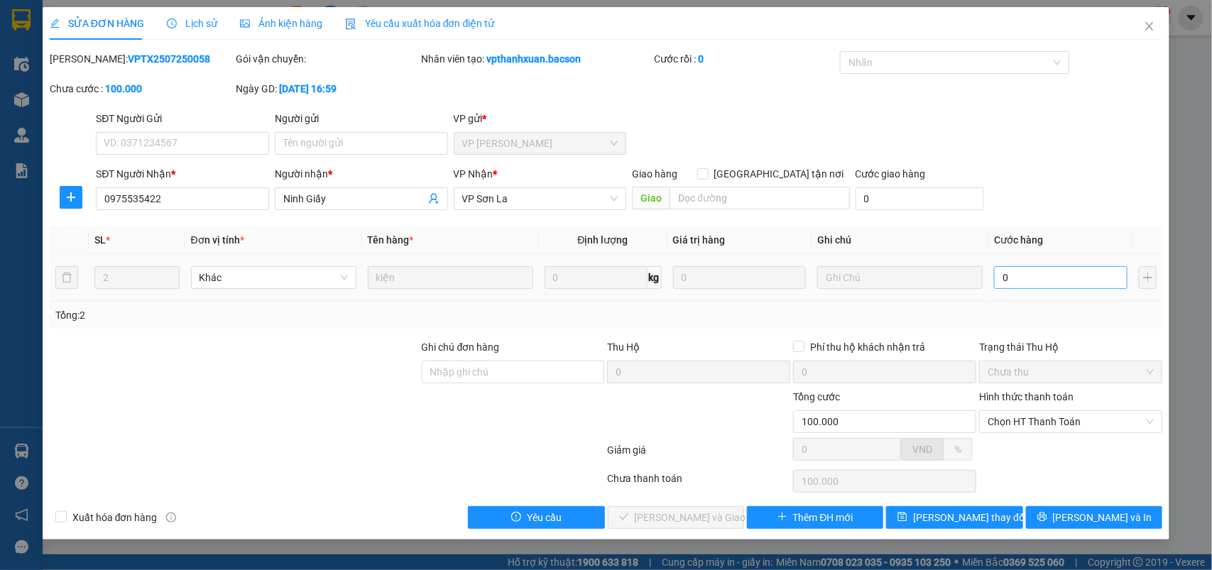
type input "08"
type input "8"
type input "80"
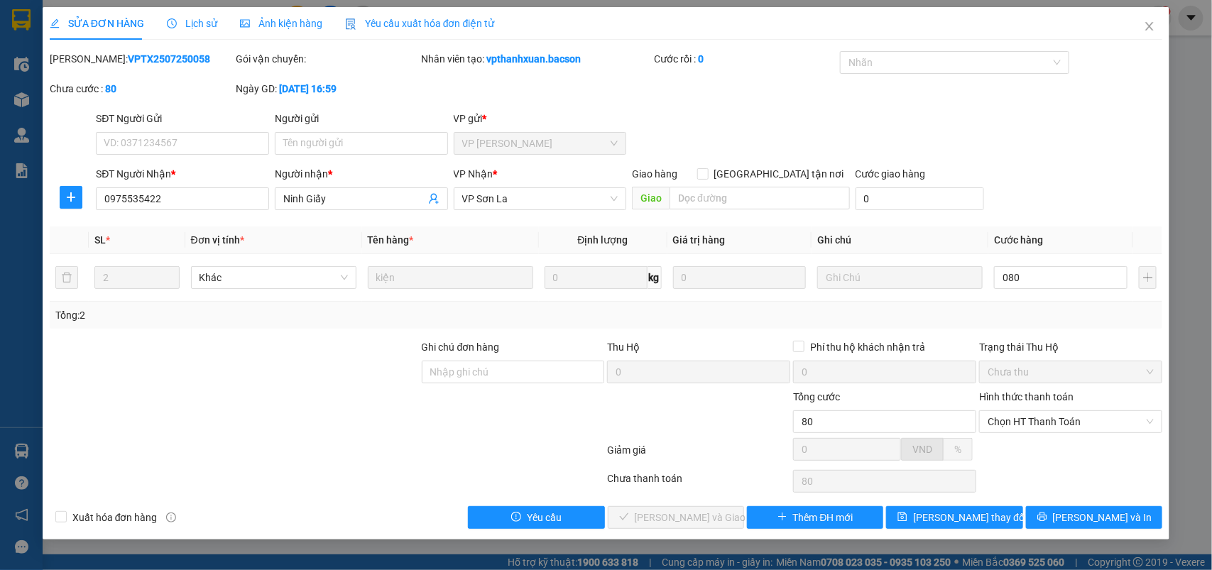
type input "080"
type input "80.000"
click at [955, 539] on div "SỬA ĐƠN HÀNG Lịch sử Ảnh kiện hàng Yêu cầu xuất hóa đơn điện tử Total Paid Fee …" at bounding box center [606, 273] width 1127 height 532
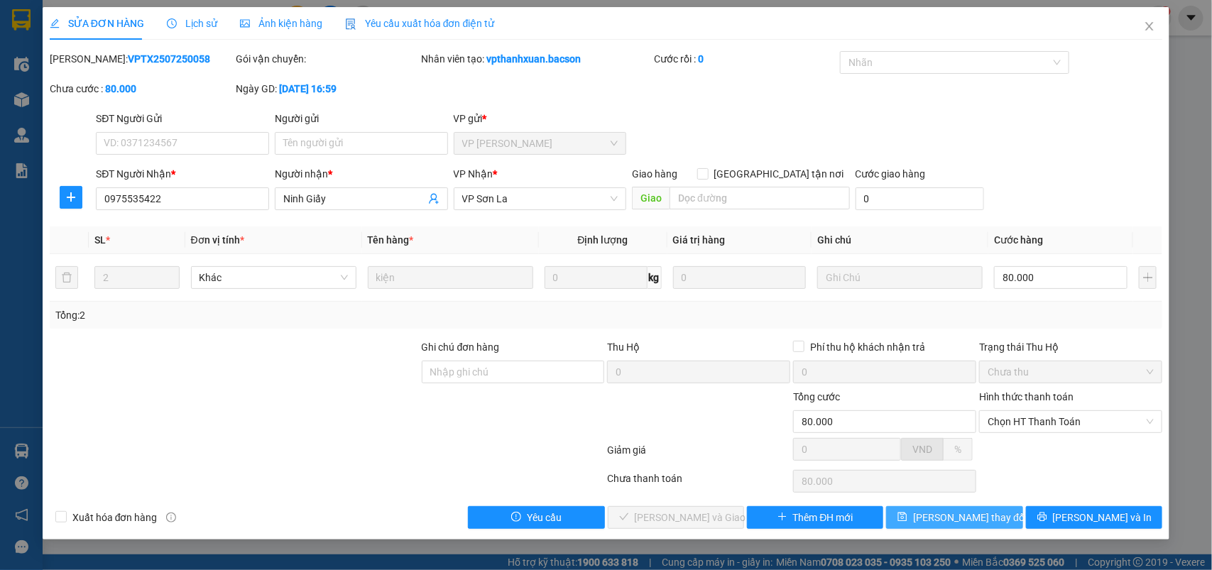
click at [970, 518] on span "[PERSON_NAME] thay đổi" at bounding box center [970, 518] width 114 height 16
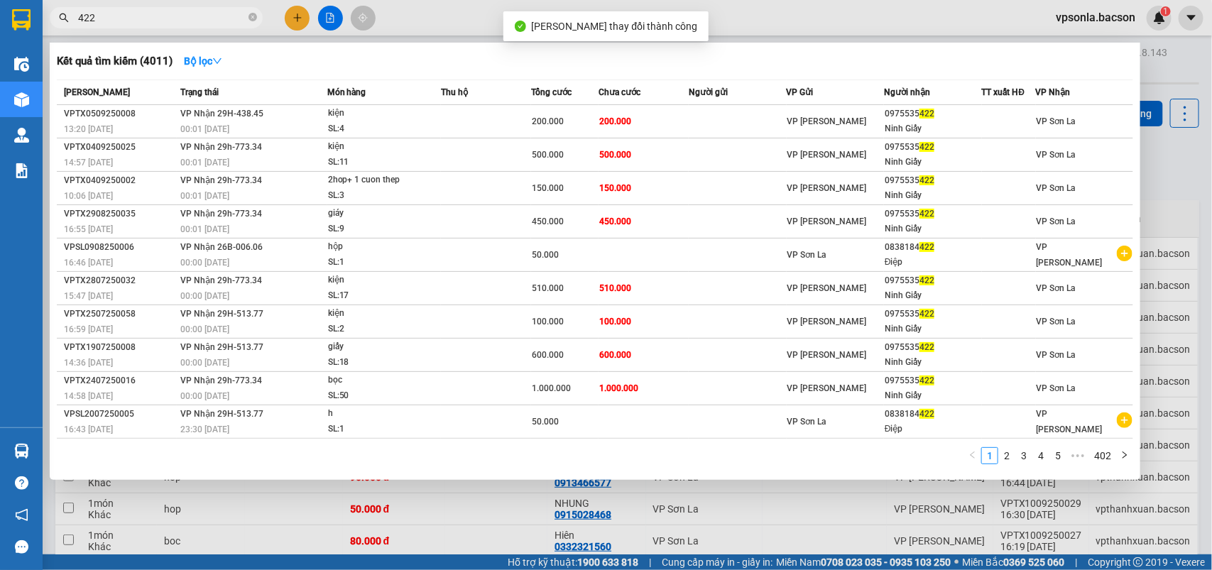
click at [202, 14] on input "422" at bounding box center [162, 18] width 168 height 16
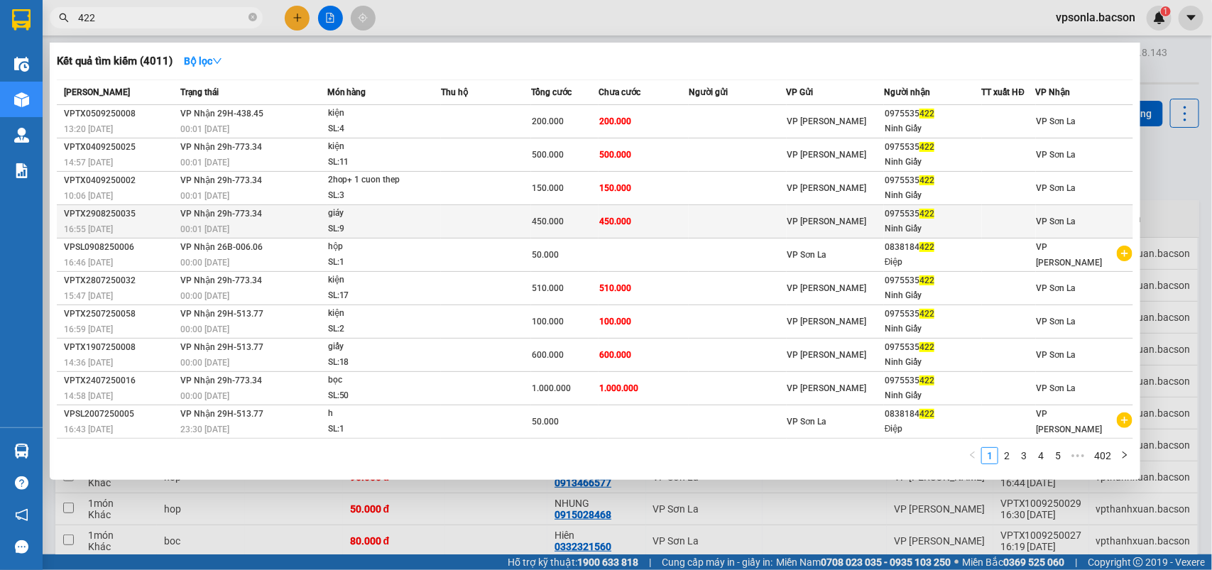
click at [880, 222] on div "VP [PERSON_NAME]" at bounding box center [835, 222] width 96 height 16
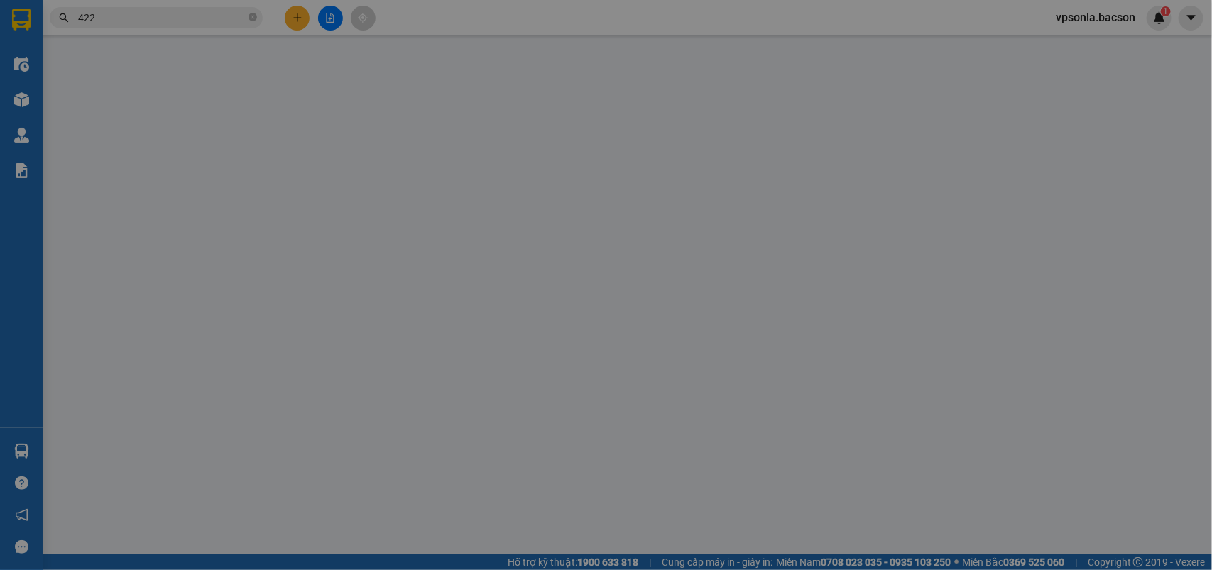
type input "0975535422"
type input "Ninh Giấy"
type input "450.000"
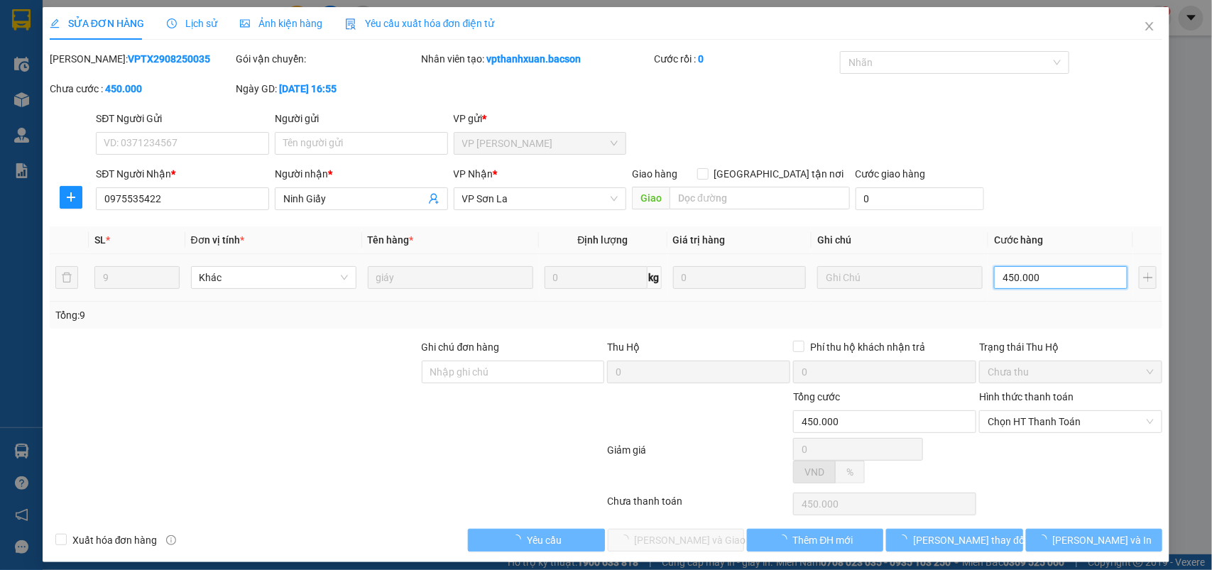
click at [1047, 277] on input "450.000" at bounding box center [1060, 277] width 133 height 23
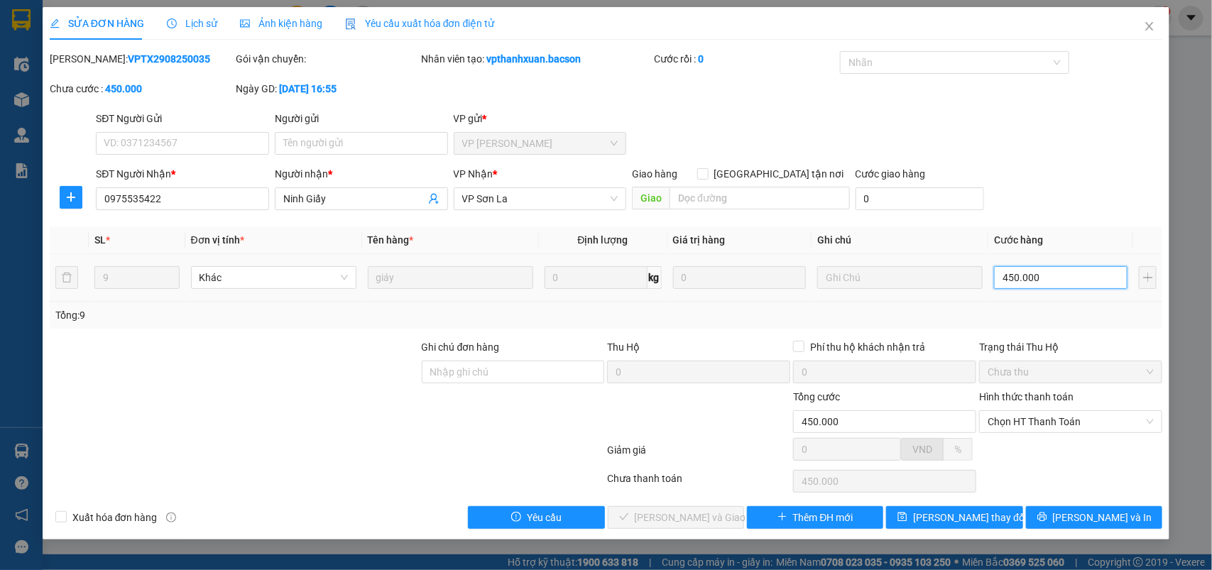
type input "3"
type input "35"
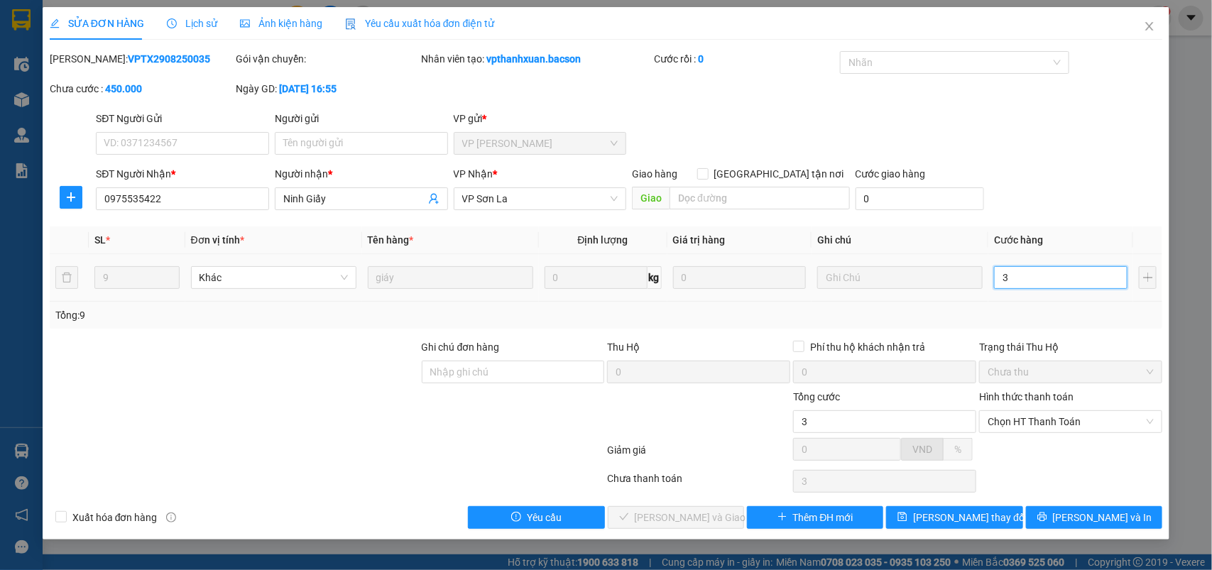
type input "35"
type input "350"
type input "350.000"
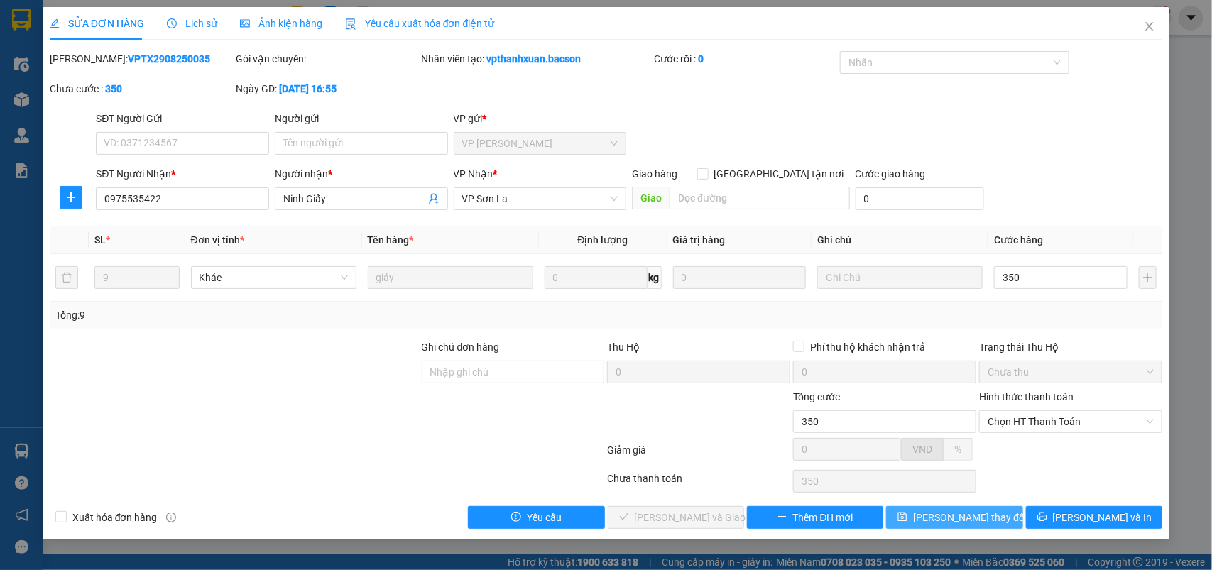
type input "350.000"
click at [973, 516] on span "[PERSON_NAME] thay đổi" at bounding box center [970, 518] width 114 height 16
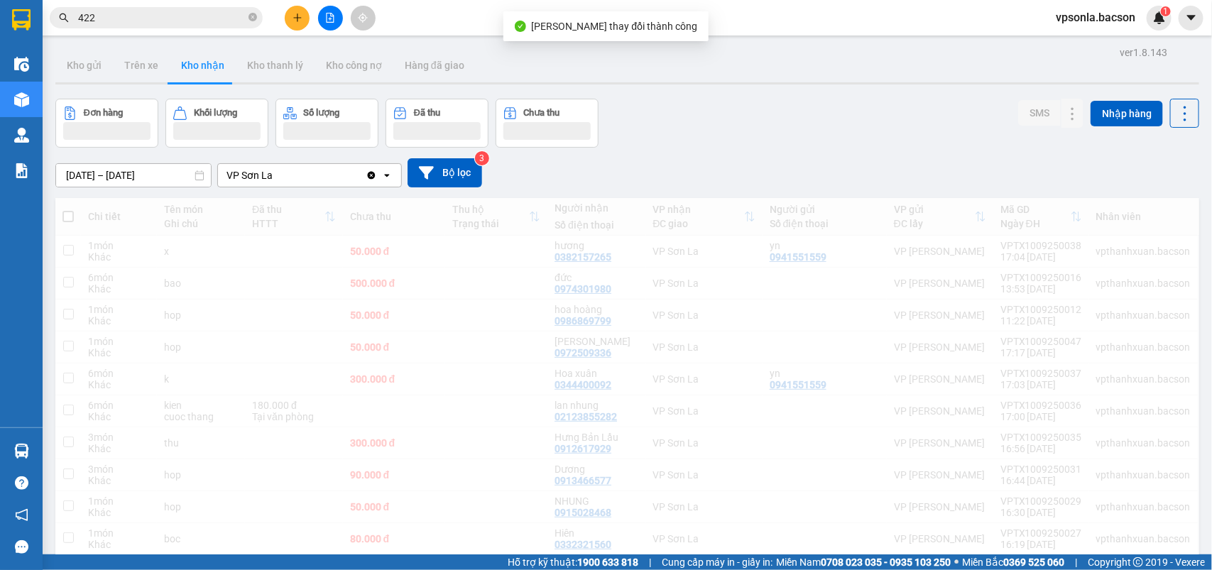
click at [150, 18] on input "422" at bounding box center [162, 18] width 168 height 16
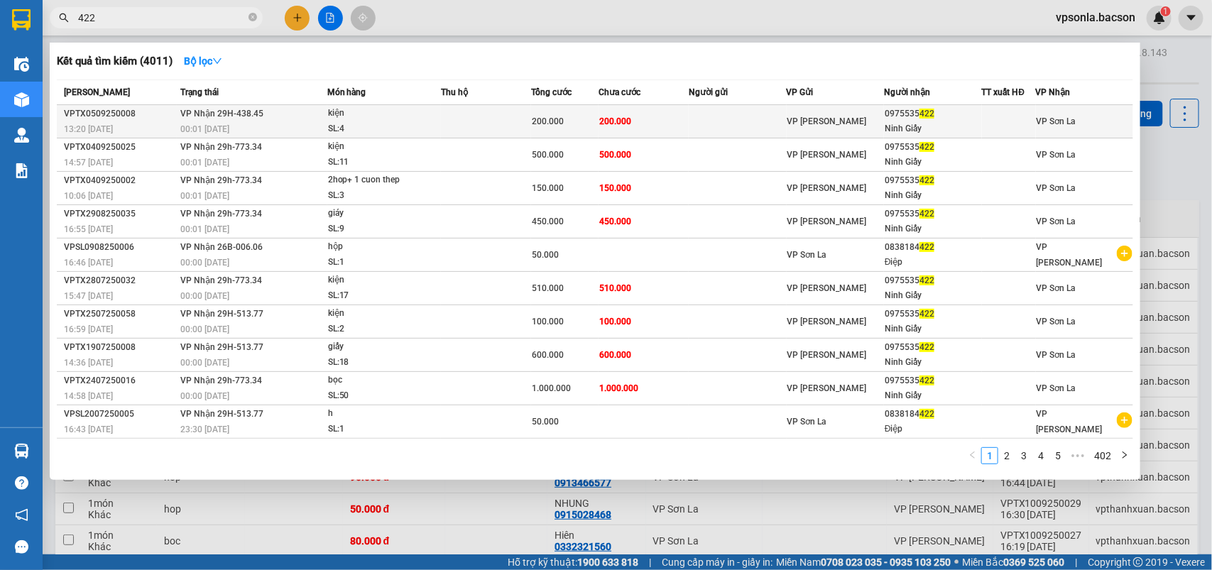
click at [855, 108] on td "VP [PERSON_NAME]" at bounding box center [835, 121] width 97 height 33
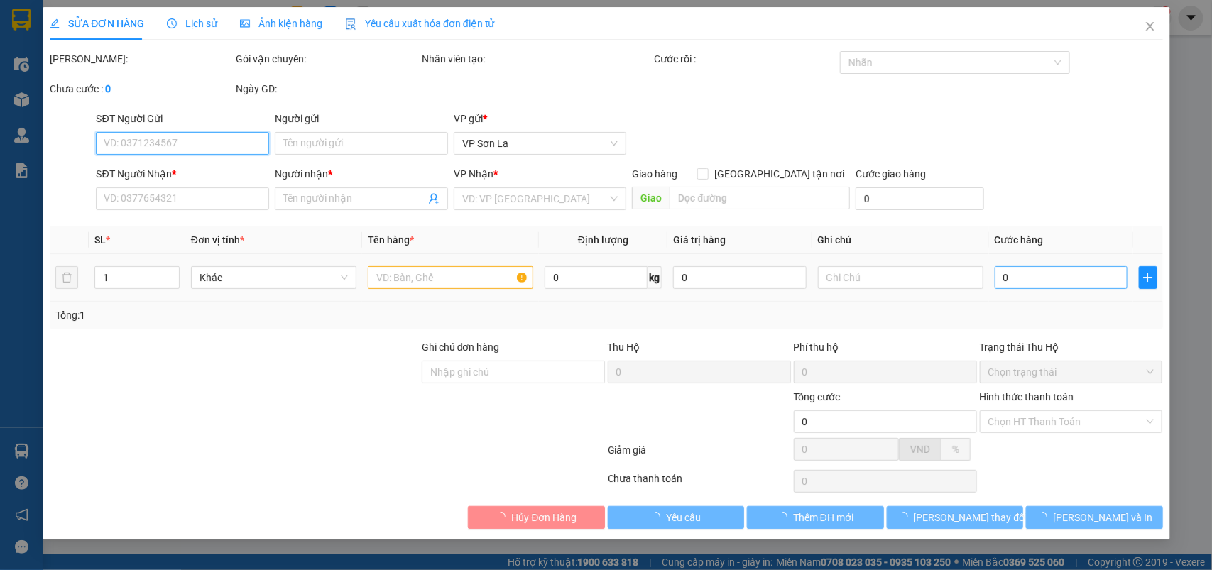
type input "0975535422"
type input "Ninh Giấy"
type input "200.000"
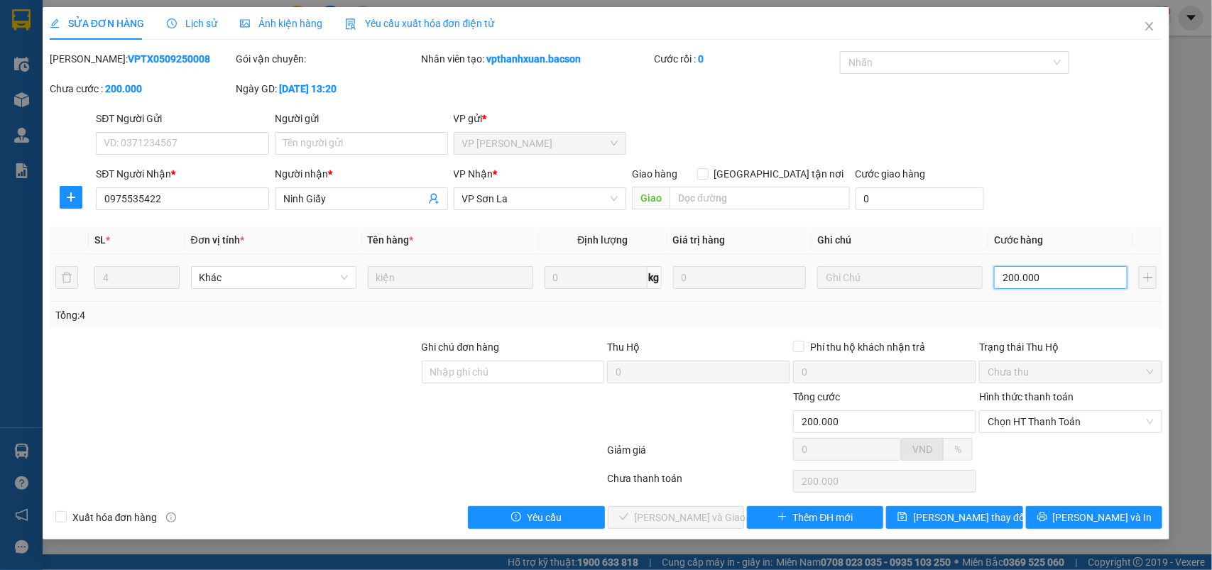
click at [1024, 280] on input "200.000" at bounding box center [1060, 277] width 133 height 23
type input "1"
type input "160"
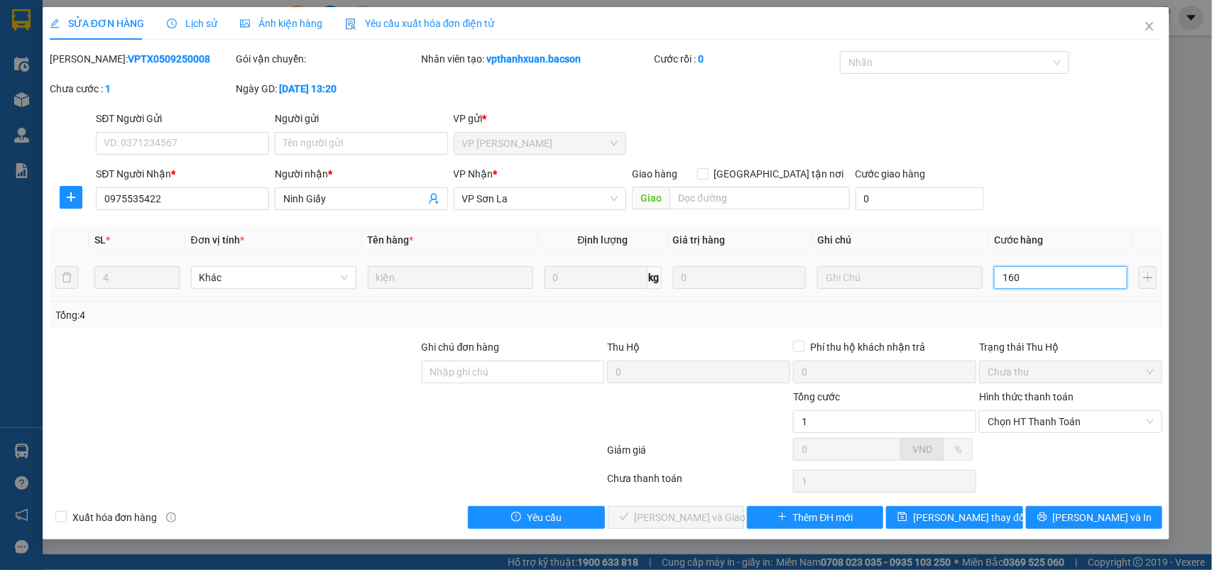
type input "160"
type input "160.000"
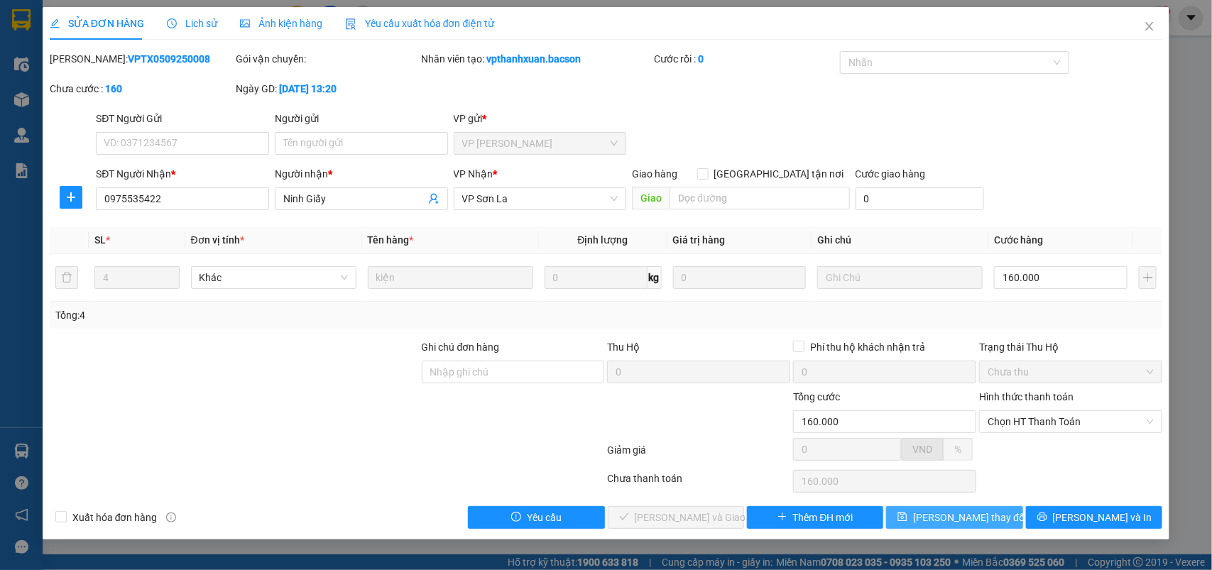
click at [907, 522] on icon "save" at bounding box center [902, 517] width 9 height 9
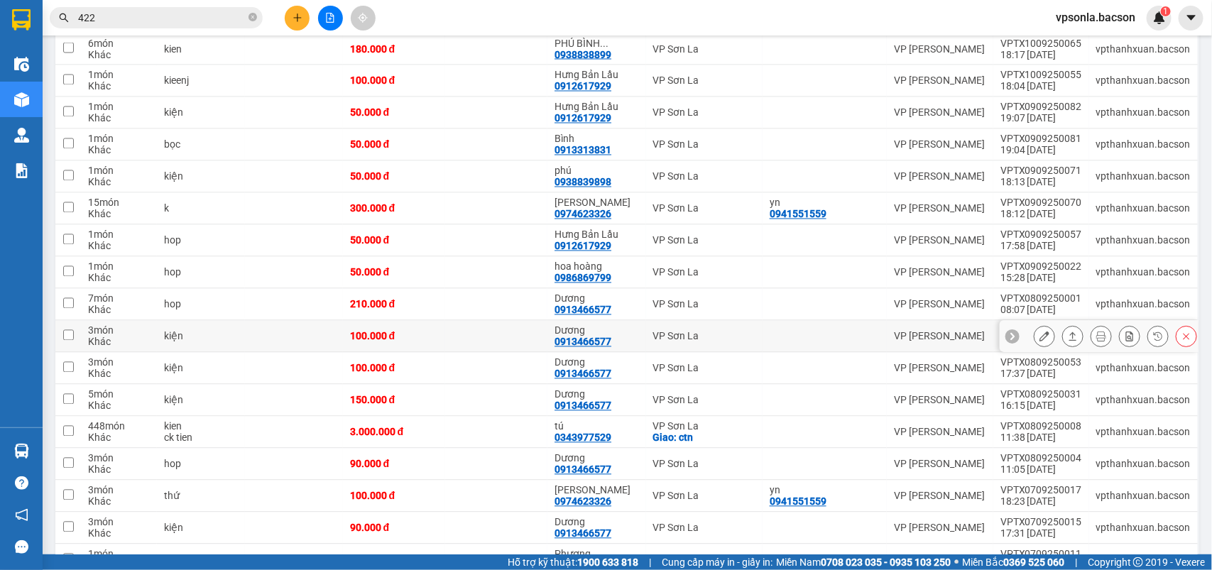
scroll to position [1242, 0]
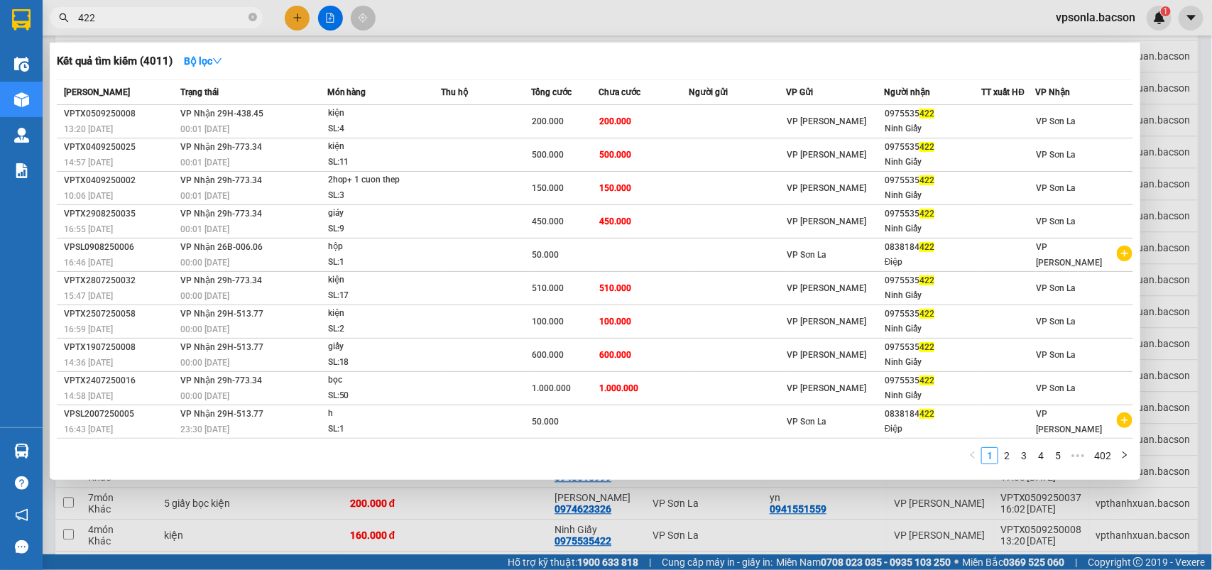
click at [190, 19] on input "422" at bounding box center [162, 18] width 168 height 16
click at [1112, 16] on div at bounding box center [606, 285] width 1212 height 570
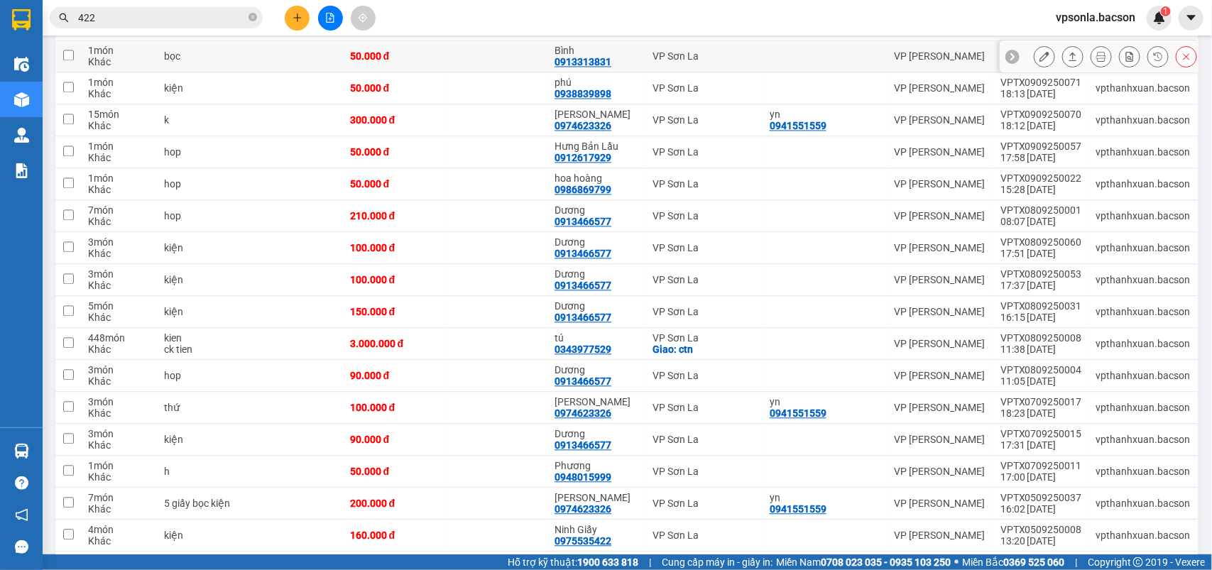
click at [1098, 45] on div at bounding box center [1115, 55] width 163 height 21
click at [1099, 23] on span "vpsonla.bacson" at bounding box center [1095, 18] width 102 height 18
click at [1087, 40] on span "Đăng xuất" at bounding box center [1103, 44] width 70 height 16
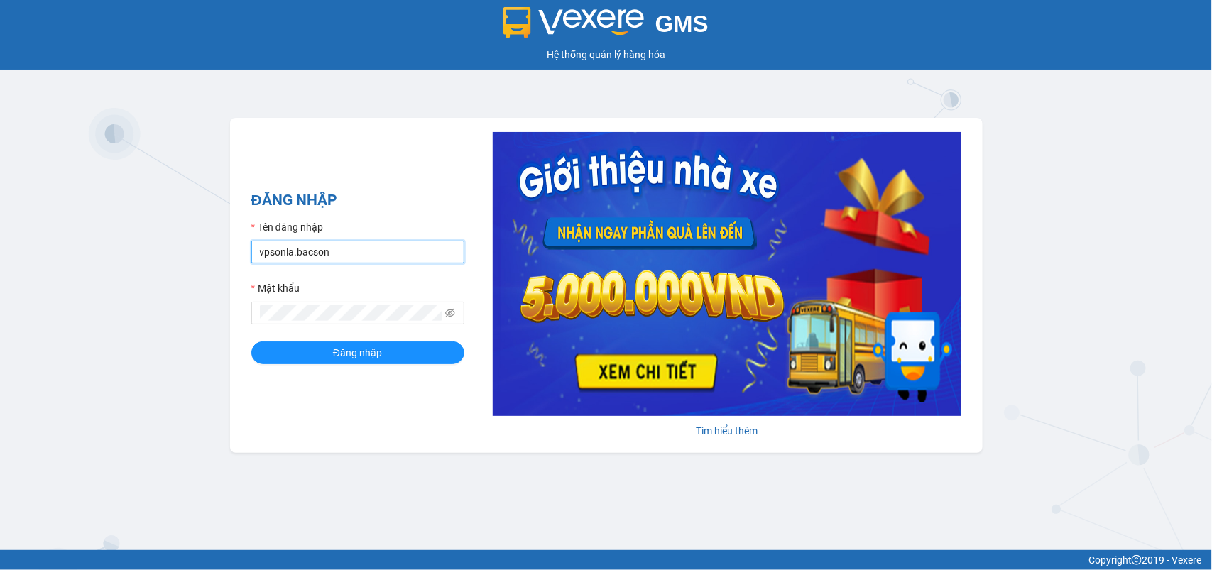
click at [323, 257] on input "vpsonla.bacson" at bounding box center [357, 252] width 213 height 23
type input "vpgialam.bacson"
click at [359, 251] on input "vpgialam.bacson" at bounding box center [357, 252] width 213 height 23
click at [366, 359] on span "Đăng nhập" at bounding box center [357, 353] width 49 height 16
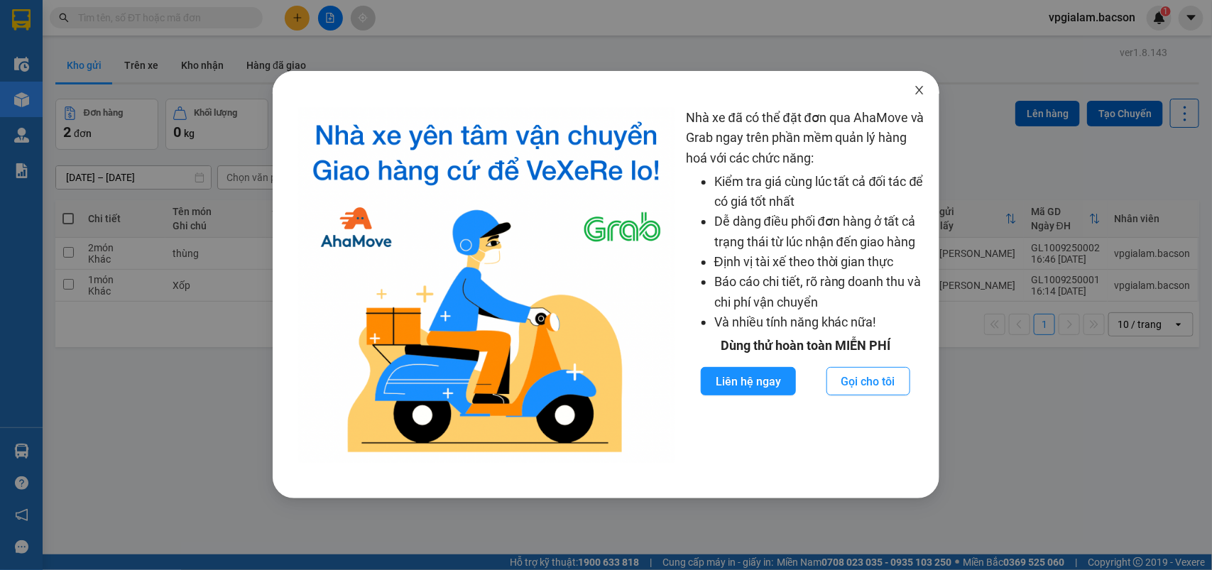
click at [925, 84] on span "Close" at bounding box center [919, 91] width 40 height 40
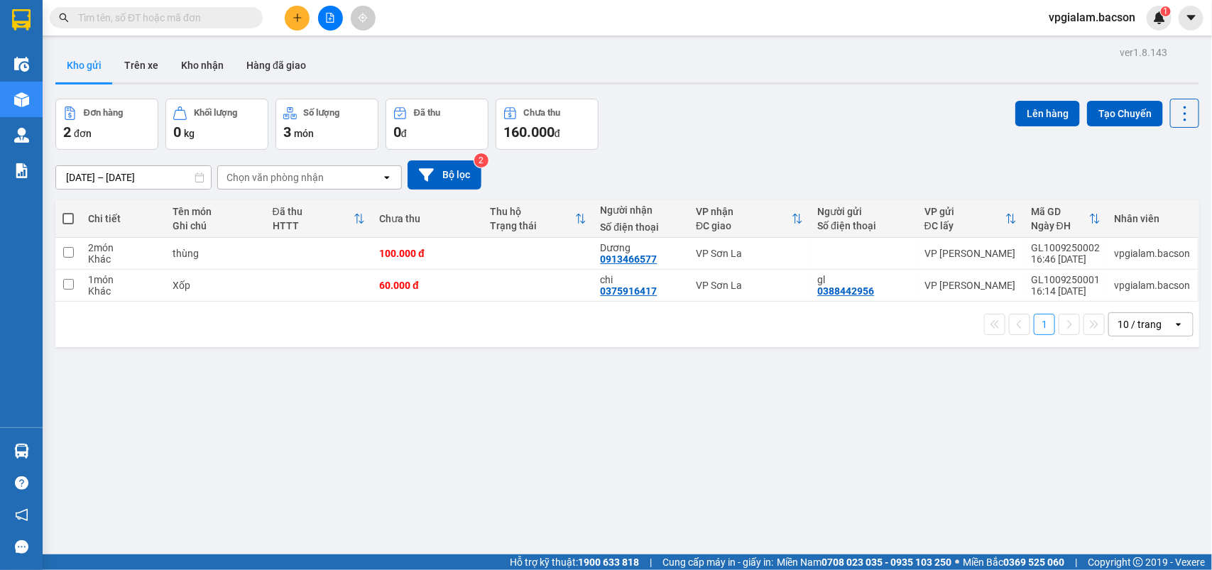
click at [531, 236] on th "Thu hộ Trạng thái" at bounding box center [538, 219] width 111 height 38
click at [522, 246] on td at bounding box center [538, 254] width 111 height 32
checkbox input "true"
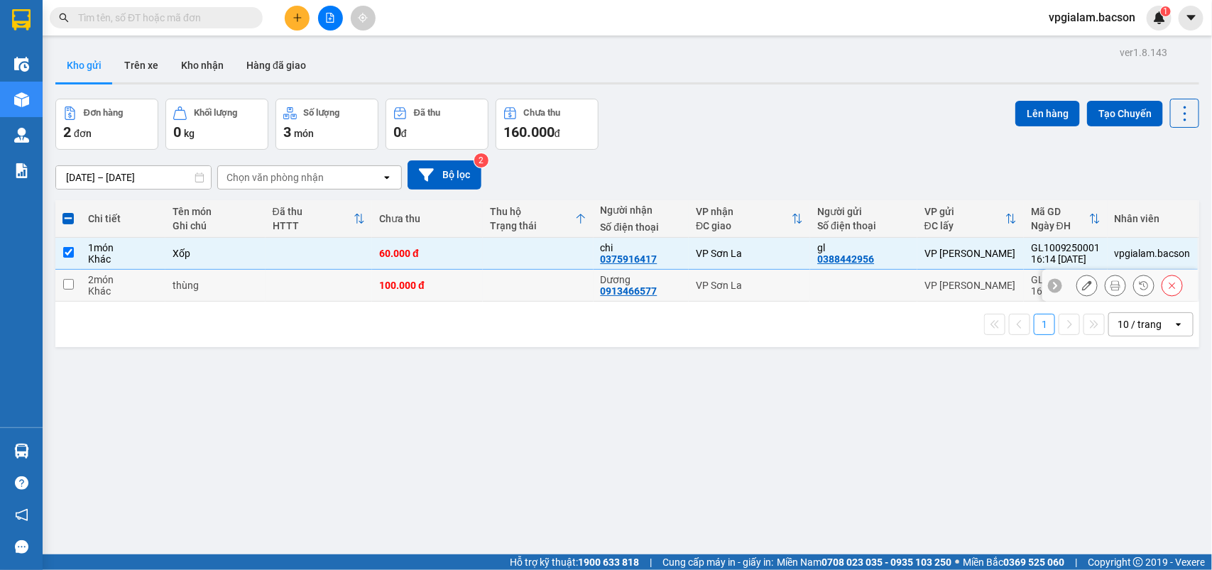
click at [505, 287] on td at bounding box center [538, 286] width 111 height 32
checkbox input "true"
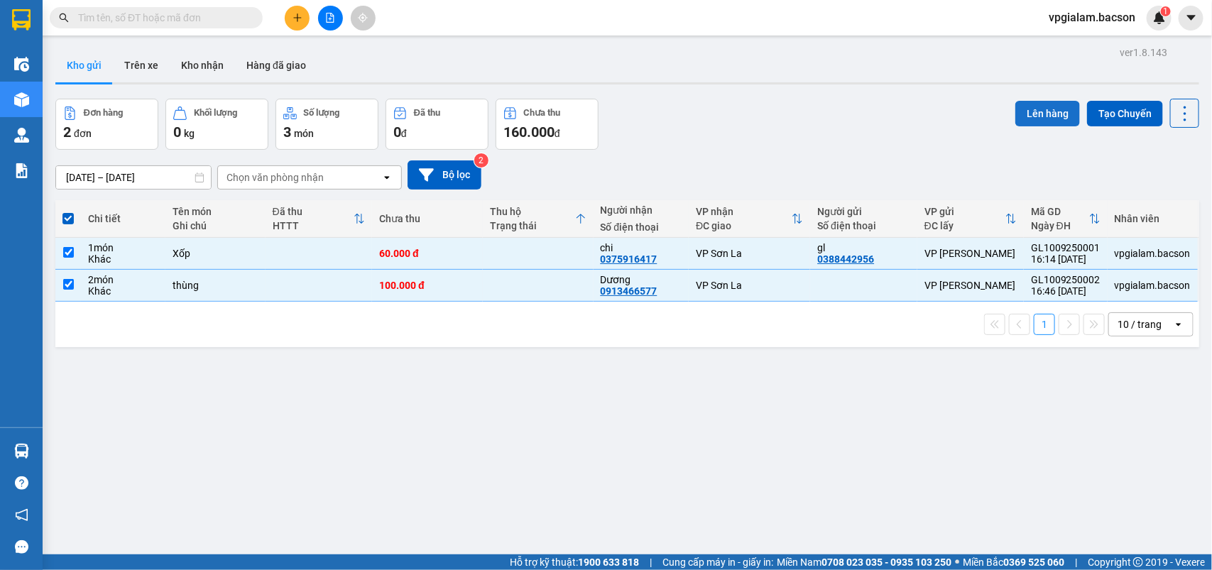
click at [1044, 111] on button "Lên hàng" at bounding box center [1047, 114] width 65 height 26
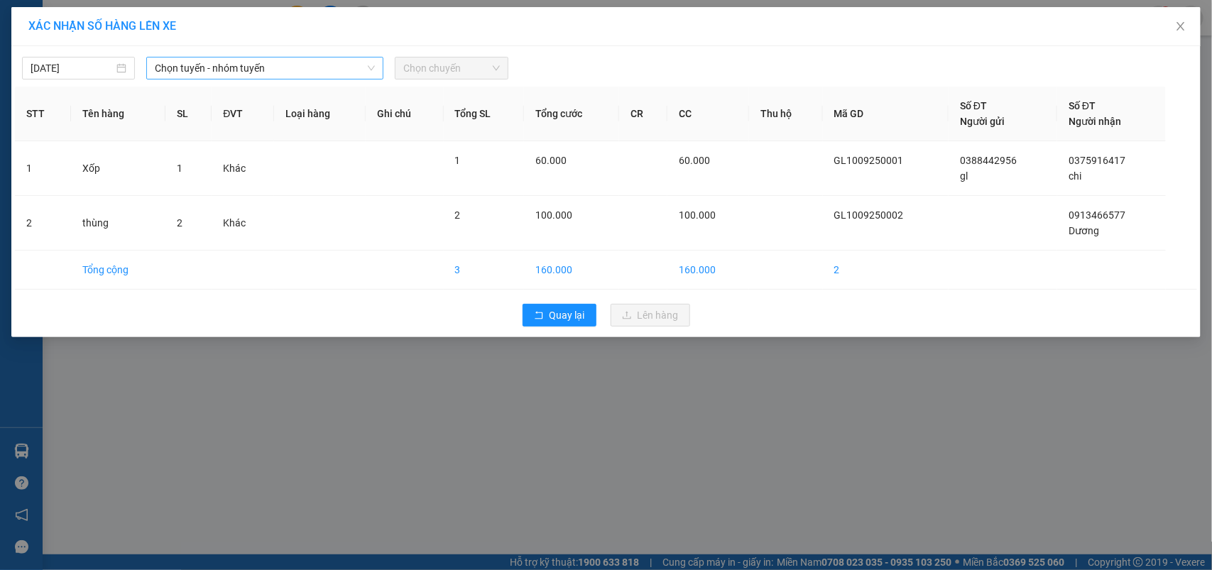
click at [188, 70] on span "Chọn tuyến - nhóm tuyến" at bounding box center [265, 67] width 220 height 21
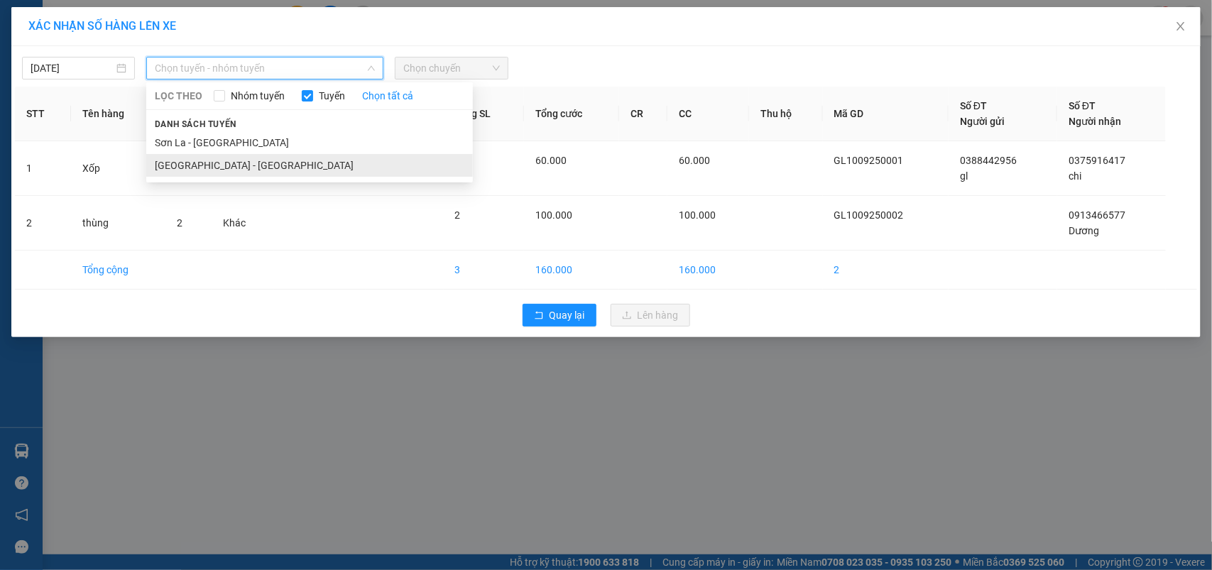
click at [169, 157] on li "[GEOGRAPHIC_DATA] - [GEOGRAPHIC_DATA]" at bounding box center [309, 165] width 327 height 23
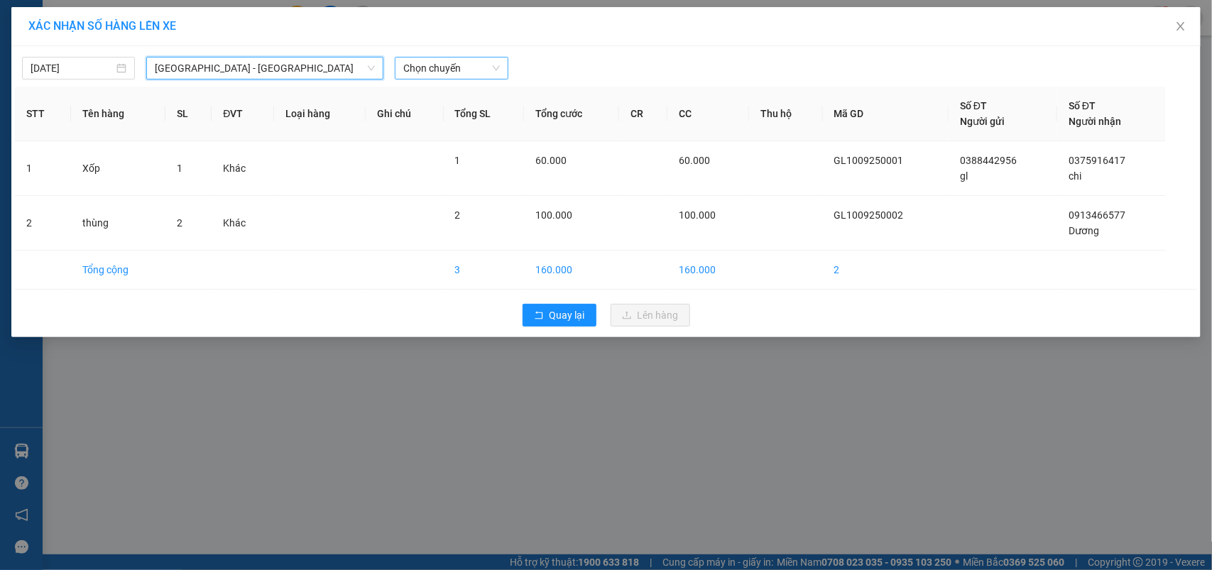
click at [456, 61] on span "Chọn chuyến" at bounding box center [451, 67] width 96 height 21
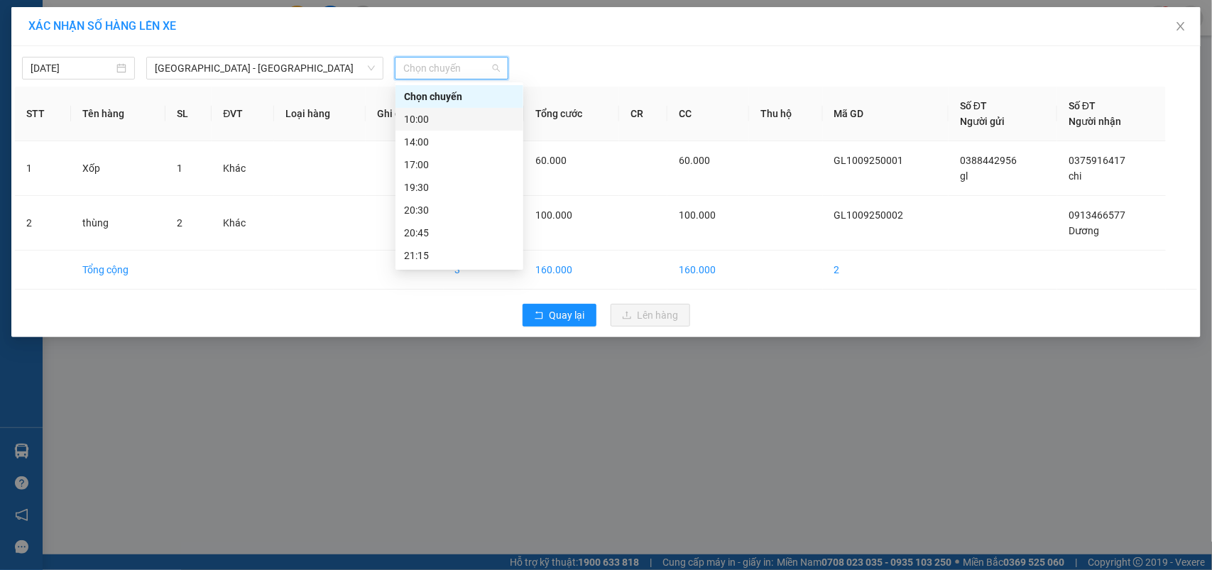
click at [424, 117] on div "10:00" at bounding box center [459, 119] width 111 height 16
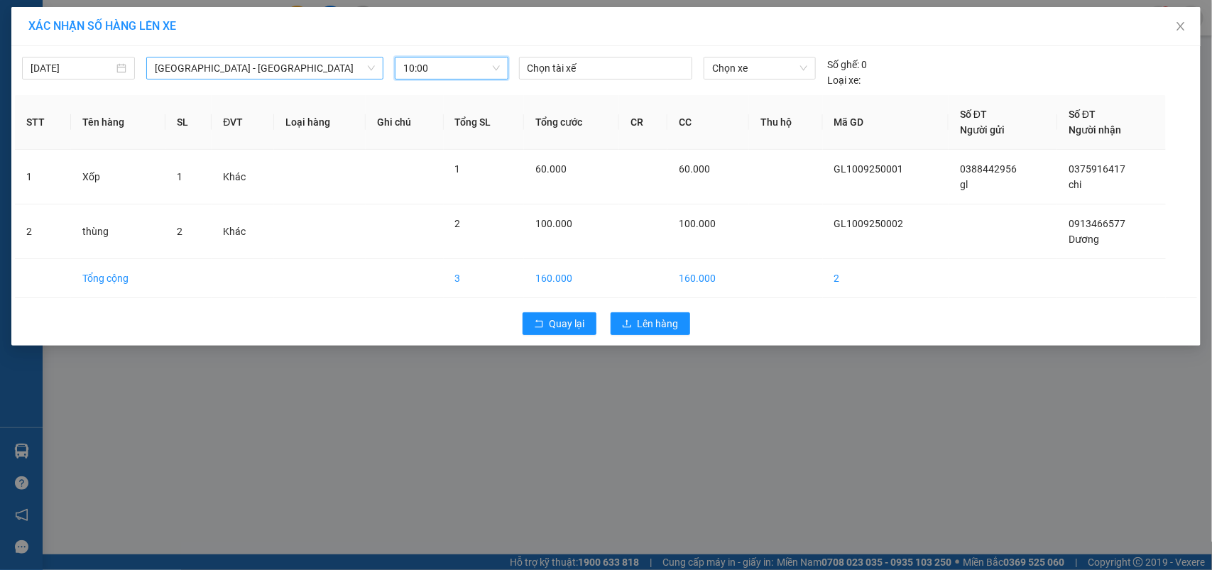
drag, startPoint x: 278, startPoint y: 65, endPoint x: 18, endPoint y: 57, distance: 259.2
click at [275, 65] on span "[GEOGRAPHIC_DATA] - [GEOGRAPHIC_DATA]" at bounding box center [265, 67] width 220 height 21
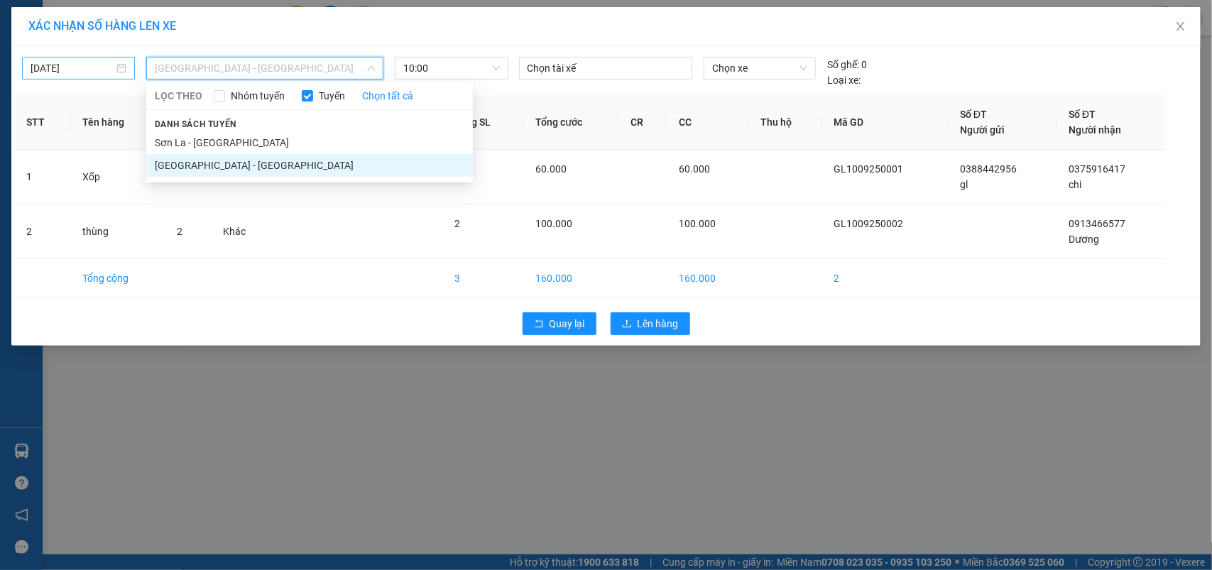
click at [57, 64] on body "Kết quả tìm kiếm ( 0 ) Bộ lọc No Data vpgialam.bacson 1 Điều hành xe Kho hàng m…" at bounding box center [606, 285] width 1212 height 570
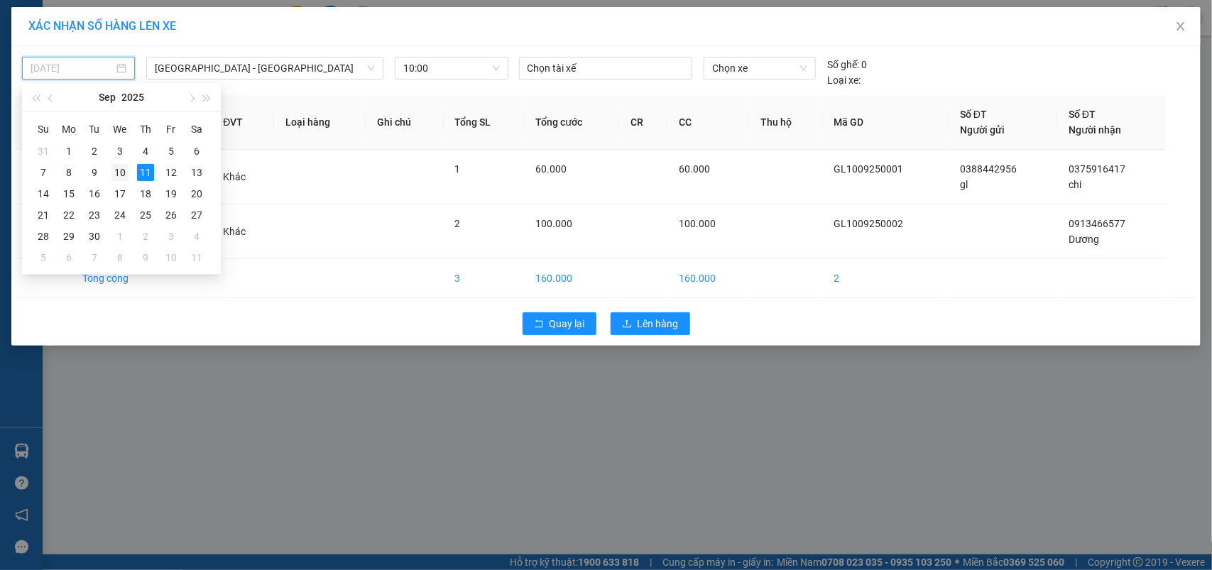
click at [119, 164] on div "10" at bounding box center [119, 172] width 17 height 17
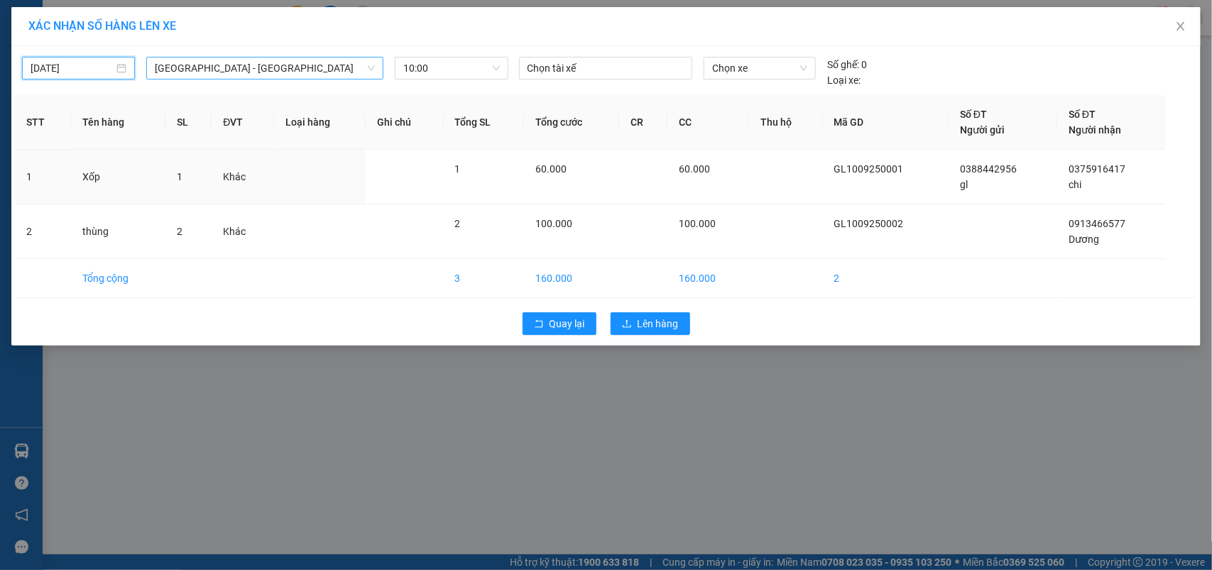
type input "[DATE]"
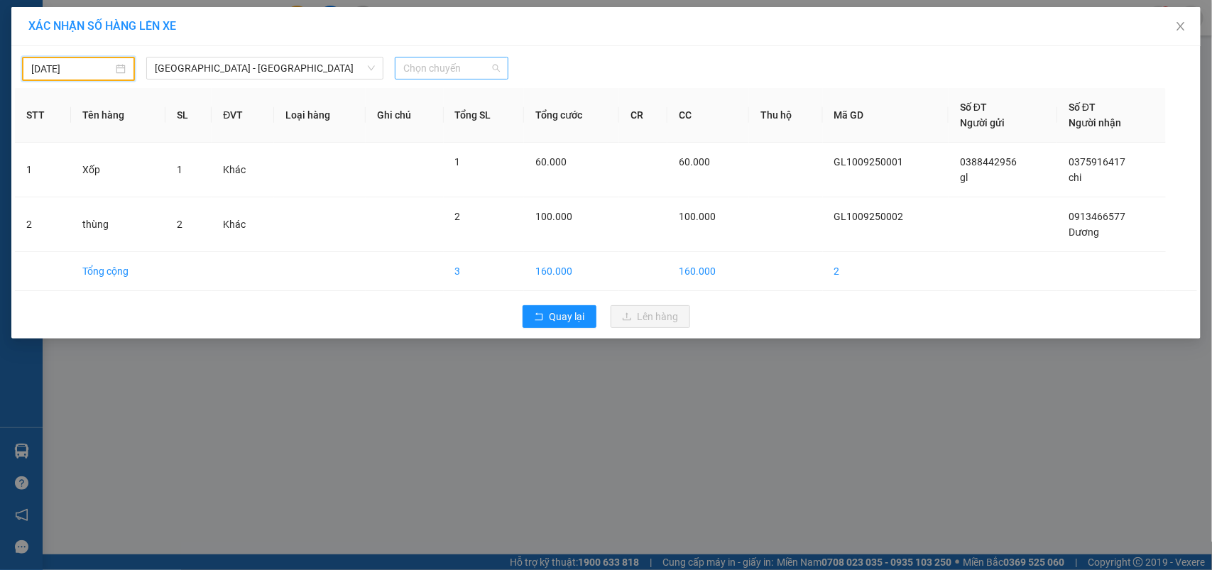
click at [424, 73] on span "Chọn chuyến" at bounding box center [451, 67] width 96 height 21
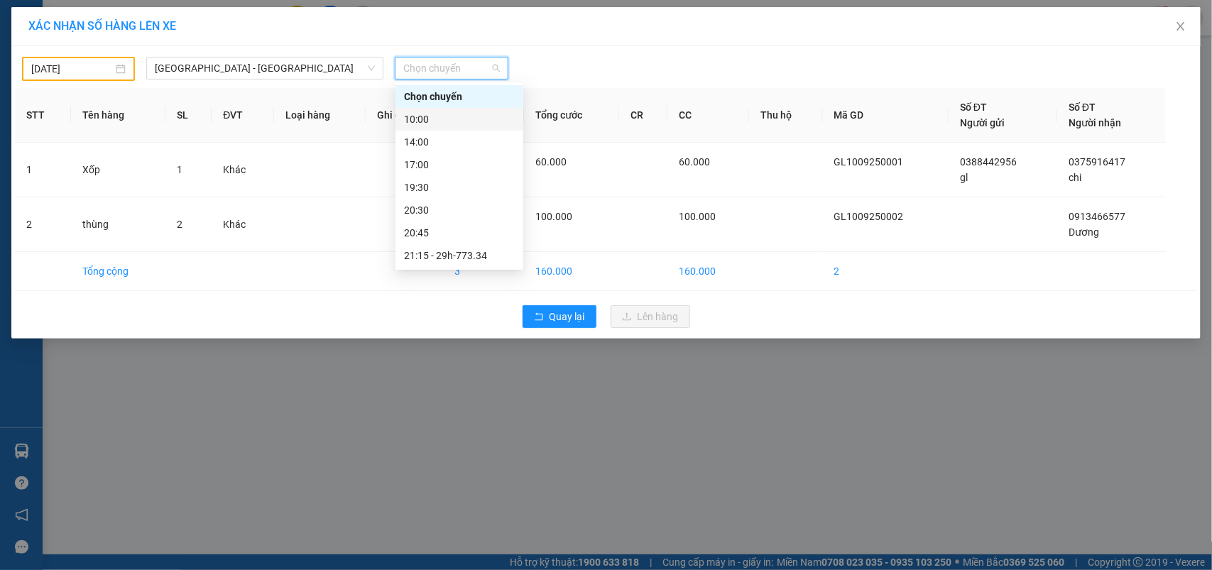
click at [421, 117] on div "10:00" at bounding box center [459, 119] width 111 height 16
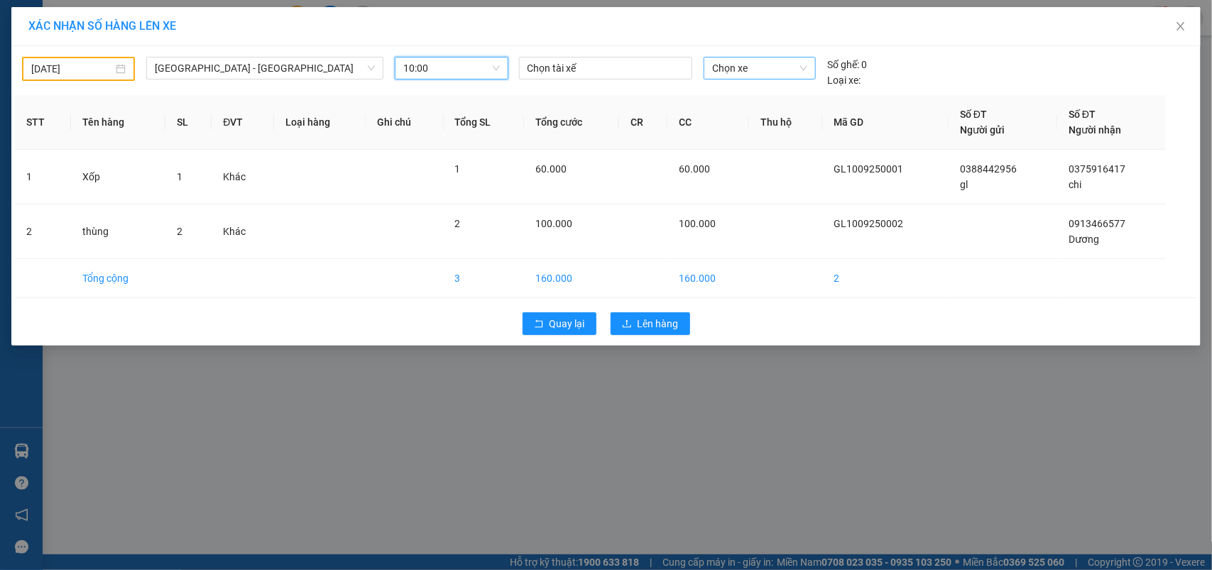
click at [732, 67] on span "Chọn xe" at bounding box center [759, 67] width 95 height 21
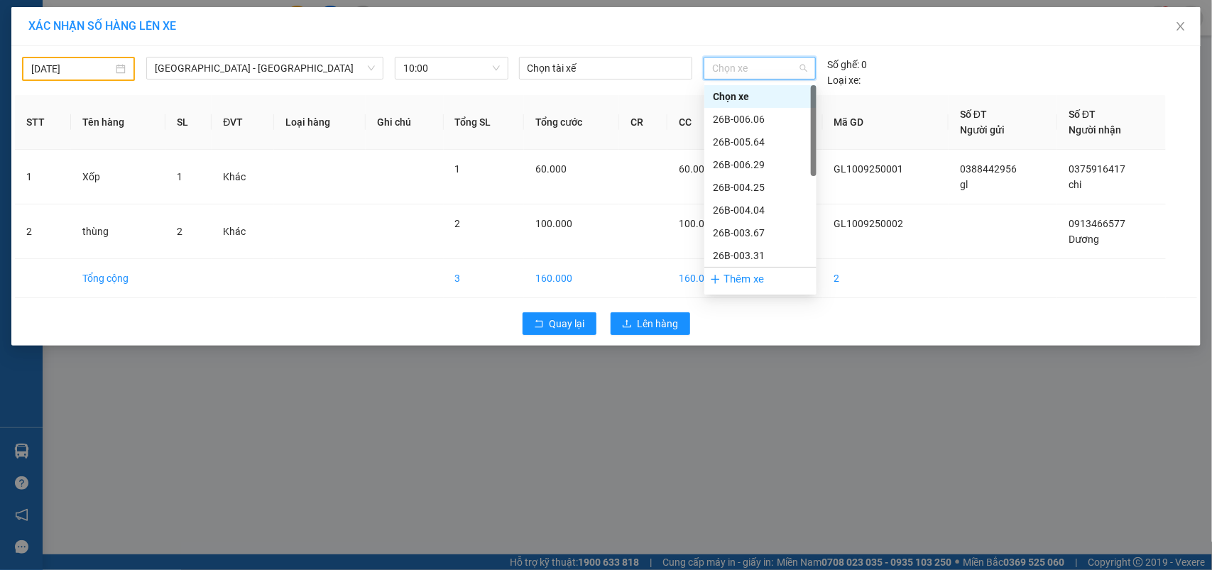
scroll to position [204, 0]
click at [740, 252] on div "29h-773.34" at bounding box center [760, 256] width 95 height 16
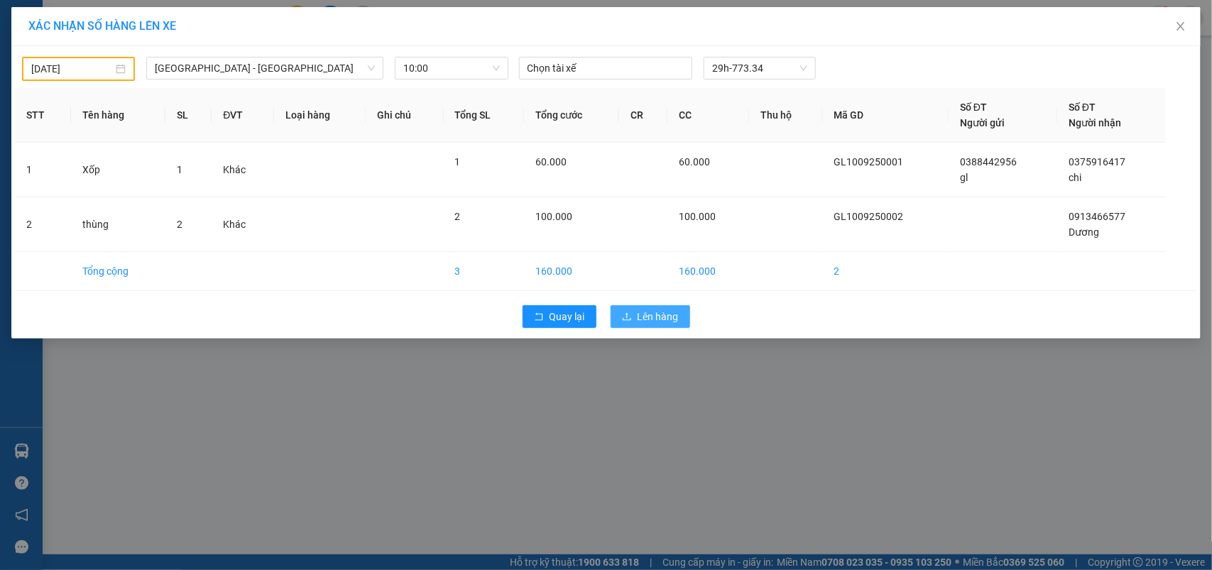
click at [676, 318] on span "Lên hàng" at bounding box center [657, 317] width 41 height 16
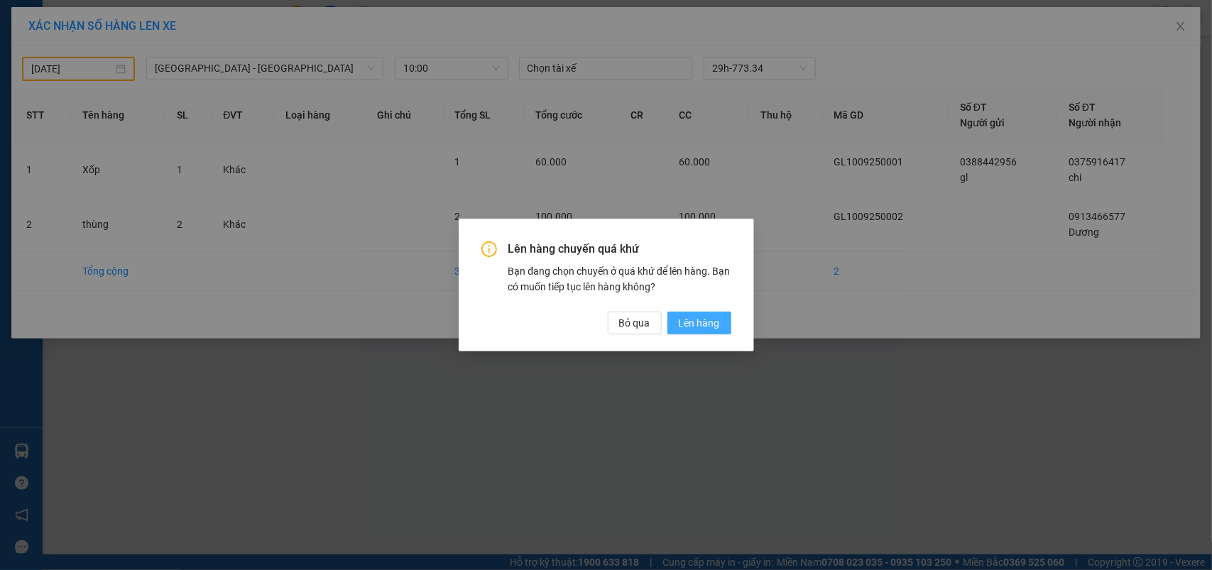
click at [707, 328] on span "Lên hàng" at bounding box center [699, 323] width 41 height 16
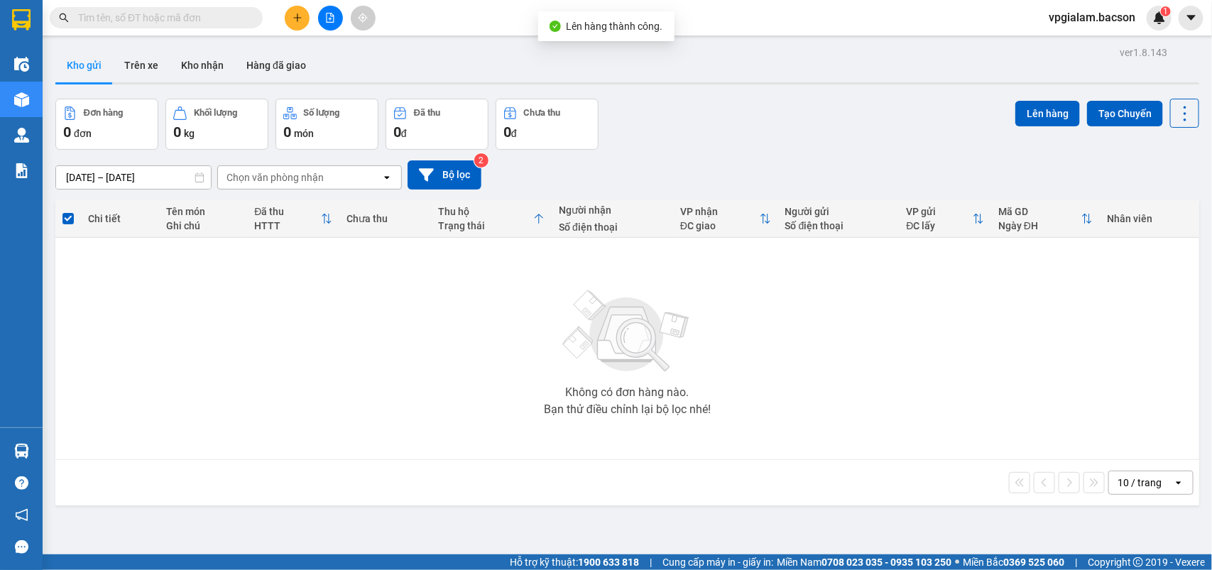
click at [1112, 16] on span "vpgialam.bacson" at bounding box center [1091, 18] width 109 height 18
click at [1094, 44] on span "Đăng xuất" at bounding box center [1100, 44] width 78 height 16
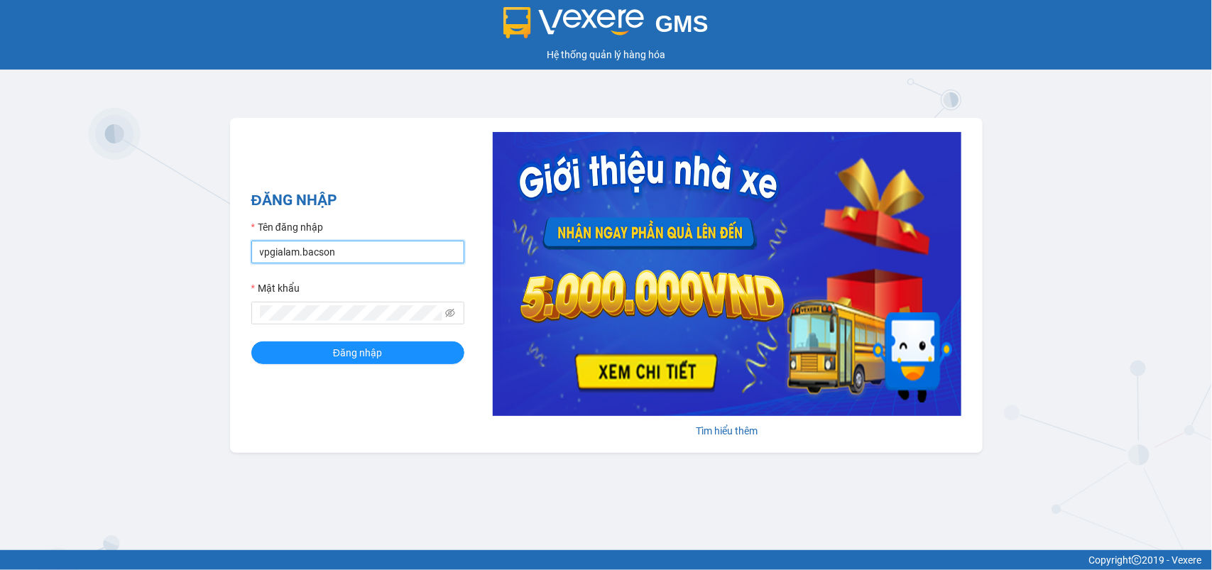
click at [264, 261] on input "vpgialam.bacson" at bounding box center [357, 252] width 213 height 23
drag, startPoint x: 297, startPoint y: 252, endPoint x: 213, endPoint y: 266, distance: 85.0
click at [213, 266] on div "GMS Hệ thống quản lý hàng hóa ĐĂNG NHẬP Tên đăng nhập vpgialam.bacson Mật khẩu …" at bounding box center [606, 275] width 1212 height 550
type input "aluyen.bacson"
click at [296, 350] on button "Đăng nhập" at bounding box center [357, 352] width 213 height 23
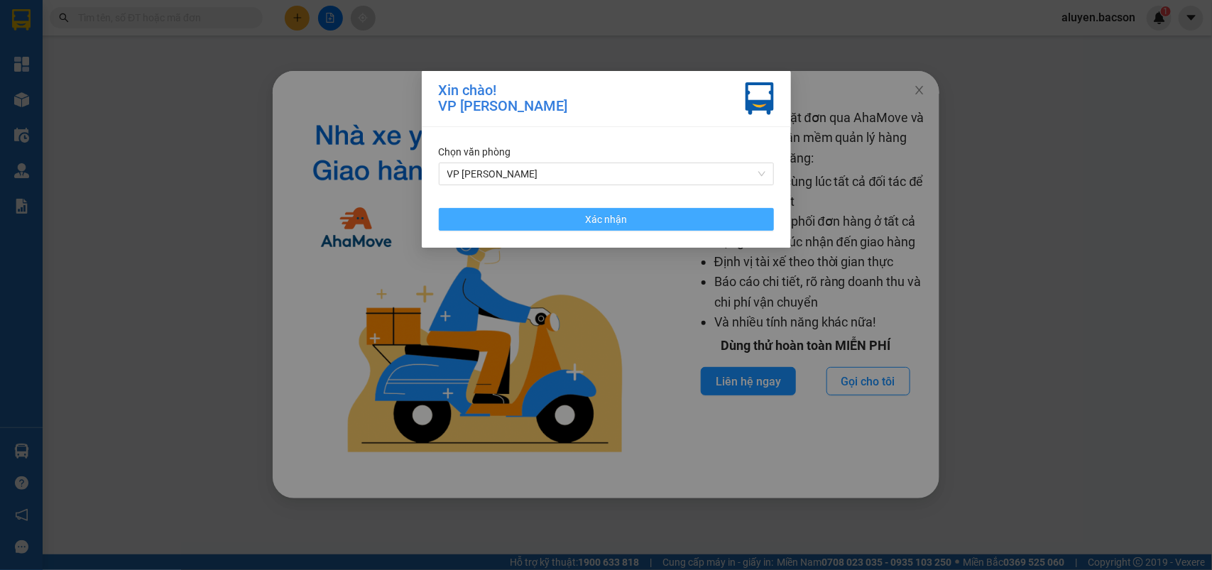
click at [694, 213] on button "Xác nhận" at bounding box center [606, 219] width 335 height 23
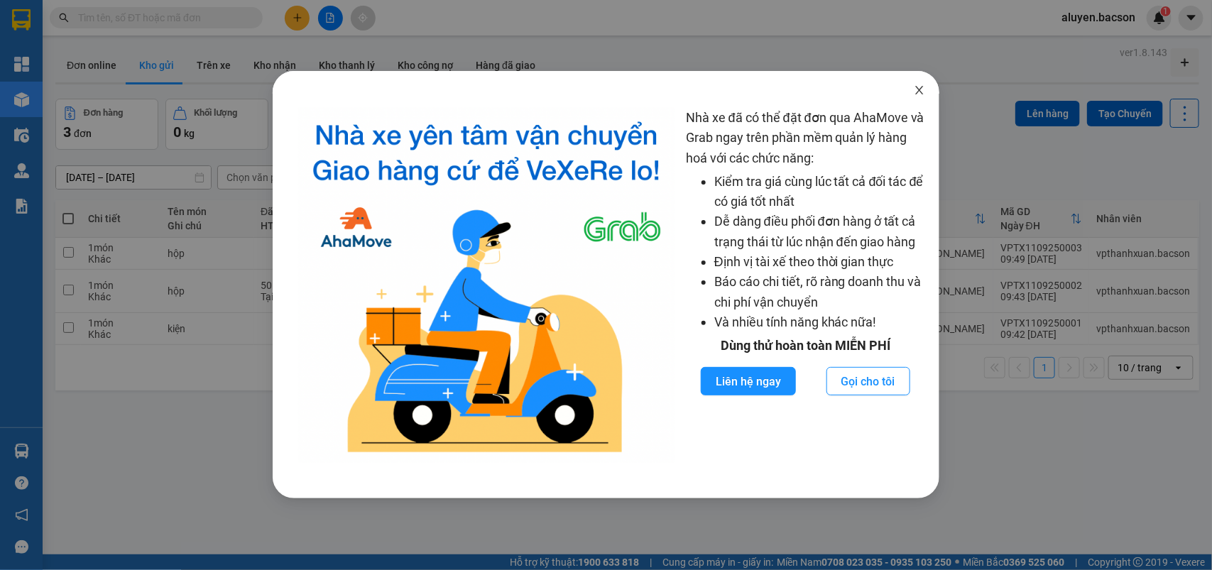
click at [907, 91] on span "Close" at bounding box center [919, 91] width 40 height 40
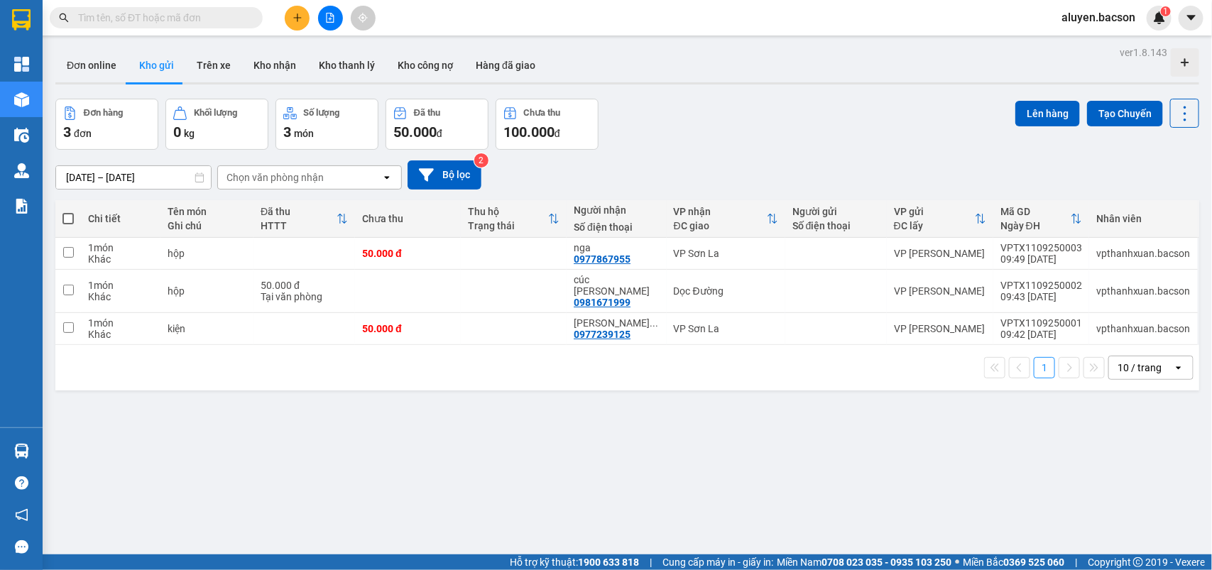
click at [1102, 18] on span "aluyen.bacson" at bounding box center [1098, 18] width 97 height 18
click at [1098, 182] on div "02/09/2025 – 11/09/2025 Press the down arrow key to interact with the calendar …" at bounding box center [627, 174] width 1144 height 29
click at [1113, 21] on span "aluyen.bacson" at bounding box center [1098, 18] width 97 height 18
click at [1101, 43] on span "Đăng xuất" at bounding box center [1106, 44] width 65 height 16
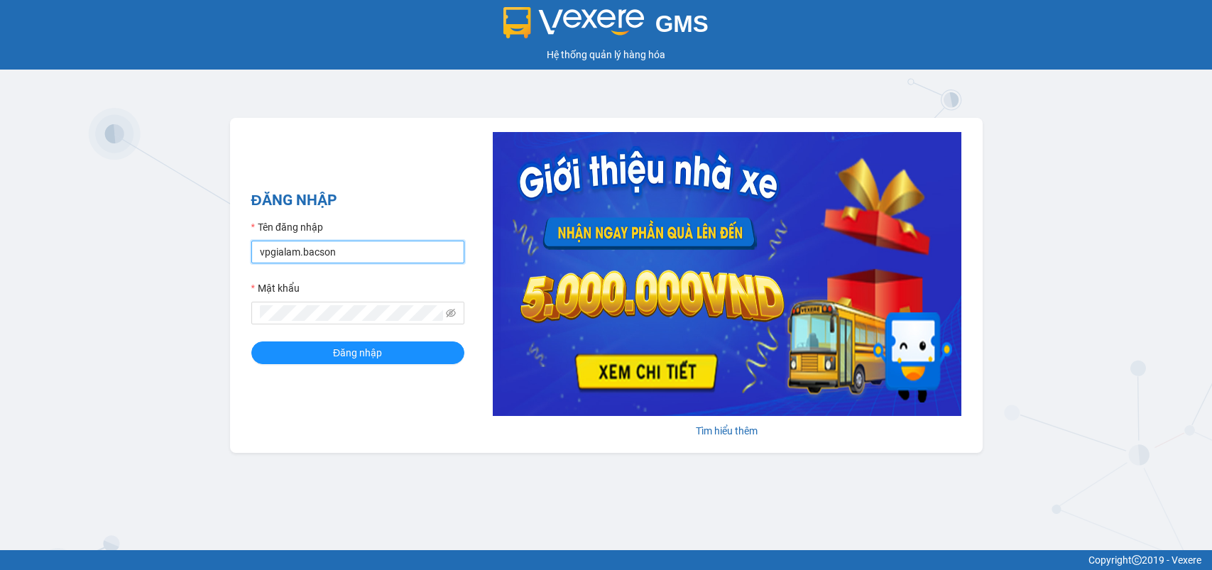
drag, startPoint x: 0, startPoint y: 0, endPoint x: 359, endPoint y: 261, distance: 443.7
click at [355, 252] on input "vpgialam.bacson" at bounding box center [357, 252] width 213 height 23
type input "vpsonla.bacson"
click at [371, 355] on span "Đăng nhập" at bounding box center [357, 353] width 49 height 16
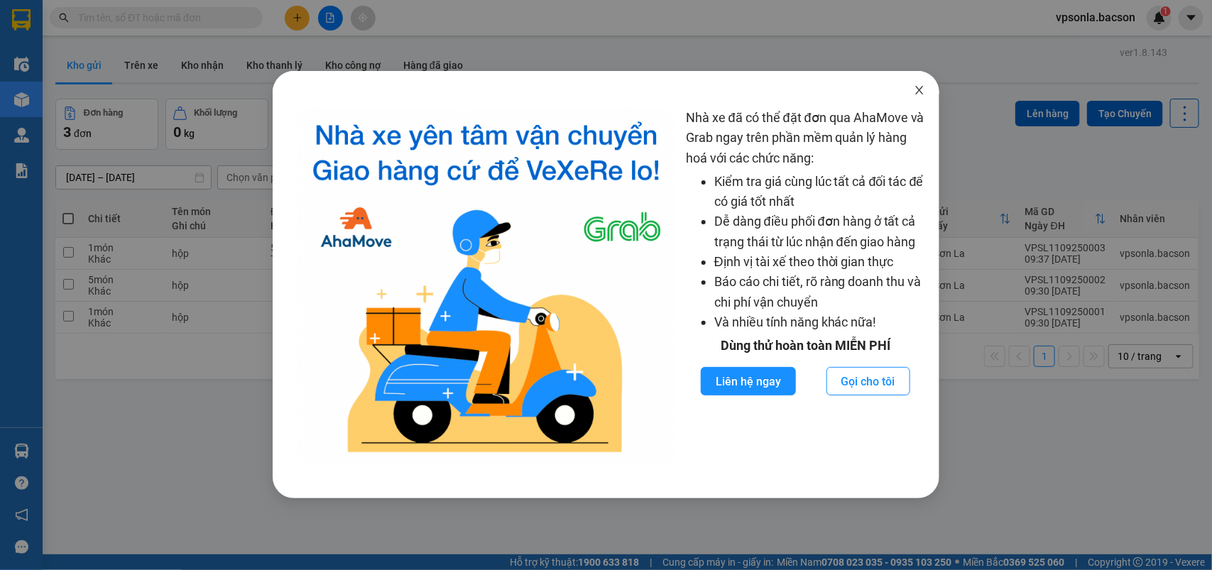
click at [925, 89] on span "Close" at bounding box center [919, 91] width 40 height 40
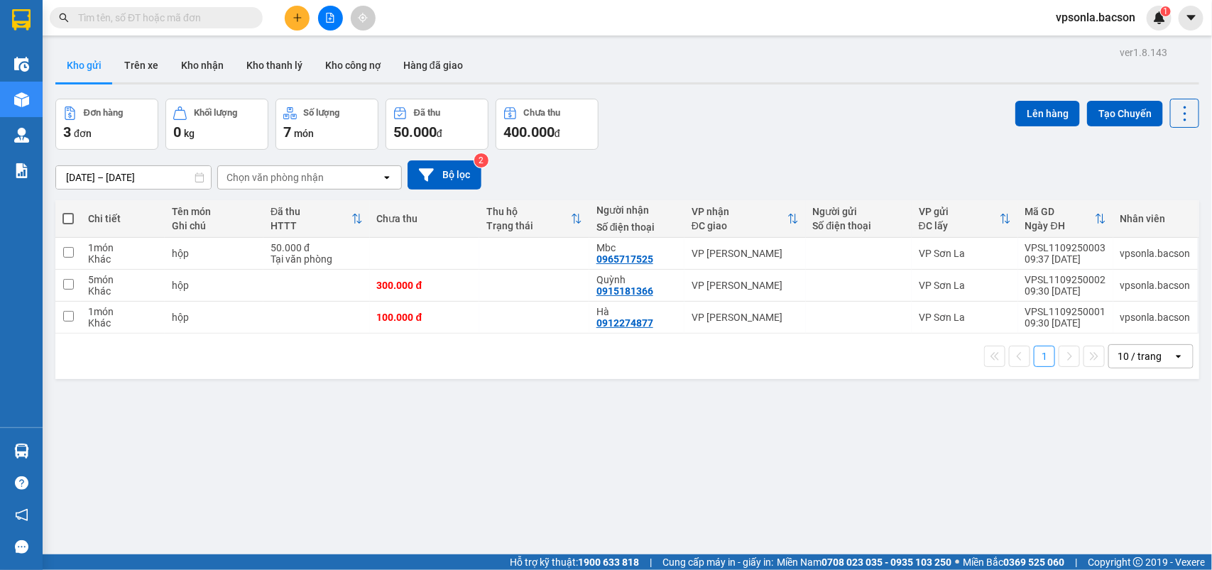
click at [1122, 14] on span "vpsonla.bacson" at bounding box center [1095, 18] width 102 height 18
click at [1108, 37] on span "Đăng xuất" at bounding box center [1103, 44] width 70 height 16
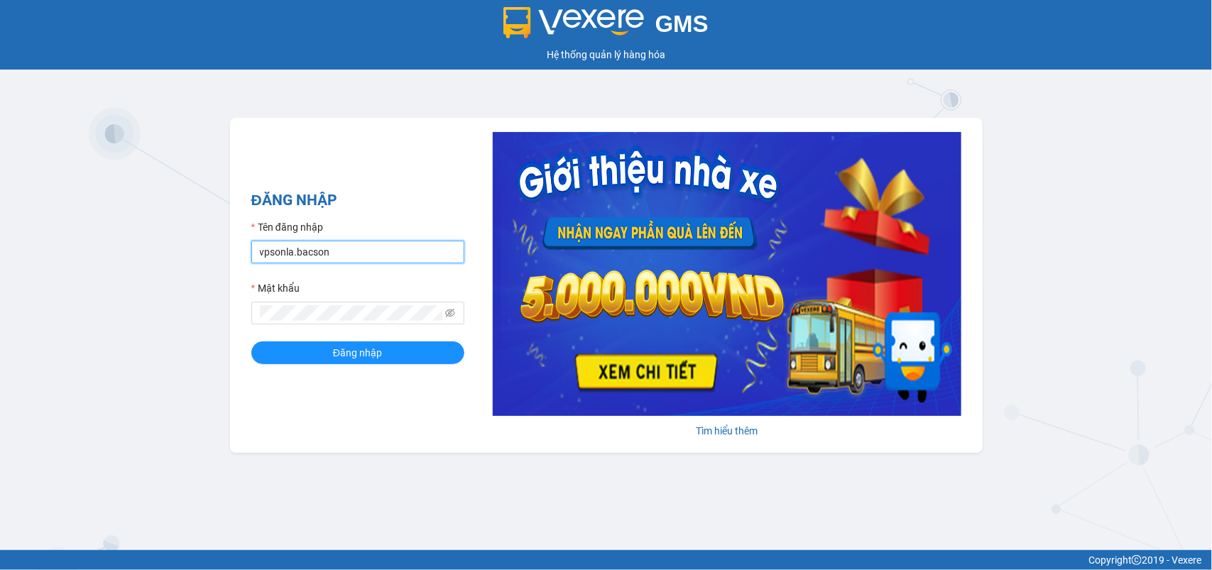
click at [362, 253] on input "vpsonla.bacson" at bounding box center [357, 252] width 213 height 23
click at [363, 263] on input "vpgialam.bacson" at bounding box center [357, 252] width 213 height 23
type input "vpsonla.bacson"
click at [345, 352] on span "Đăng nhập" at bounding box center [357, 353] width 49 height 16
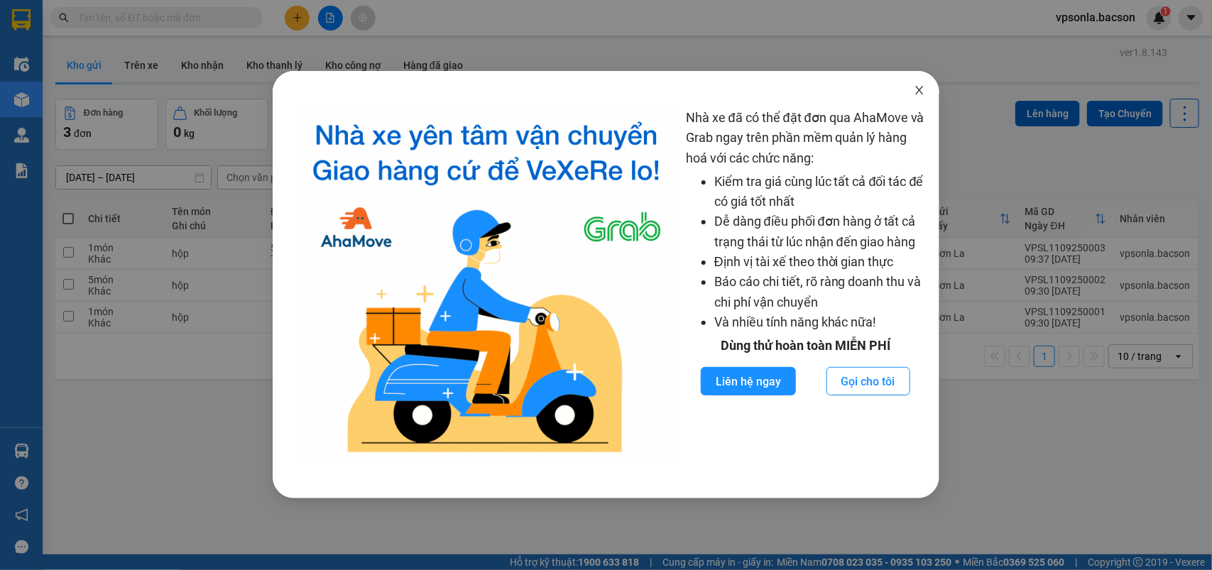
click at [921, 89] on icon "close" at bounding box center [919, 89] width 11 height 11
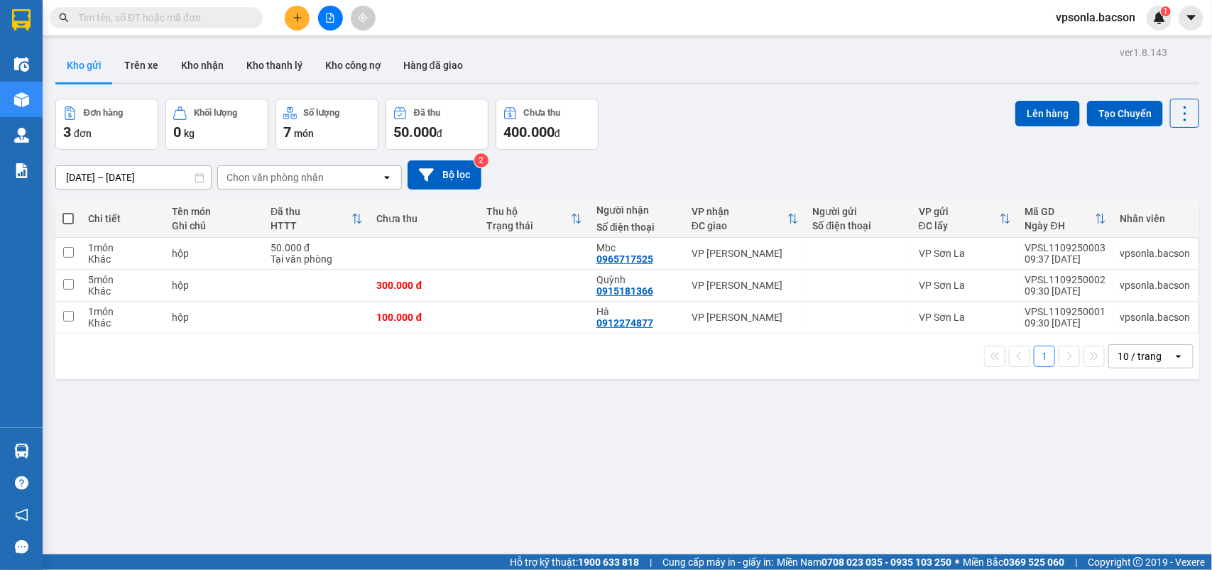
click at [789, 158] on div "02/09/2025 – 11/09/2025 Press the down arrow key to interact with the calendar …" at bounding box center [627, 175] width 1144 height 50
click at [212, 68] on button "Kho nhận" at bounding box center [202, 65] width 65 height 34
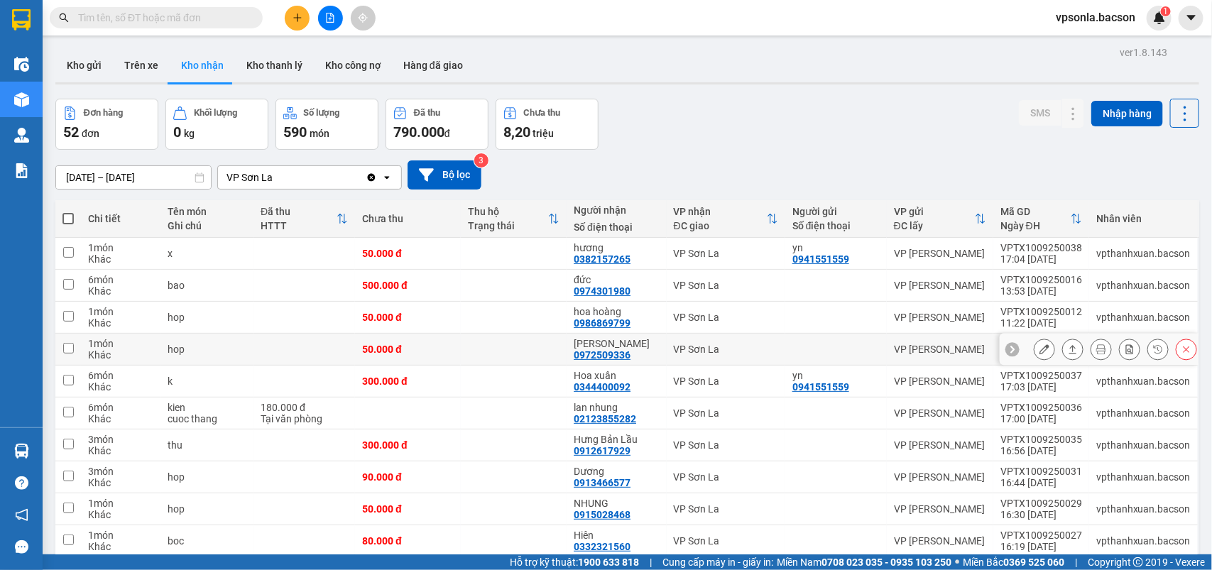
scroll to position [65, 0]
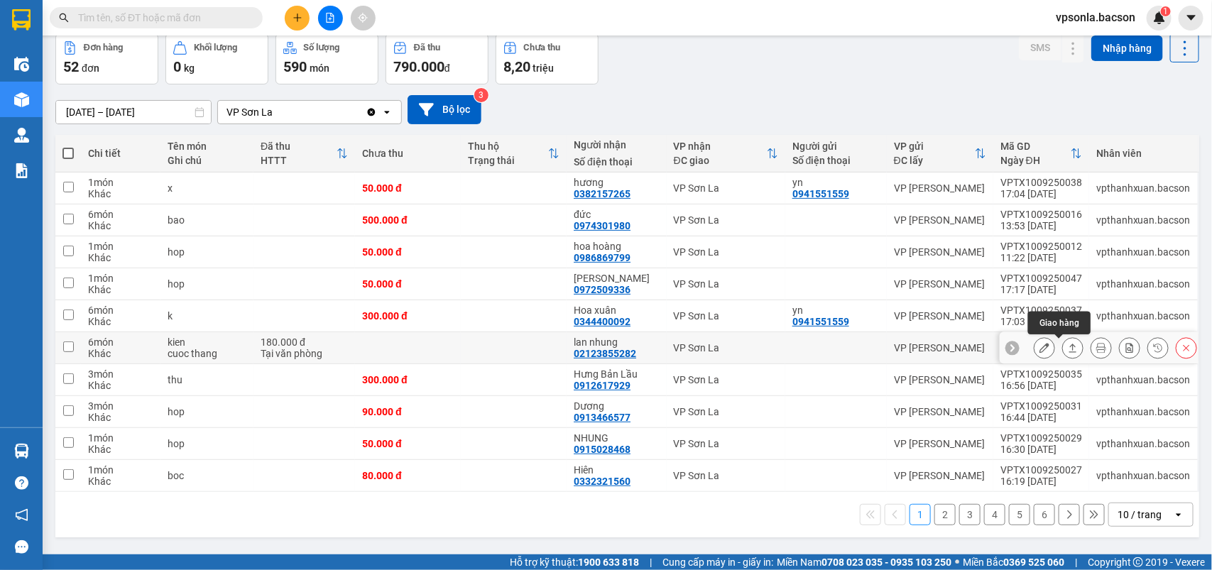
click at [1063, 346] on button at bounding box center [1073, 348] width 20 height 25
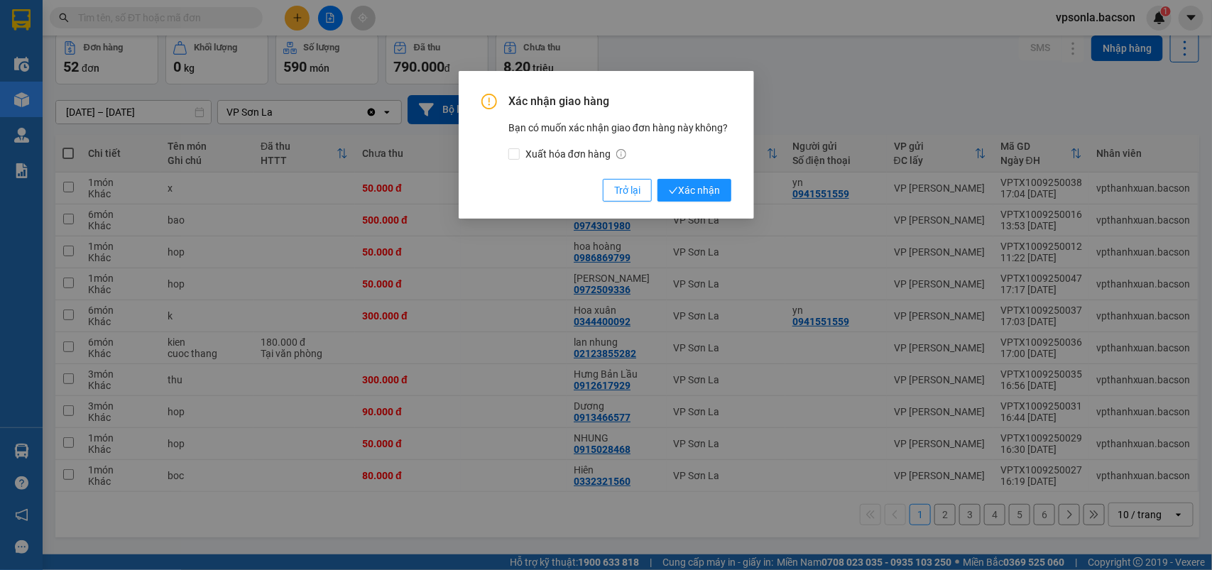
click at [657, 179] on button "Xác nhận" at bounding box center [694, 190] width 74 height 23
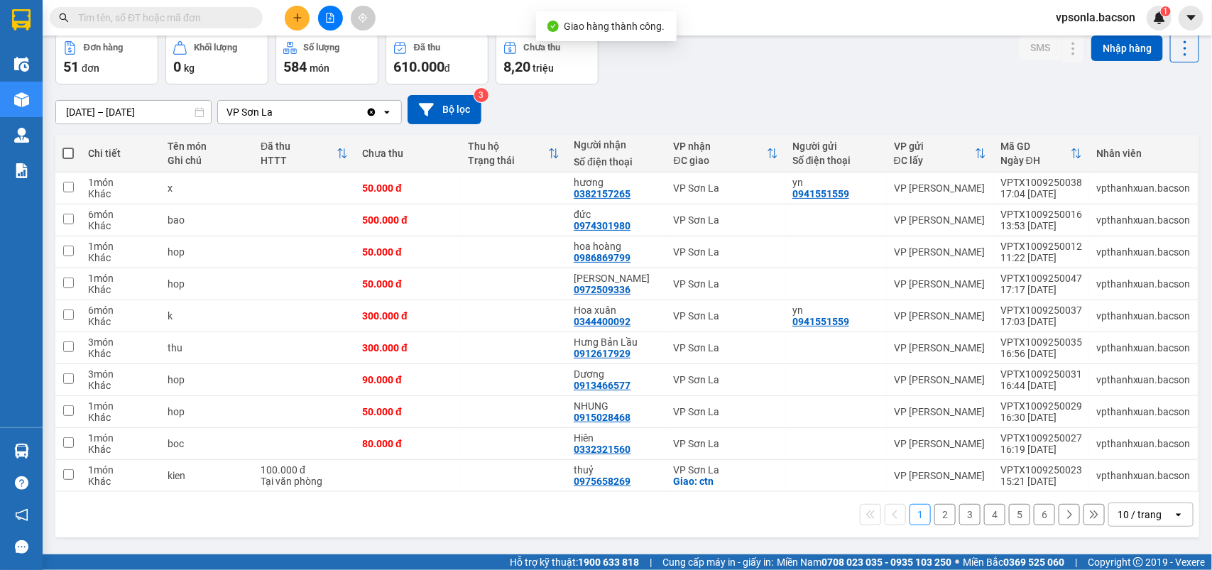
click at [1132, 515] on div "10 / trang" at bounding box center [1139, 515] width 44 height 14
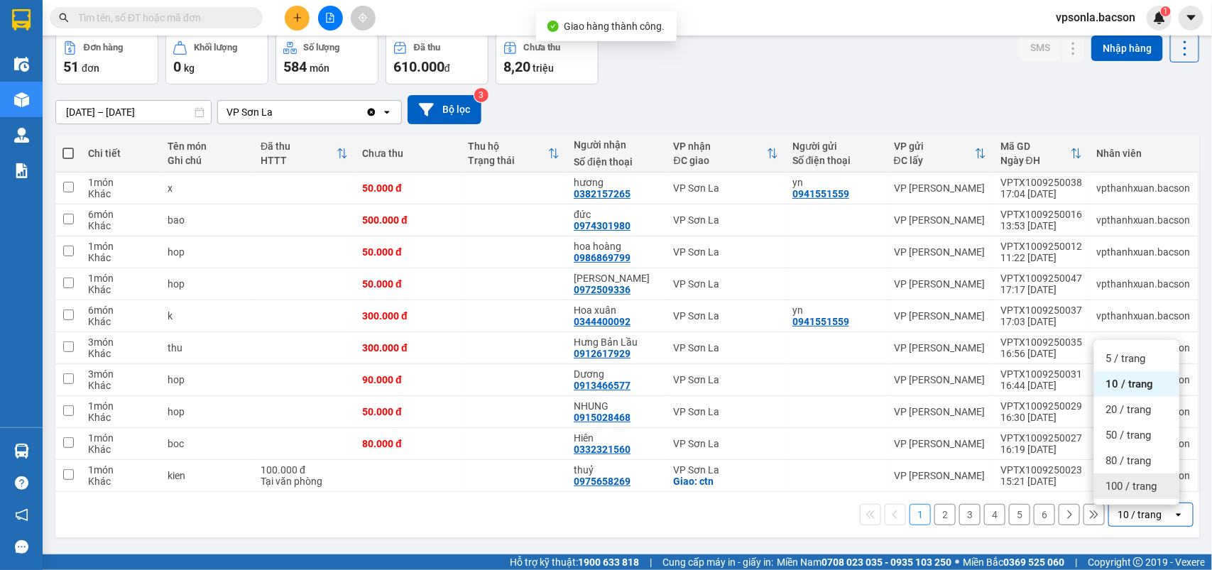
click at [1132, 493] on div "100 / trang" at bounding box center [1136, 486] width 85 height 26
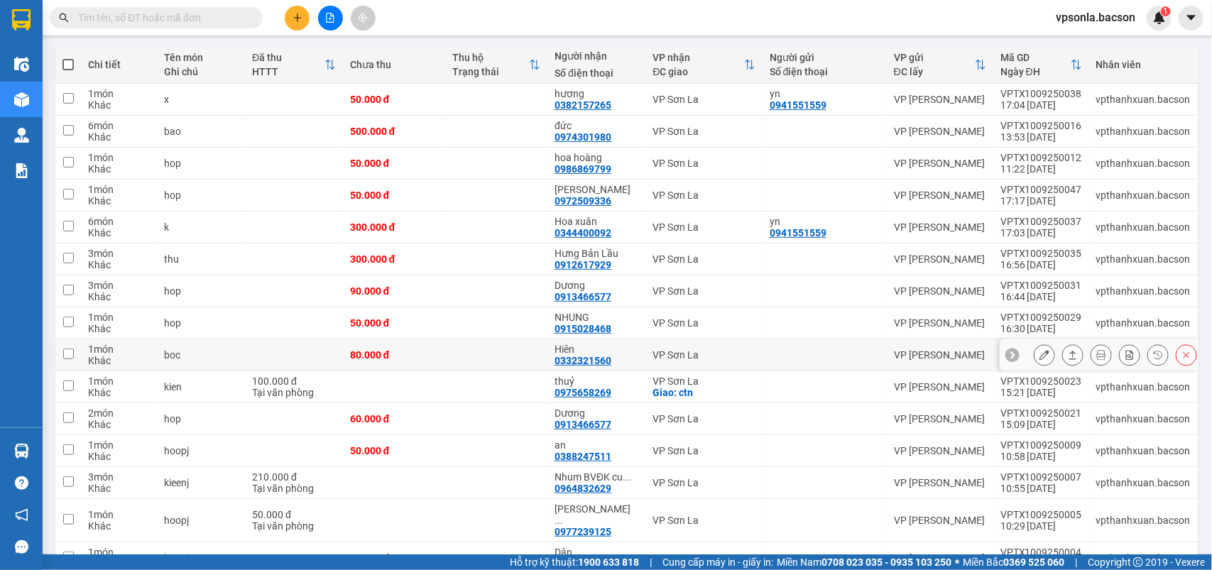
scroll to position [243, 0]
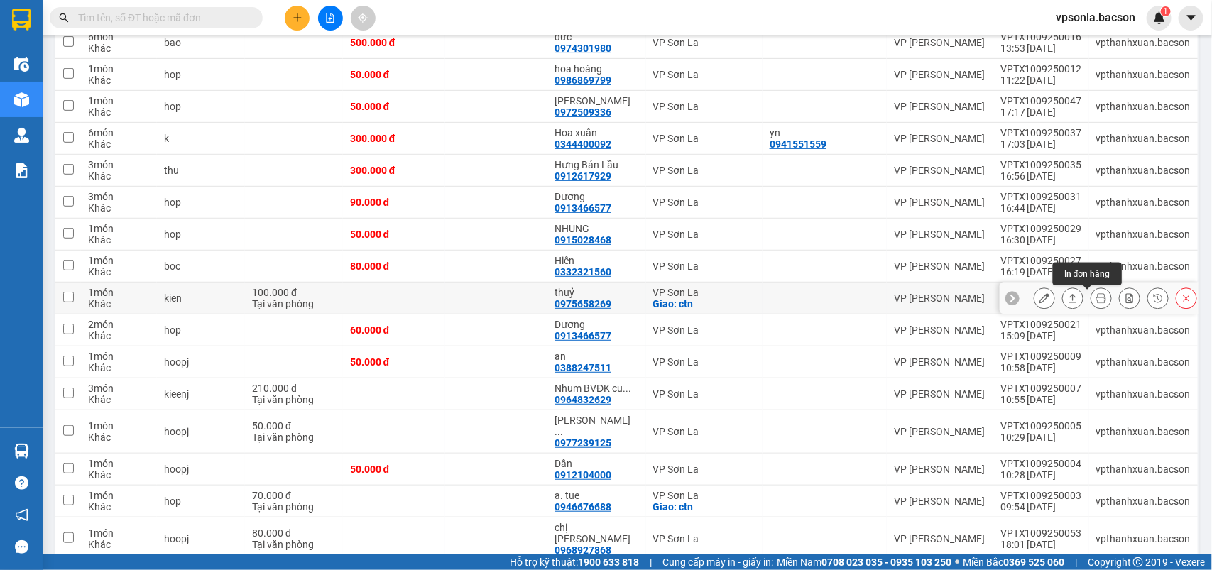
click at [1068, 302] on icon at bounding box center [1073, 298] width 10 height 10
click at [657, 179] on button "Xác nhận" at bounding box center [694, 190] width 74 height 23
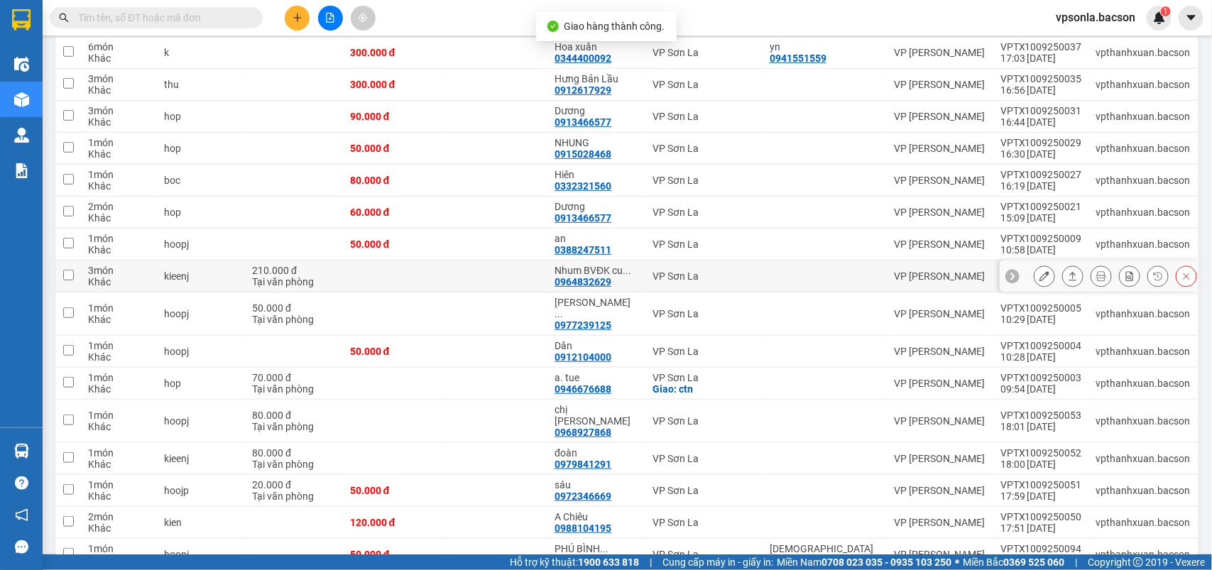
scroll to position [331, 0]
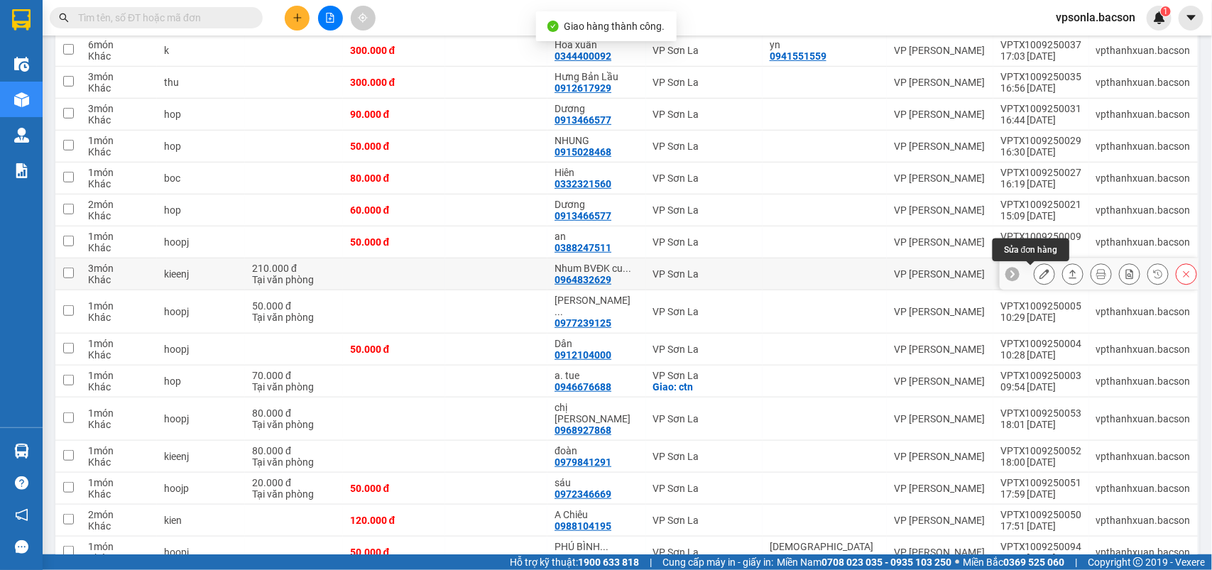
click at [1063, 270] on button at bounding box center [1073, 274] width 20 height 25
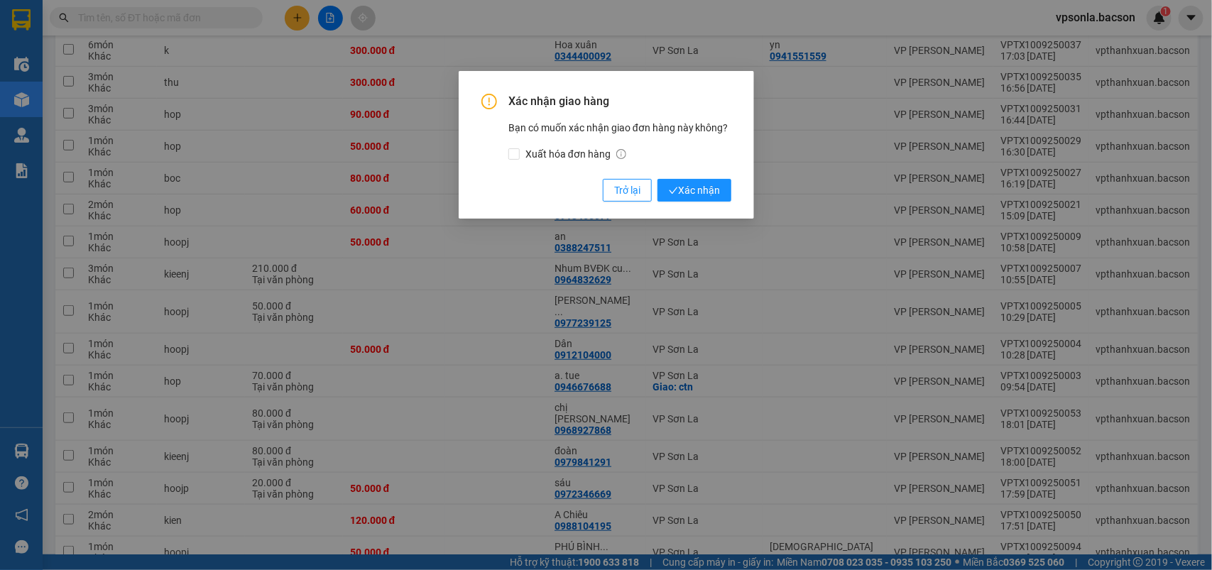
click at [657, 179] on button "Xác nhận" at bounding box center [694, 190] width 74 height 23
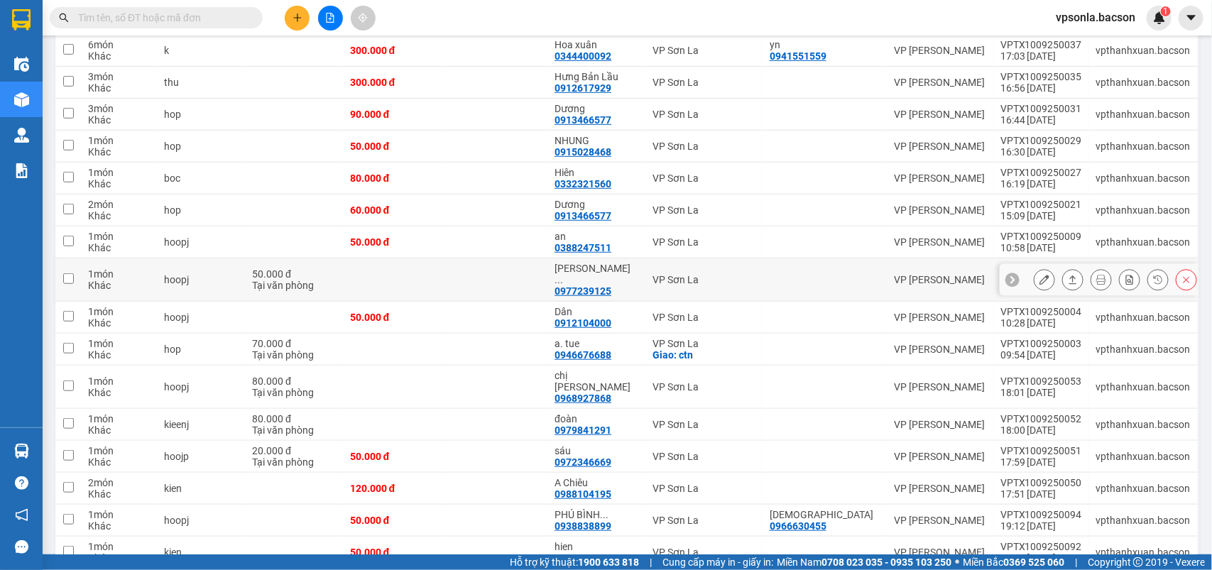
scroll to position [420, 0]
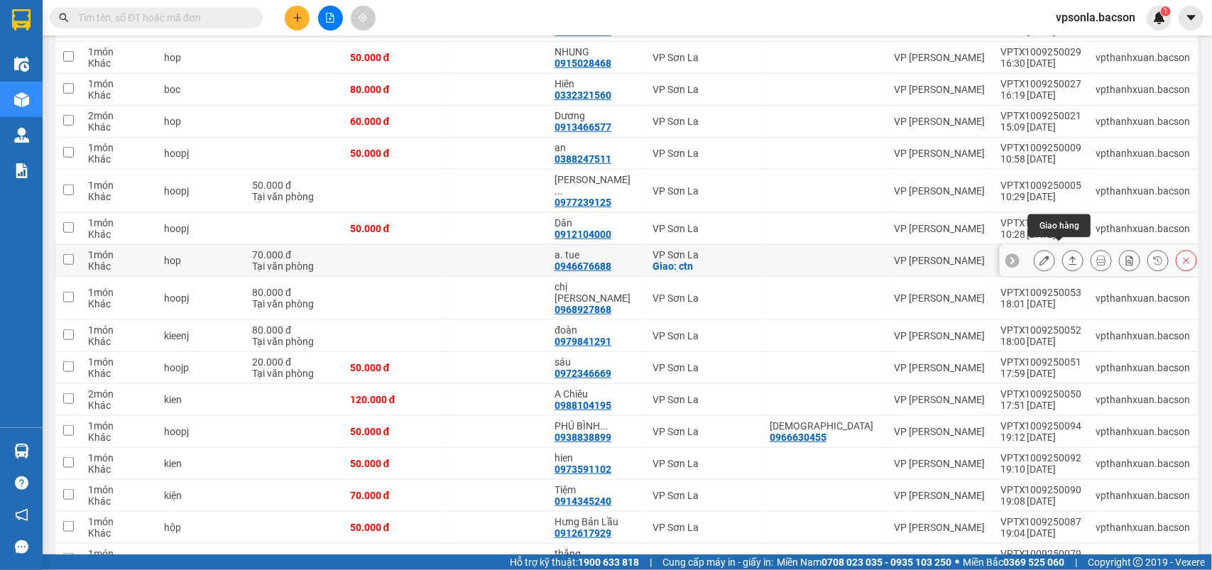
click at [1063, 249] on button at bounding box center [1073, 260] width 20 height 25
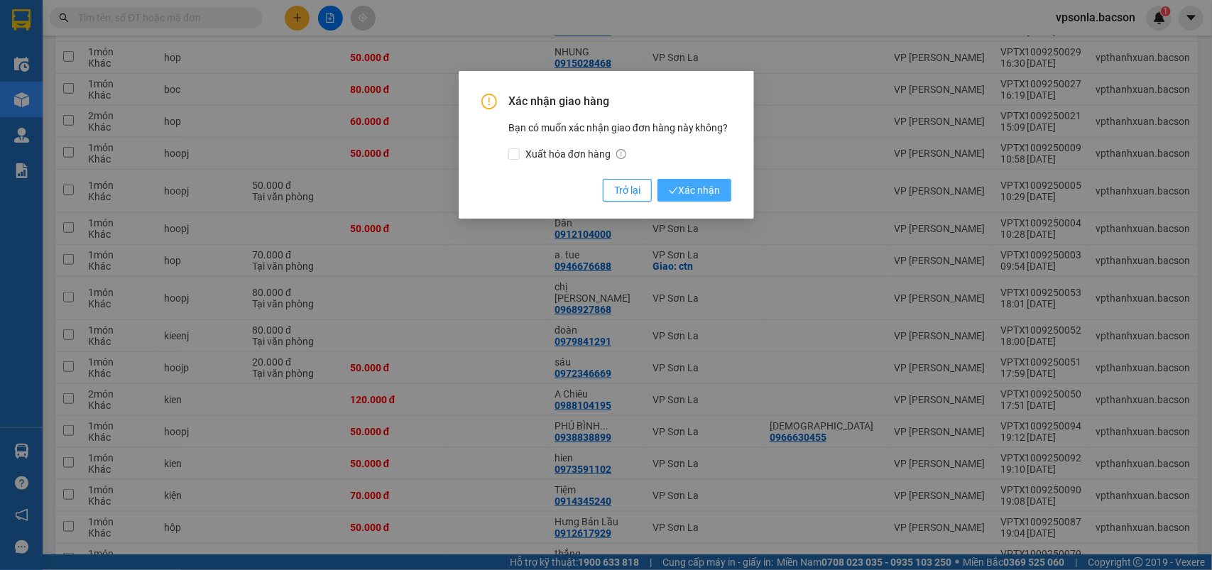
click at [657, 179] on button "Xác nhận" at bounding box center [694, 190] width 74 height 23
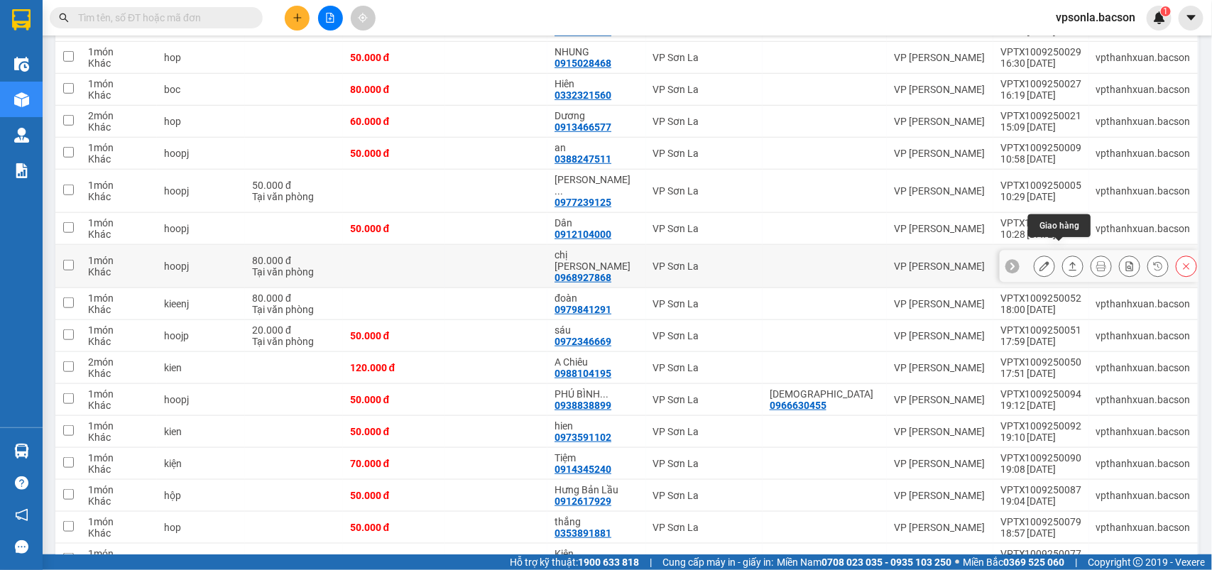
click at [1069, 262] on icon at bounding box center [1073, 266] width 8 height 9
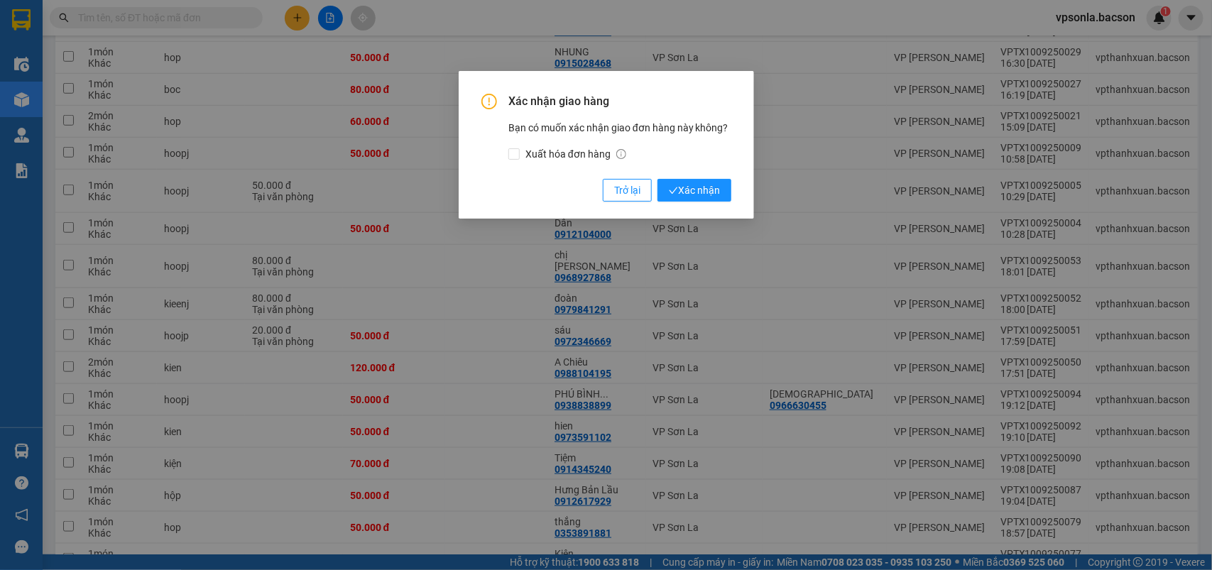
click at [657, 179] on button "Xác nhận" at bounding box center [694, 190] width 74 height 23
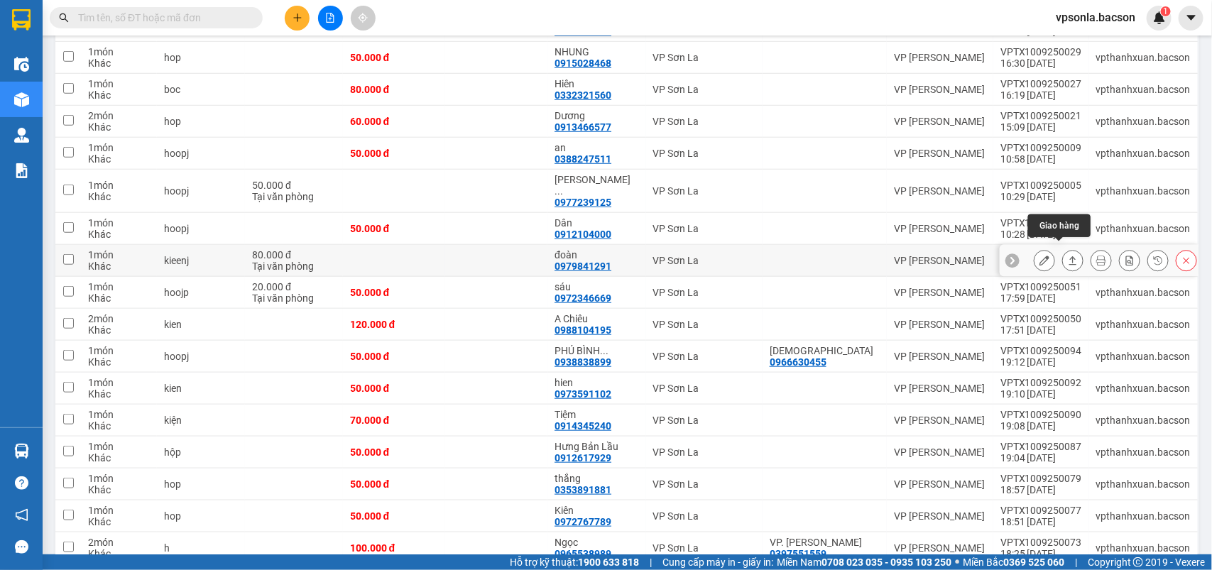
click at [1063, 253] on button at bounding box center [1073, 260] width 20 height 25
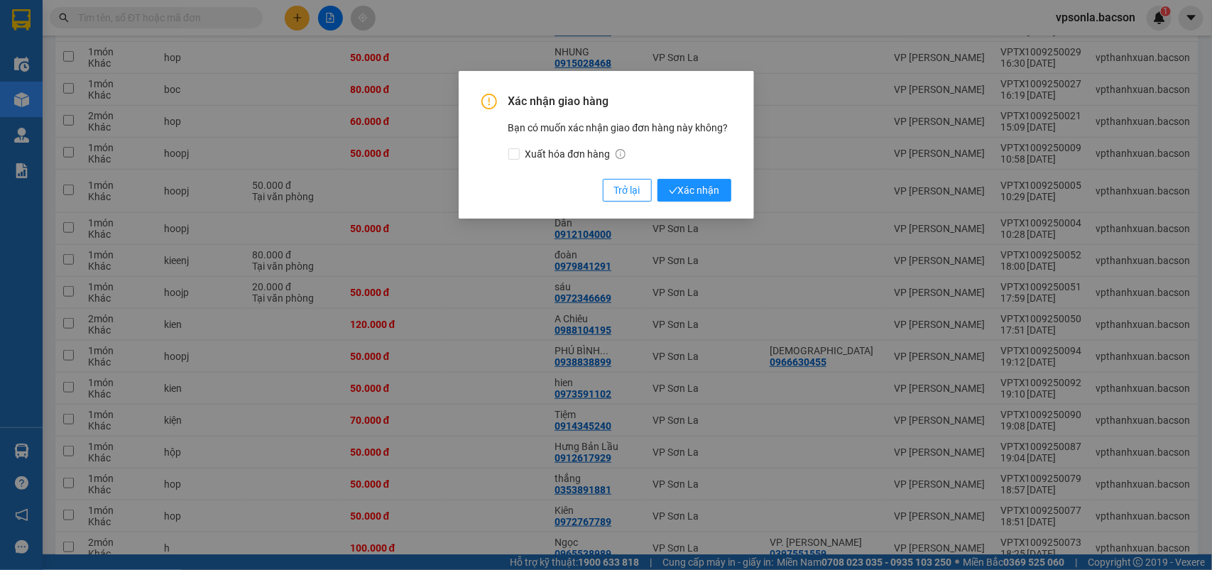
click at [657, 179] on button "Xác nhận" at bounding box center [694, 190] width 74 height 23
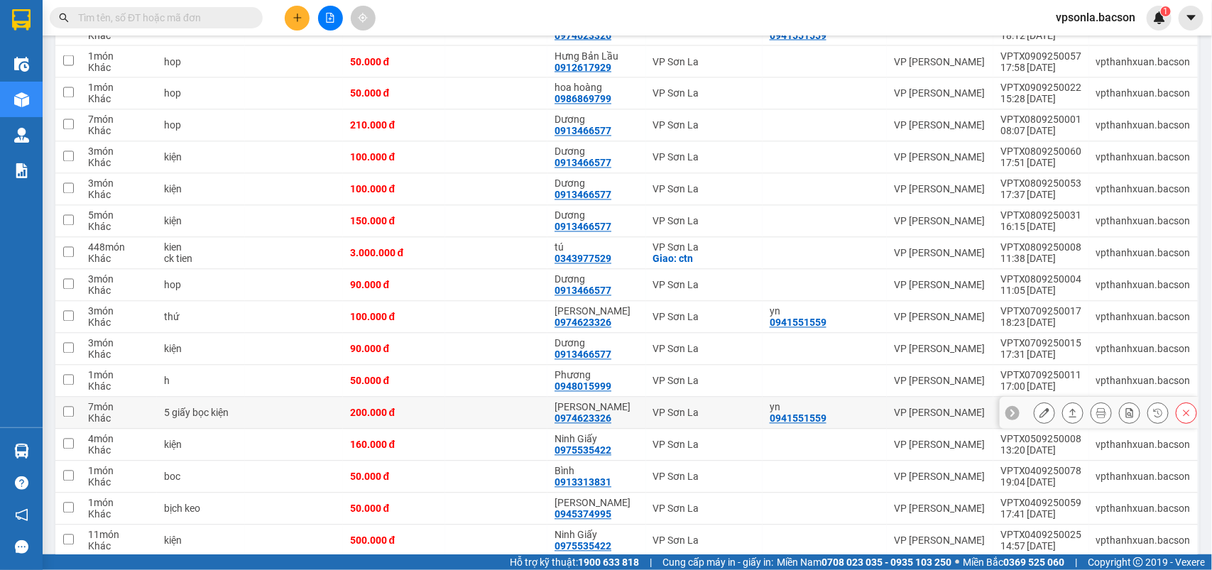
scroll to position [1219, 0]
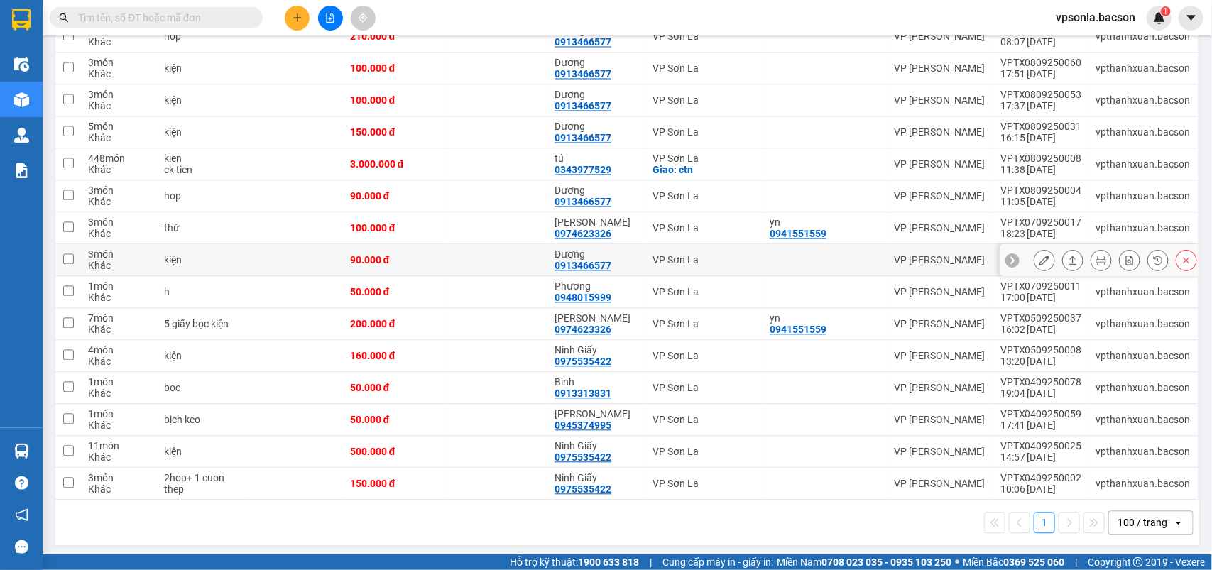
click at [866, 254] on div at bounding box center [824, 259] width 110 height 11
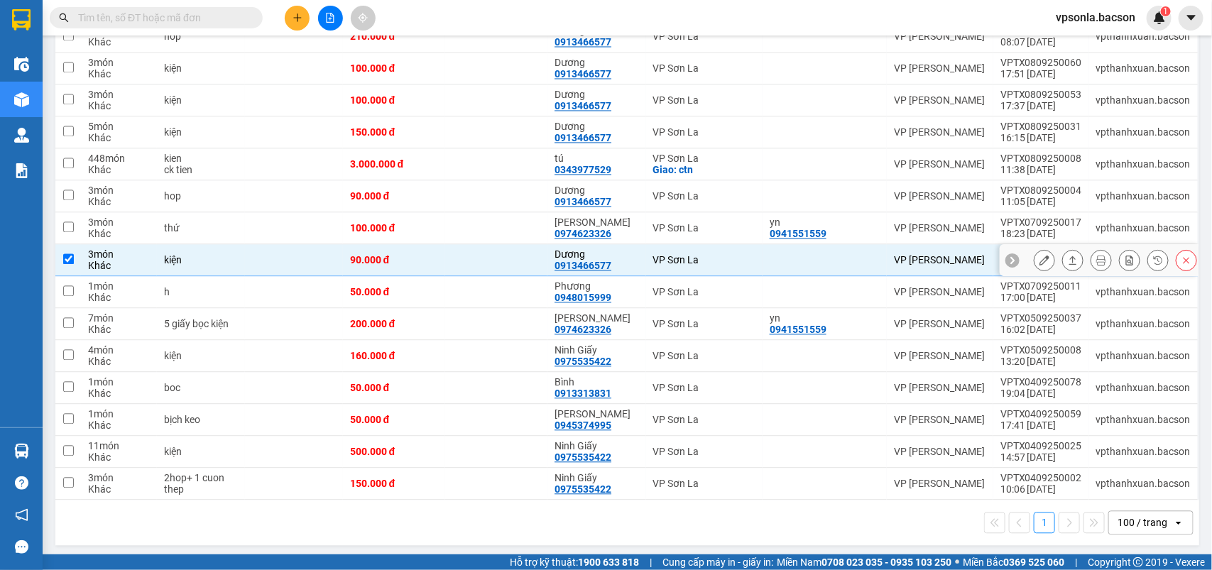
click at [866, 254] on div at bounding box center [824, 259] width 110 height 11
checkbox input "false"
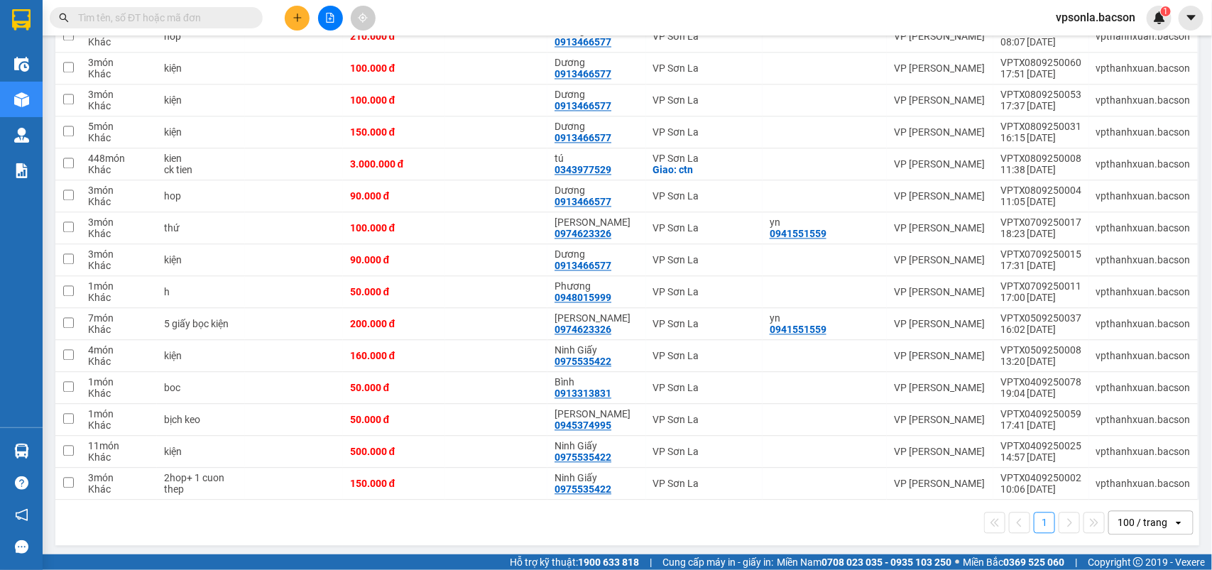
click at [142, 16] on input "text" at bounding box center [162, 18] width 168 height 16
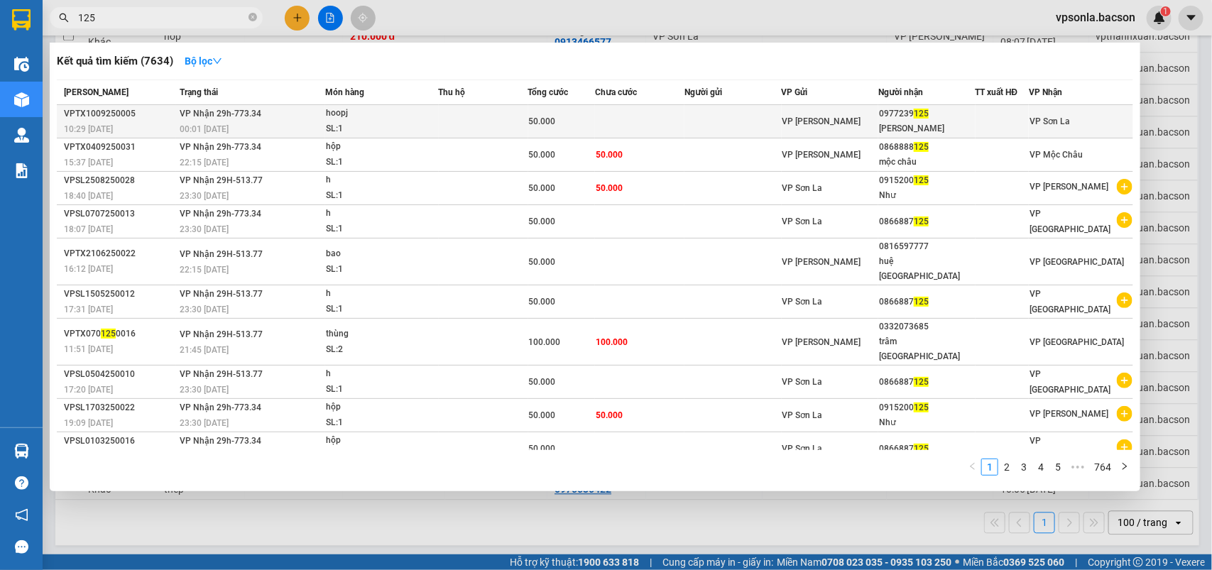
type input "125"
click at [956, 116] on div "0977239 125" at bounding box center [927, 113] width 96 height 15
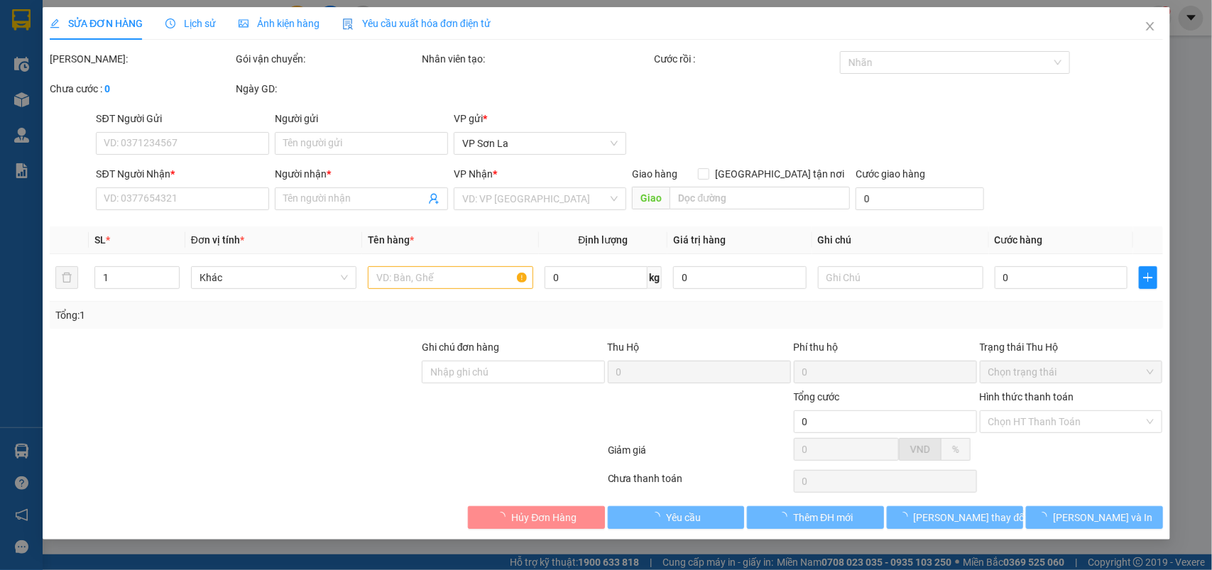
type input "0977239125"
type input "Hiền quang thắng"
type input "50.000"
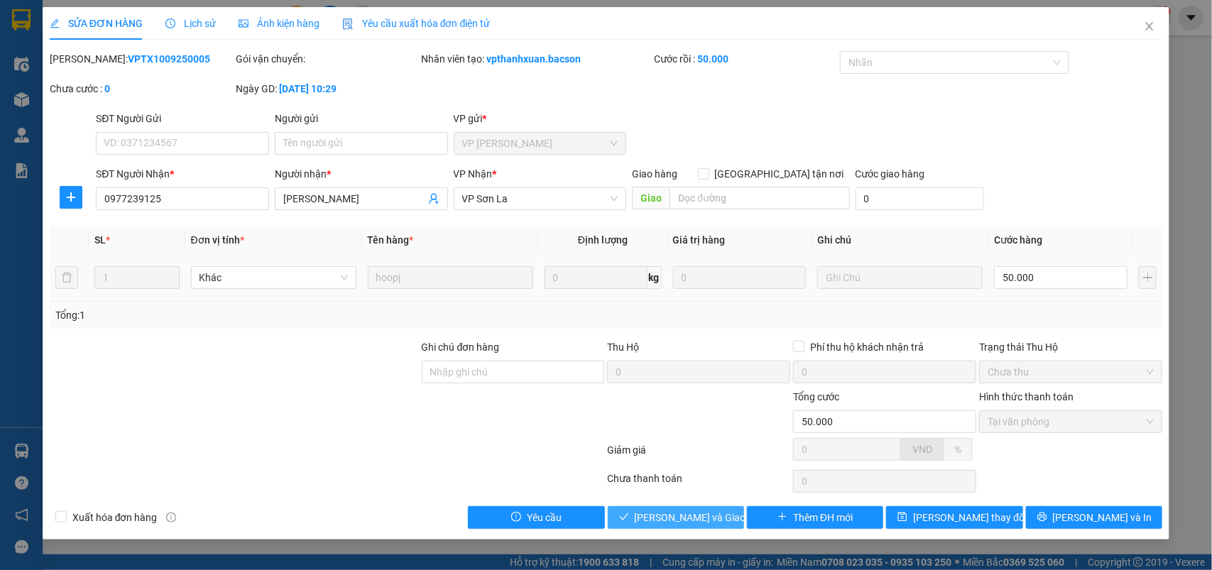
click at [657, 525] on span "[PERSON_NAME] và Giao hàng" at bounding box center [703, 518] width 136 height 16
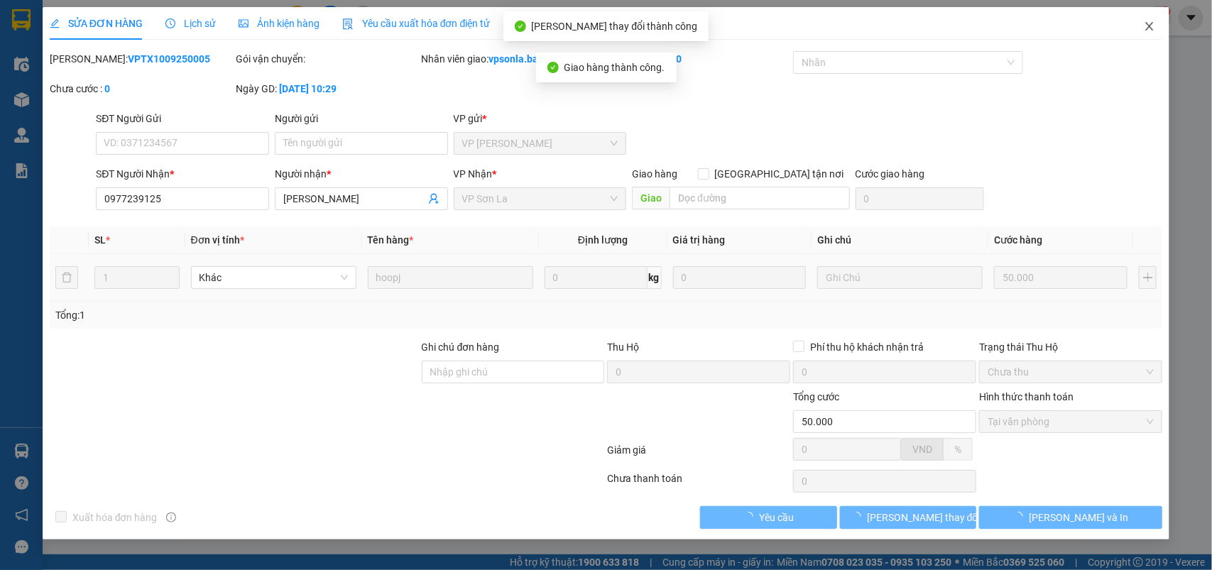
click at [1154, 29] on icon "close" at bounding box center [1149, 26] width 11 height 11
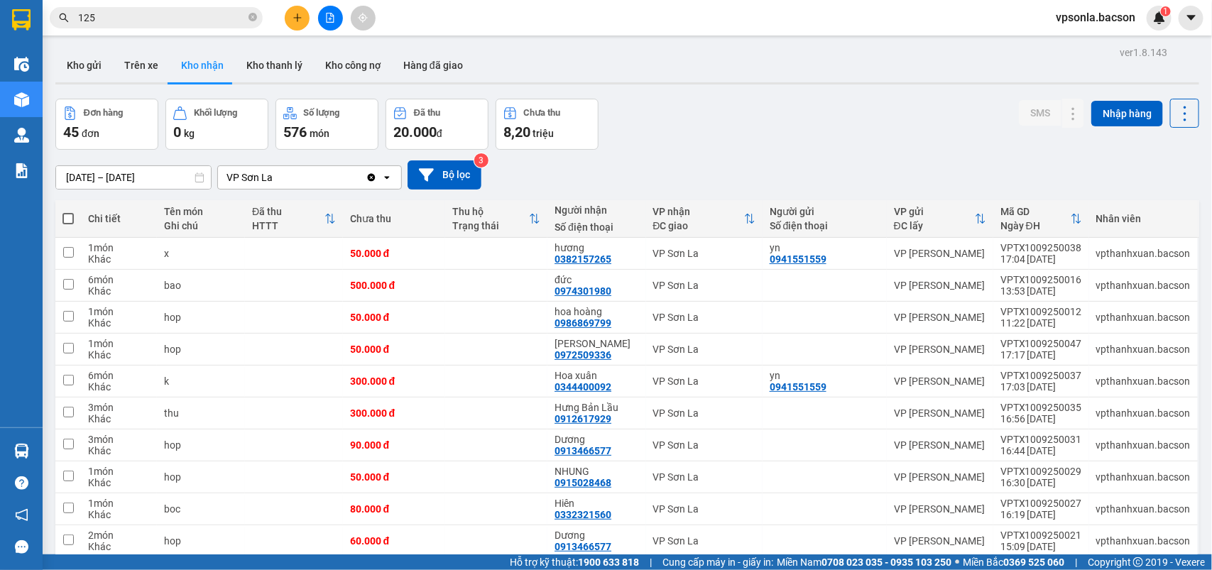
click at [128, 18] on input "125" at bounding box center [162, 18] width 168 height 16
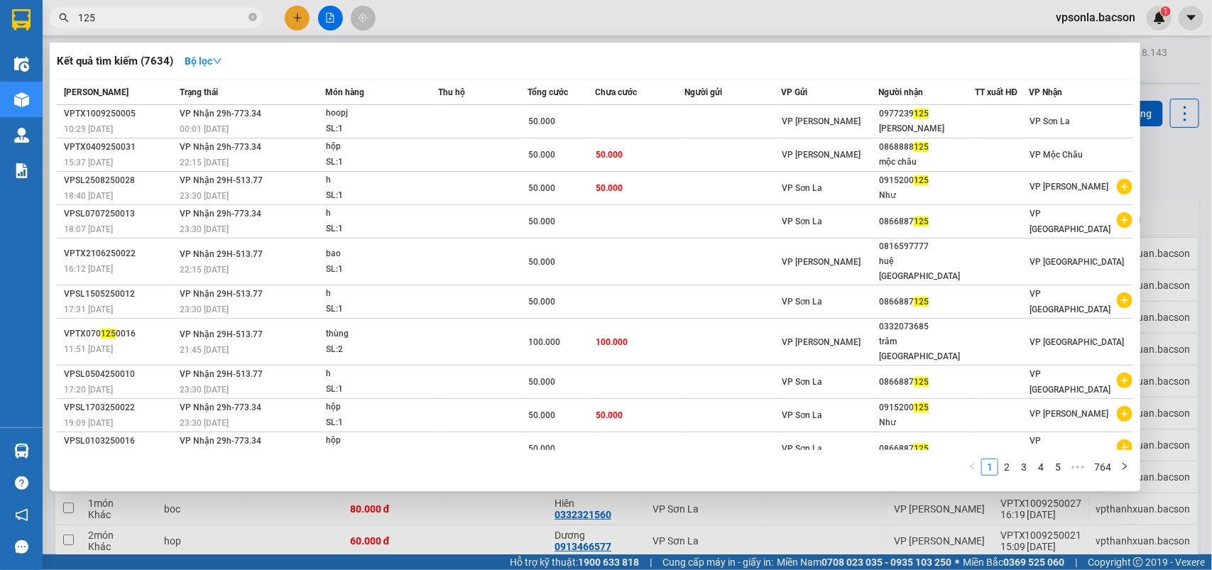
click at [128, 18] on input "125" at bounding box center [162, 18] width 168 height 16
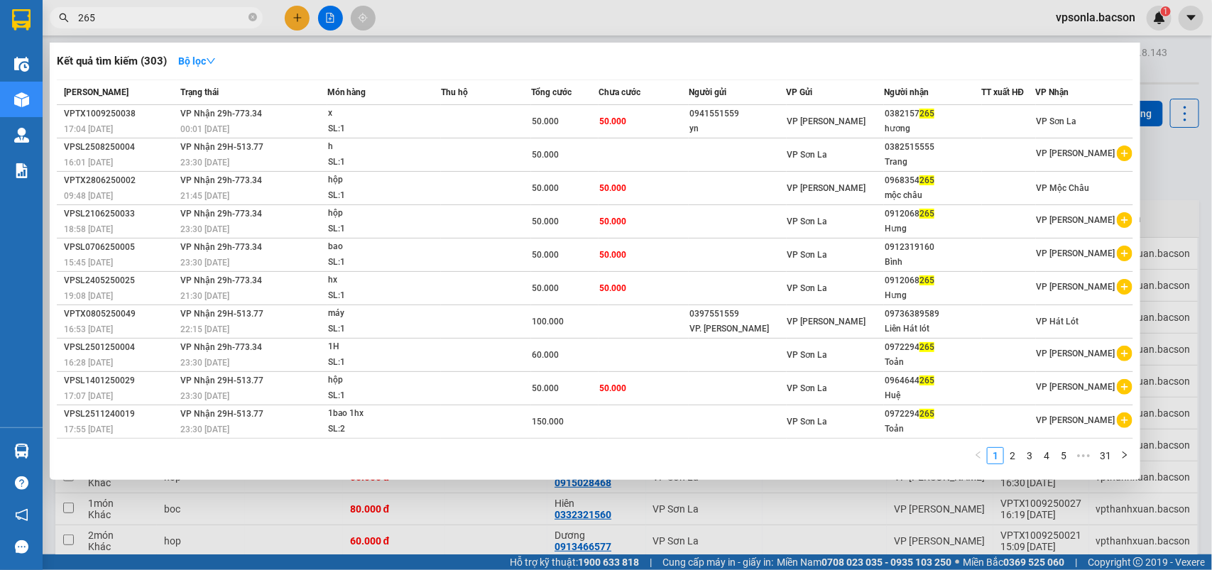
type input "265"
click at [899, 126] on div "hương" at bounding box center [932, 128] width 96 height 15
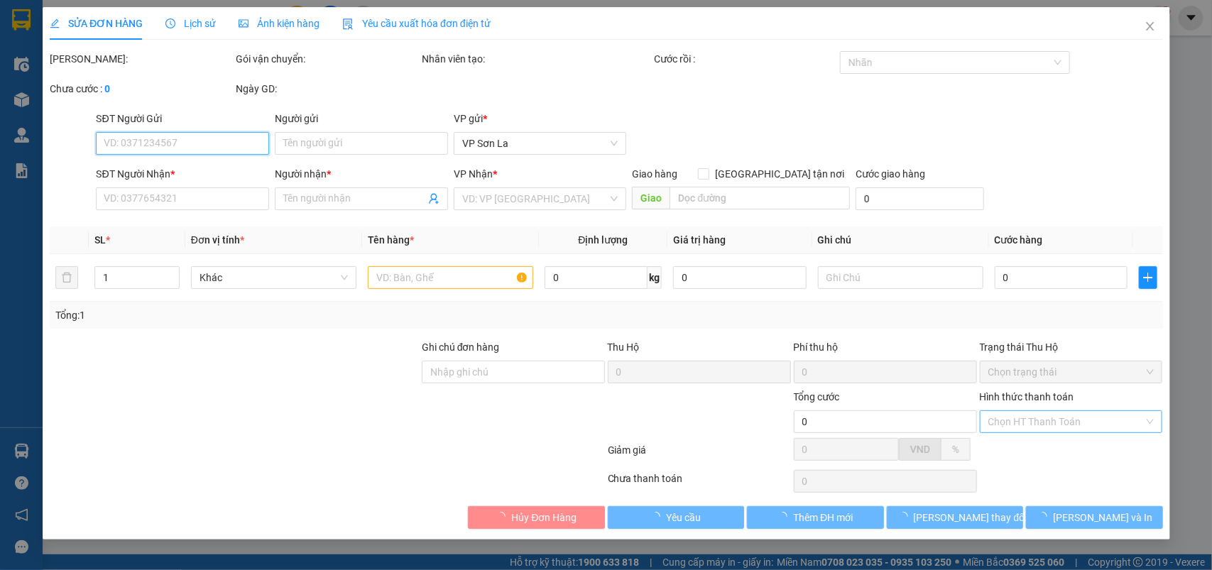
type input "0941551559"
type input "yn"
type input "0382157265"
type input "hương"
type input "50.000"
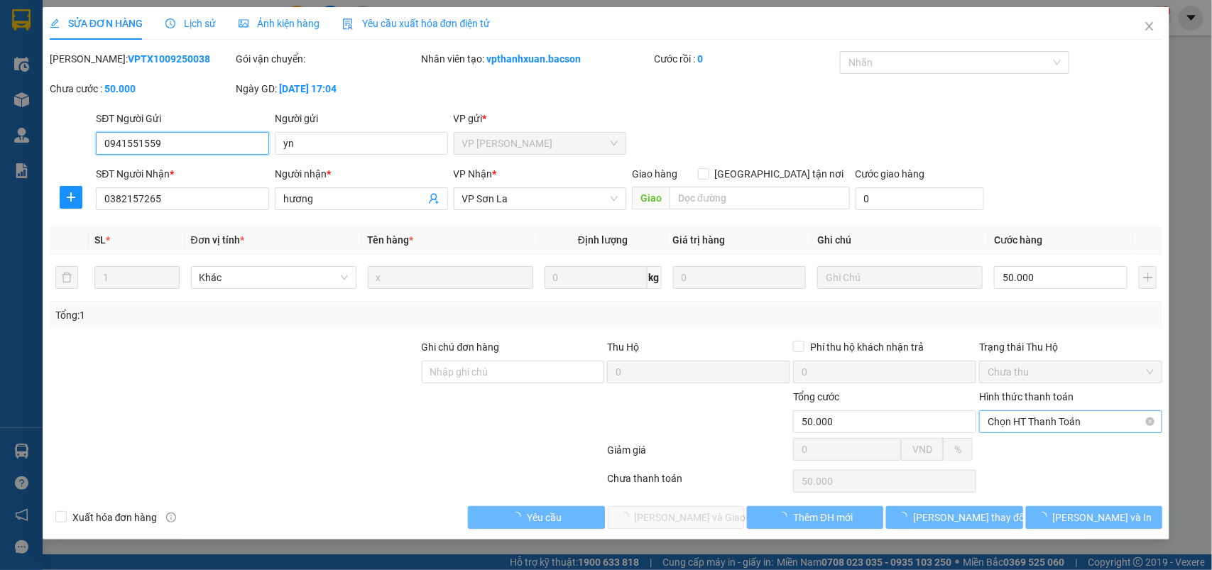
click at [999, 423] on span "Chọn HT Thanh Toán" at bounding box center [1070, 421] width 166 height 21
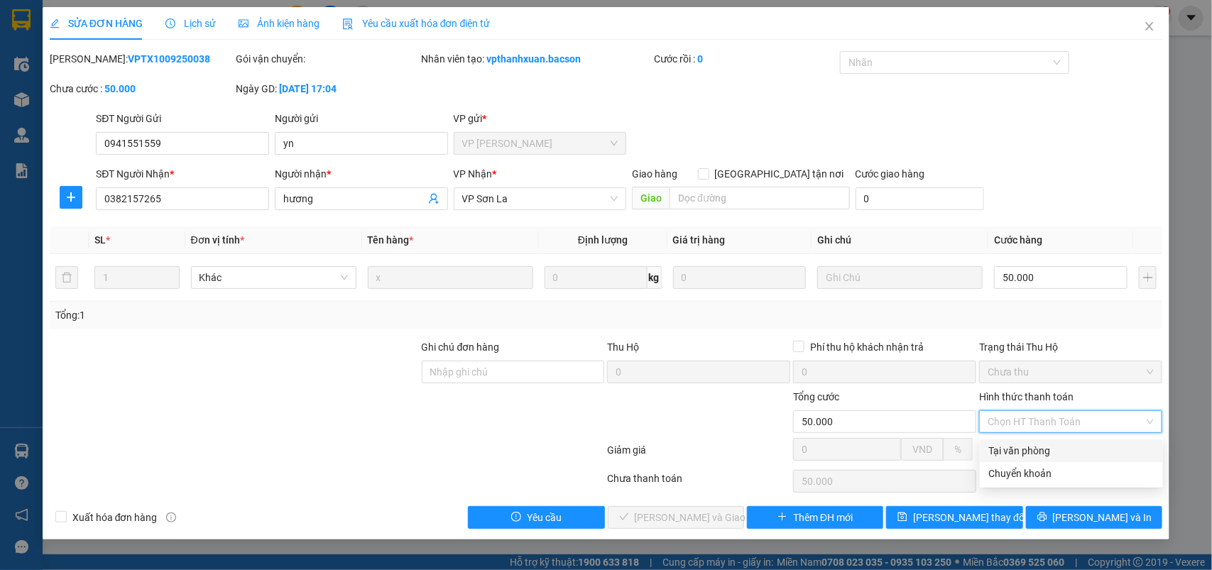
click at [999, 441] on div "Tại văn phòng" at bounding box center [1071, 450] width 183 height 23
type input "0"
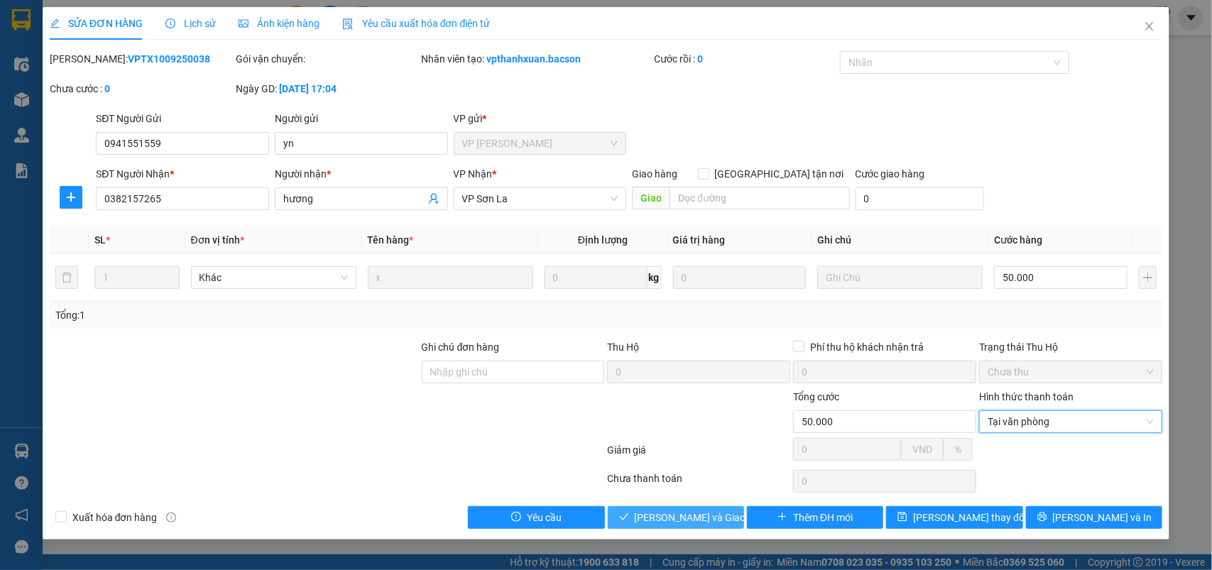
click at [703, 506] on div "Total Paid Fee 0 Total UnPaid Fee 50.000 Cash Collection Total Fee Mã ĐH: VPTX1…" at bounding box center [606, 290] width 1113 height 478
click at [703, 517] on span "[PERSON_NAME] và Giao hàng" at bounding box center [703, 518] width 136 height 16
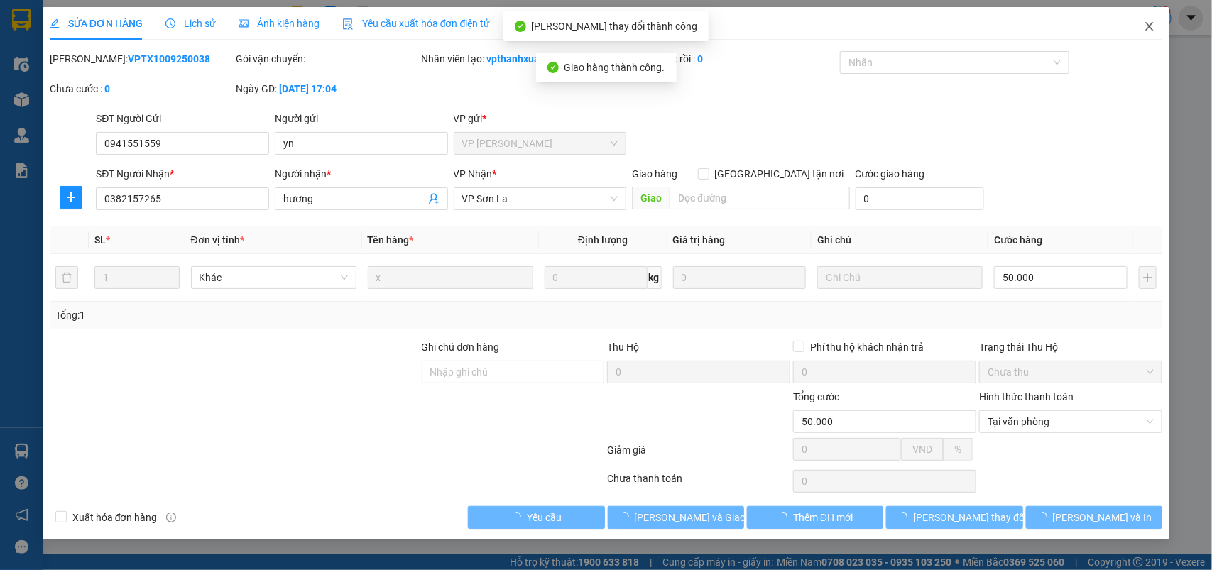
click at [1146, 23] on icon "close" at bounding box center [1150, 26] width 8 height 9
click at [1154, 36] on main at bounding box center [606, 277] width 1212 height 554
